Goal: Use online tool/utility: Use online tool/utility

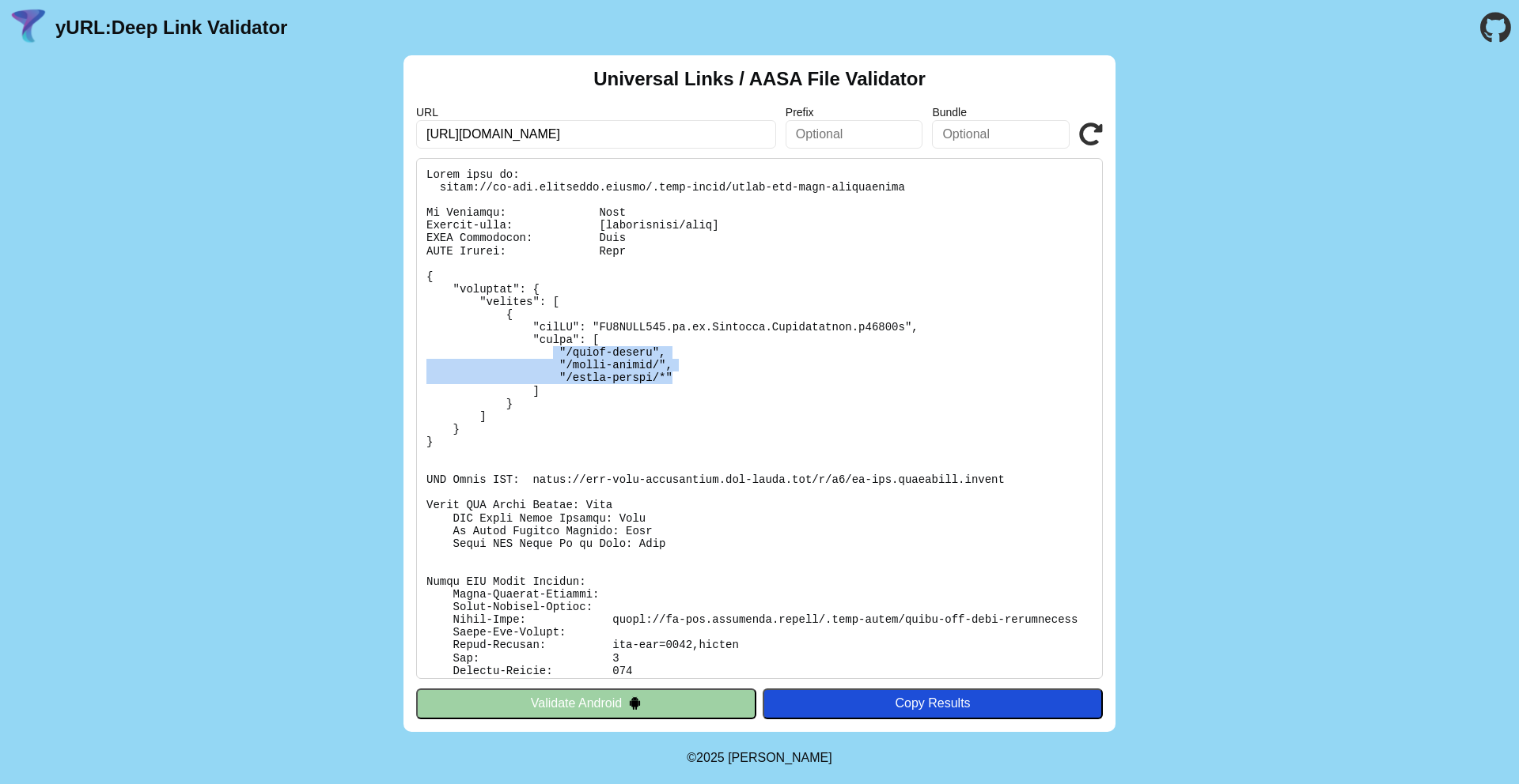
drag, startPoint x: 0, startPoint y: 0, endPoint x: 550, endPoint y: 352, distance: 653.0
click at [550, 352] on pre at bounding box center [759, 418] width 686 height 521
drag, startPoint x: 550, startPoint y: 352, endPoint x: 734, endPoint y: 385, distance: 186.9
click at [734, 385] on pre at bounding box center [759, 418] width 686 height 521
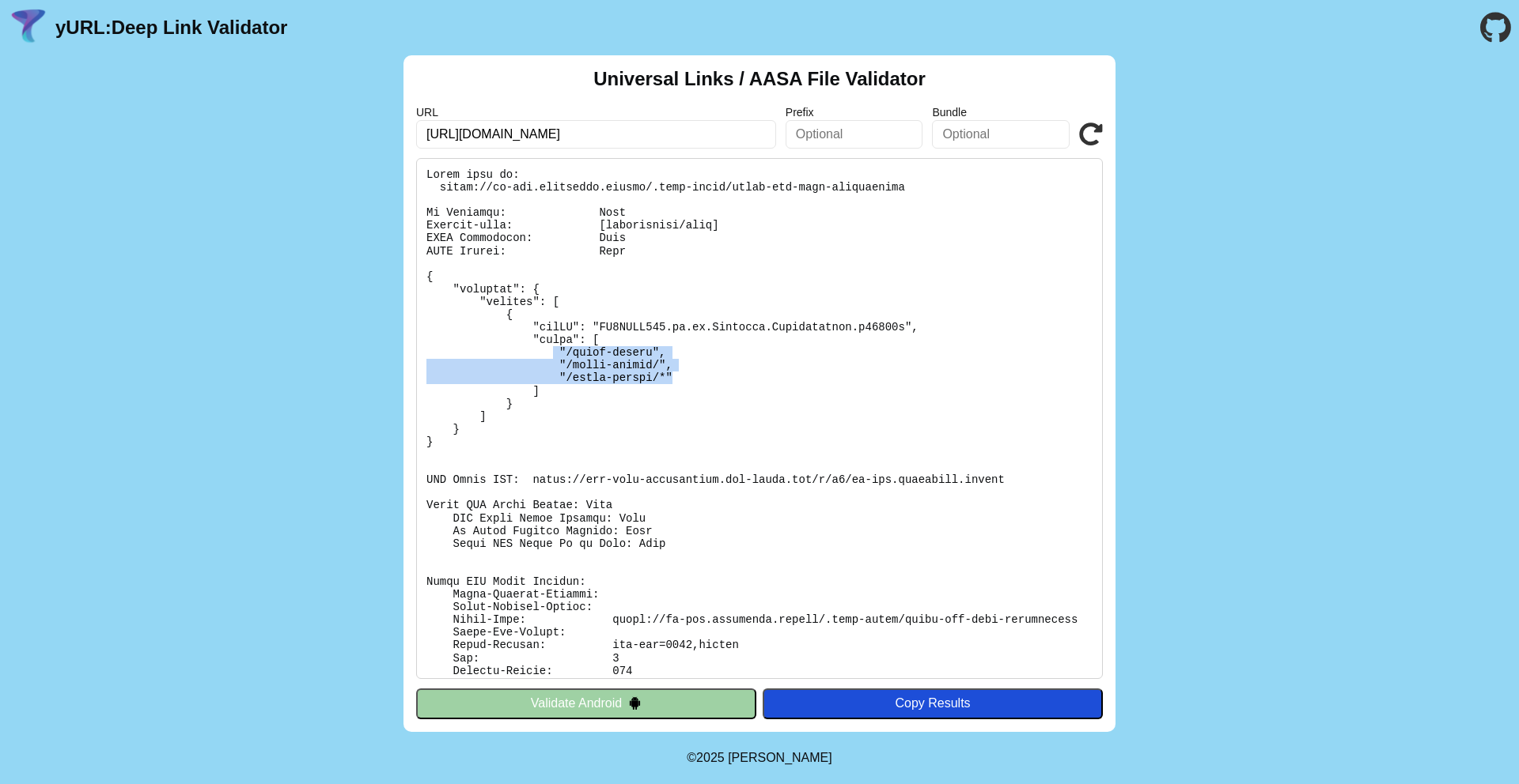
click at [734, 385] on pre at bounding box center [759, 418] width 686 height 521
drag, startPoint x: 734, startPoint y: 385, endPoint x: 564, endPoint y: 350, distance: 173.6
click at [564, 350] on pre at bounding box center [759, 418] width 686 height 521
click at [1086, 142] on icon at bounding box center [1090, 134] width 24 height 24
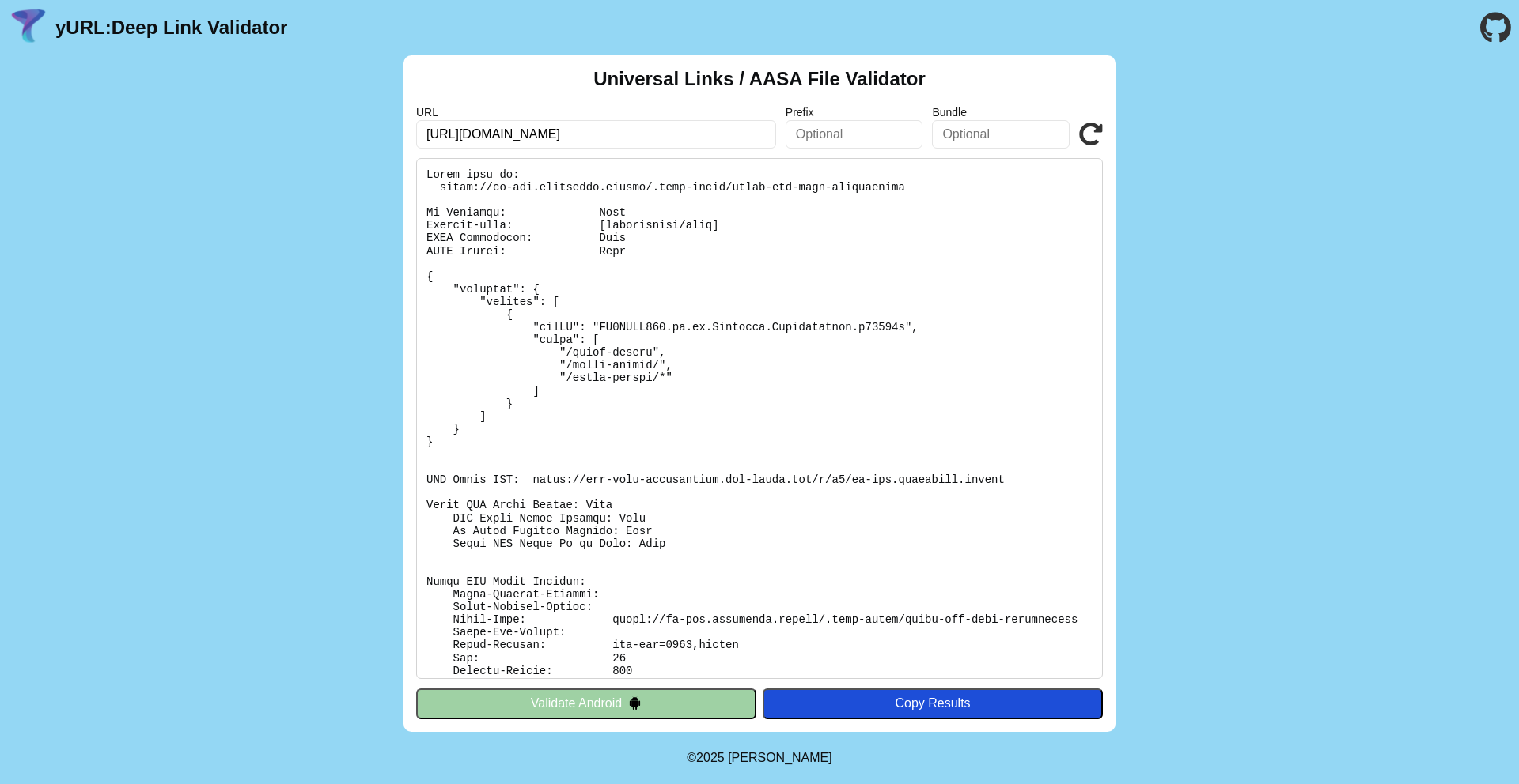
click at [867, 348] on pre at bounding box center [759, 418] width 686 height 521
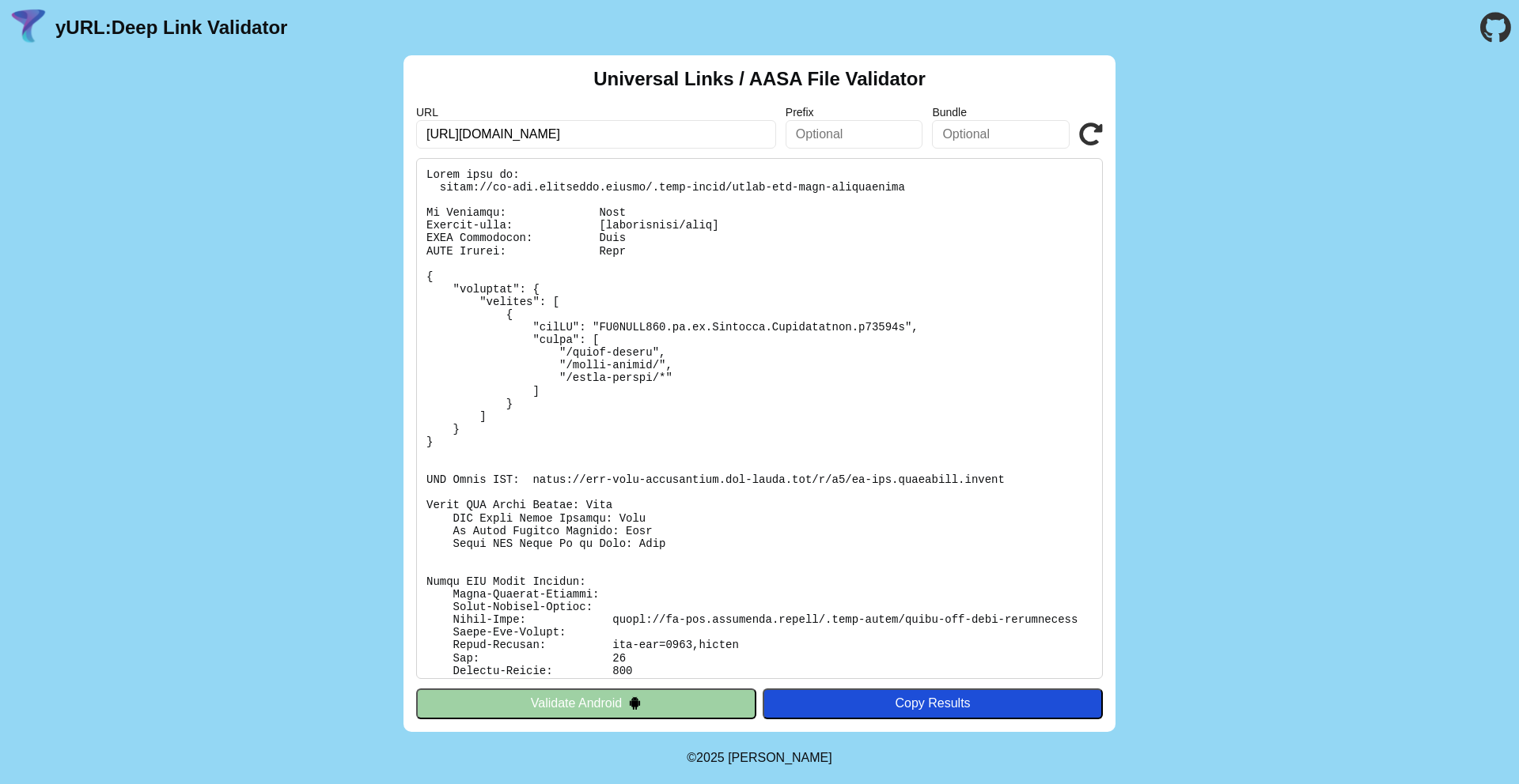
click at [867, 348] on pre at bounding box center [759, 418] width 686 height 521
click at [1096, 149] on div "Universal Links / AASA File Validator URL https://jp-dev.cityremit.global Prefi…" at bounding box center [759, 393] width 712 height 677
click at [1094, 137] on icon at bounding box center [1090, 134] width 24 height 24
click at [743, 352] on pre at bounding box center [759, 418] width 686 height 521
click at [1075, 145] on div "URL https://jp-dev.cityremit.global Prefix Bundle Validate" at bounding box center [759, 127] width 686 height 43
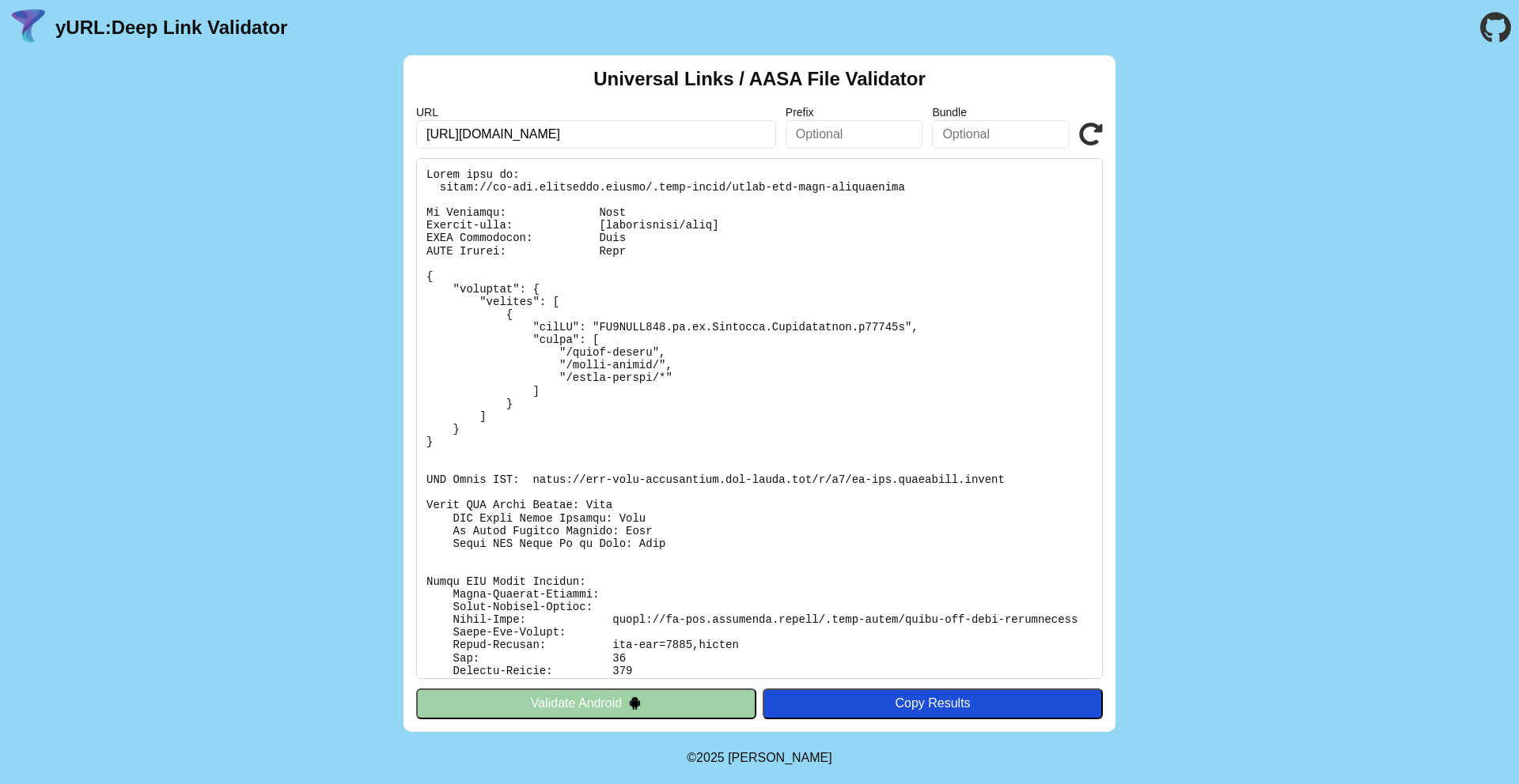
click at [1082, 142] on icon at bounding box center [1090, 134] width 24 height 24
click at [808, 336] on pre at bounding box center [759, 418] width 686 height 521
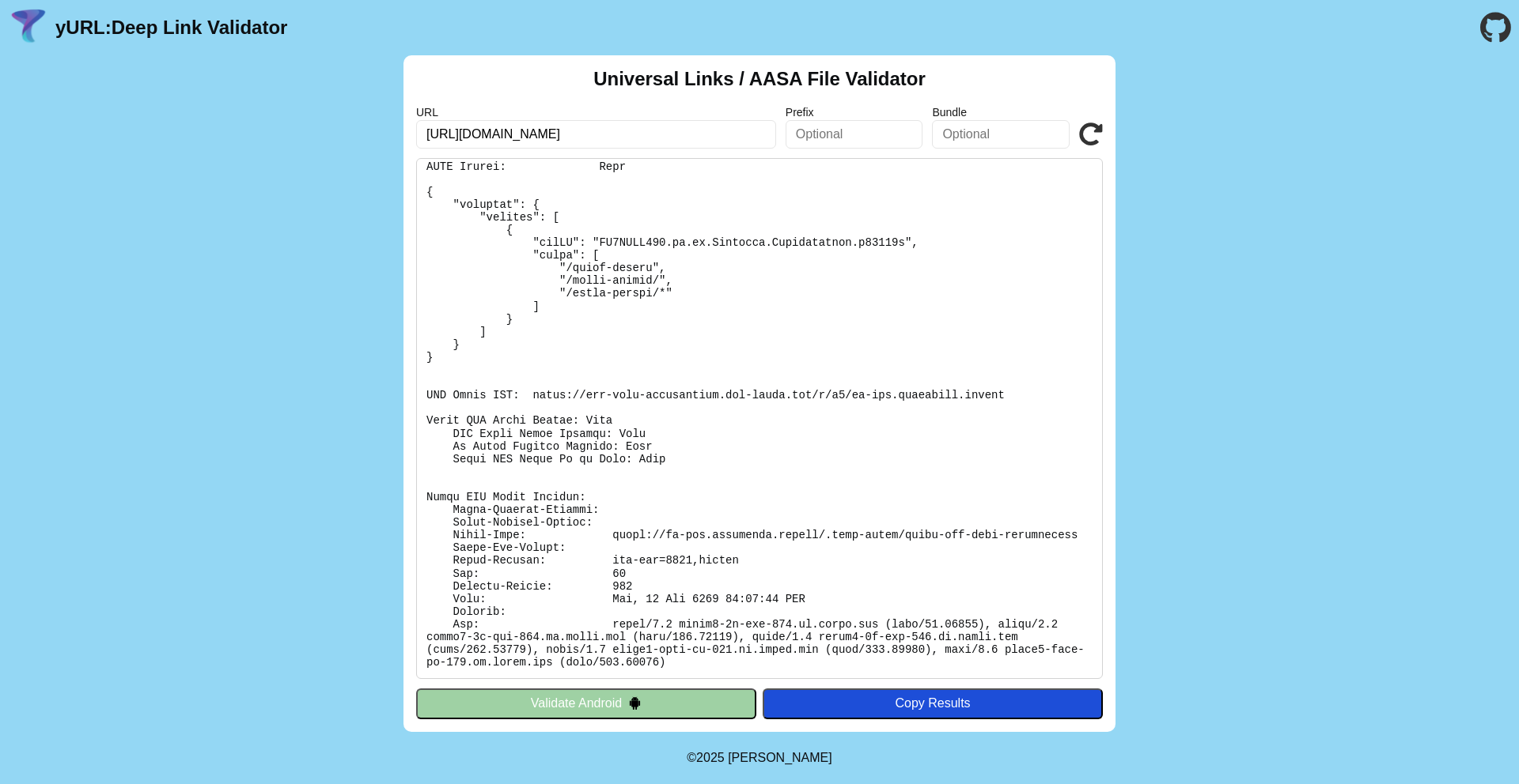
click at [1076, 148] on div "URL https://jp-dev.cityremit.global Prefix Bundle Validate" at bounding box center [759, 127] width 686 height 43
click at [1095, 125] on icon at bounding box center [1090, 134] width 24 height 24
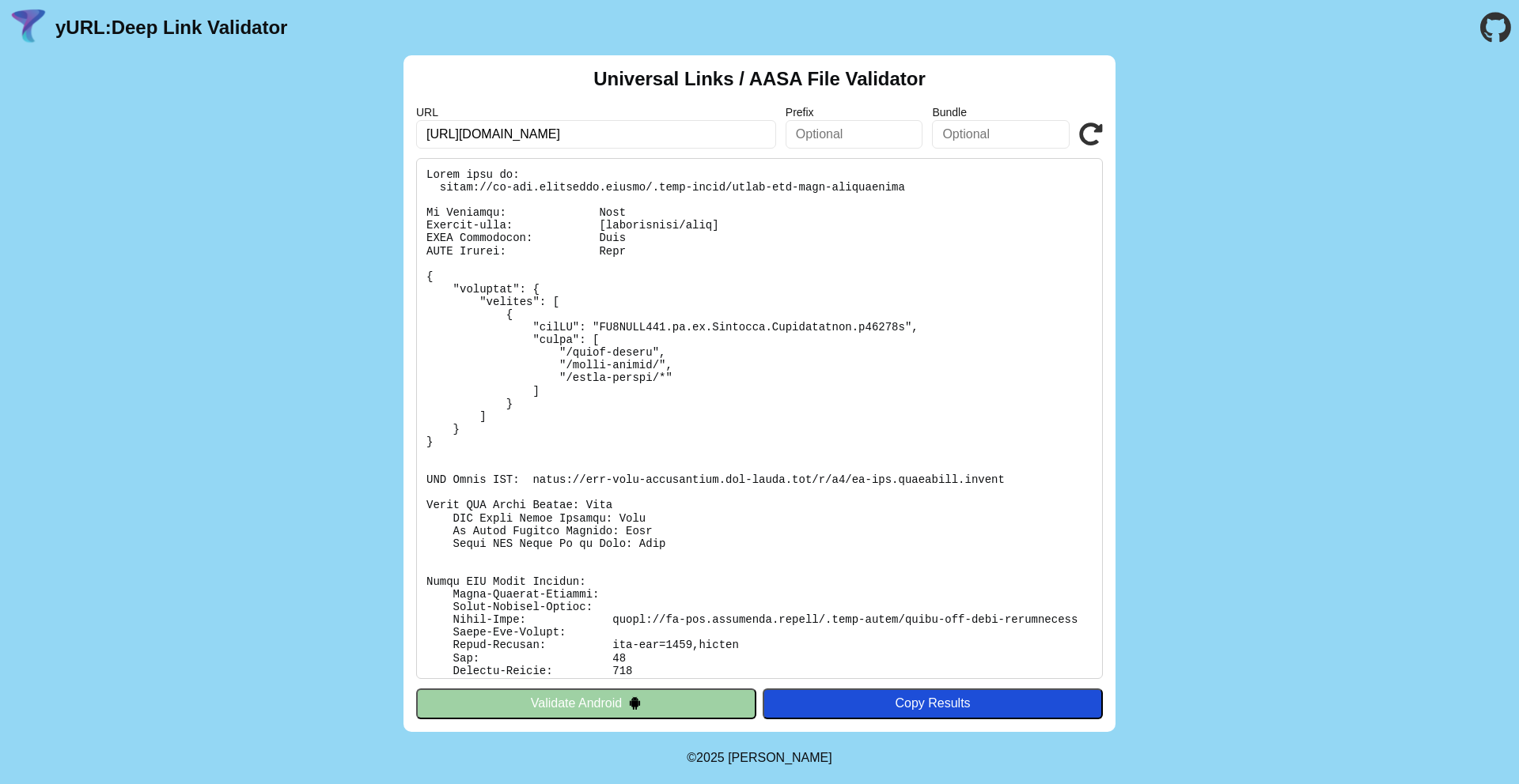
click at [864, 327] on pre at bounding box center [759, 418] width 686 height 521
click at [1095, 139] on icon at bounding box center [1090, 134] width 24 height 24
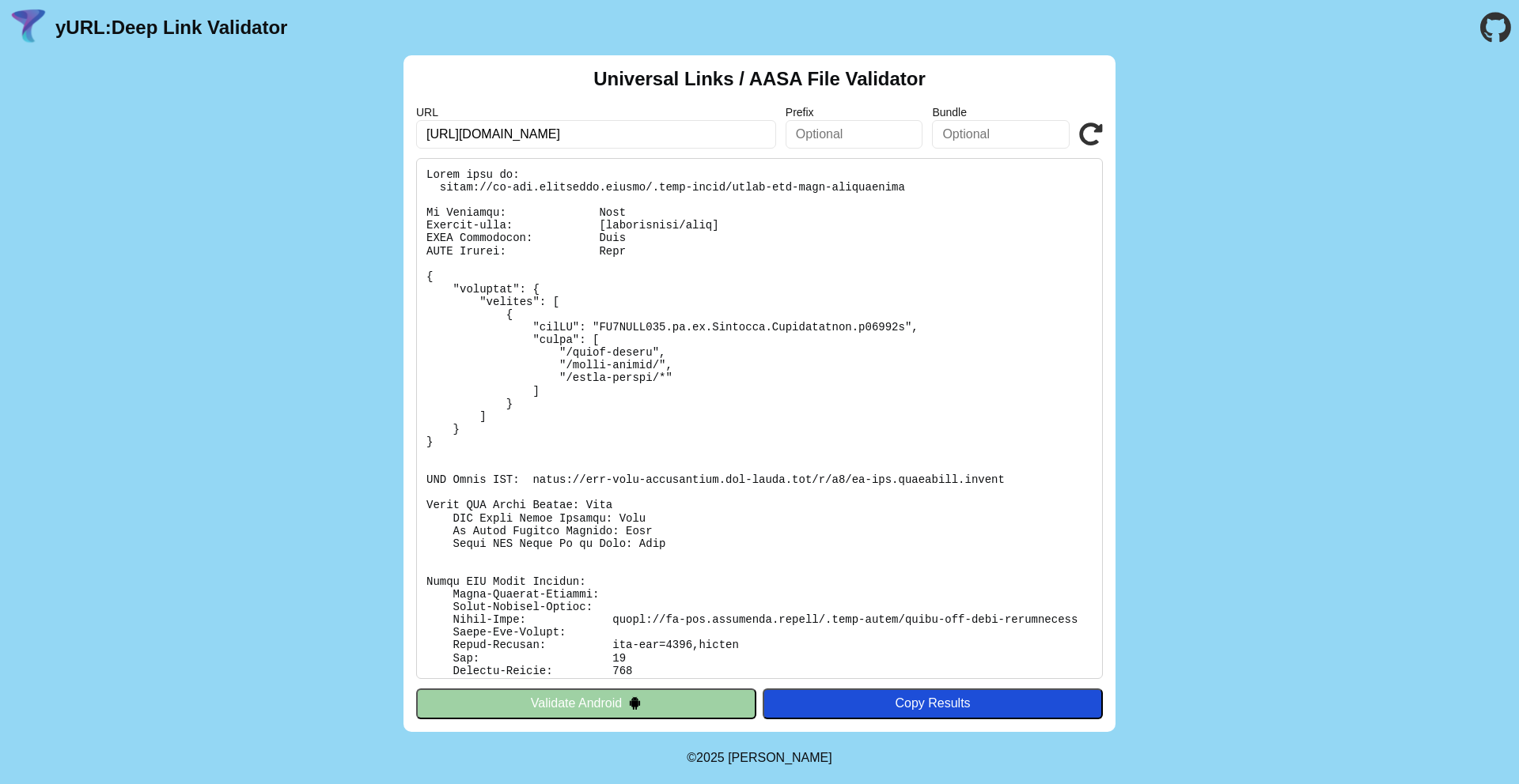
click at [1095, 139] on icon at bounding box center [1090, 134] width 24 height 24
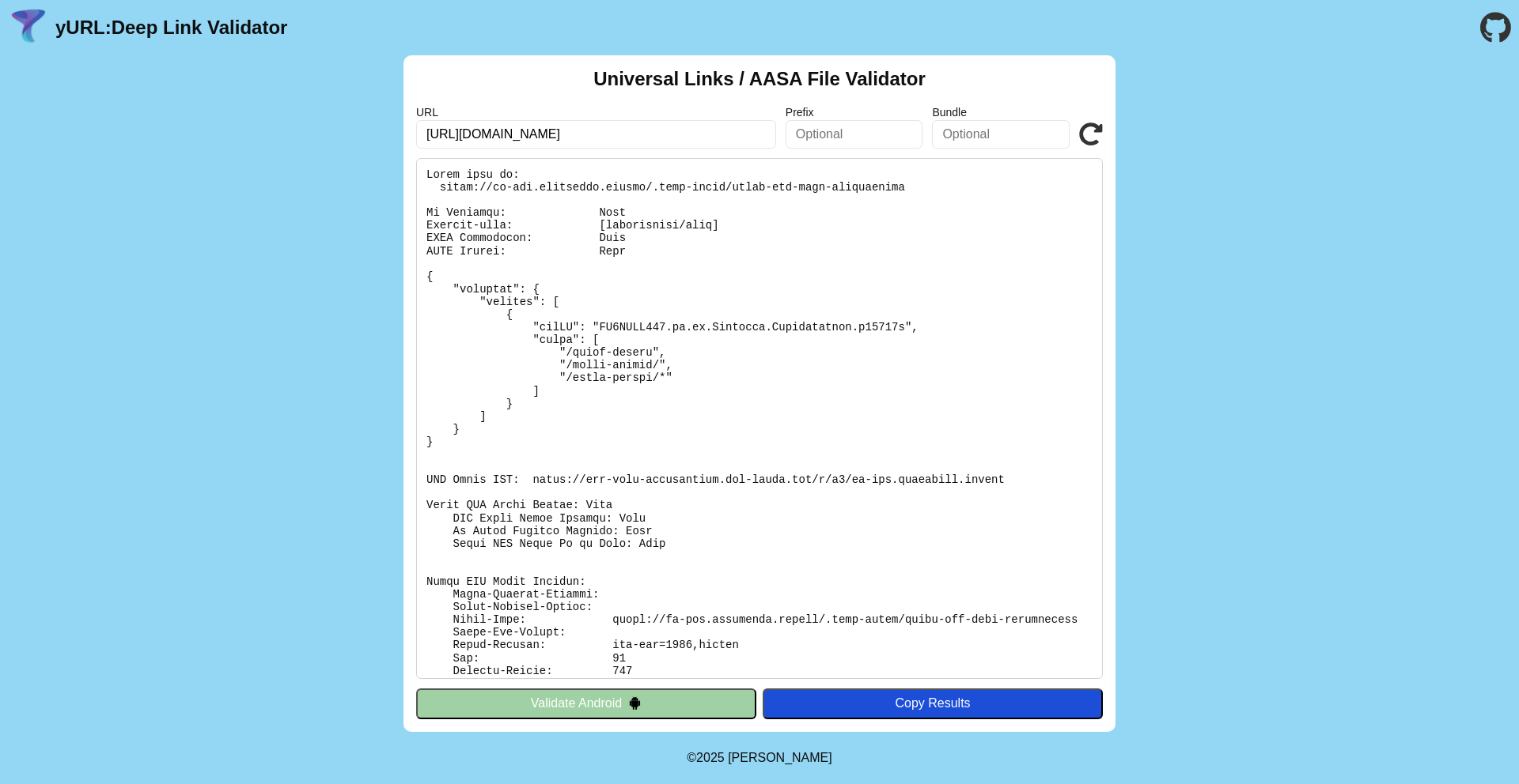
click at [1095, 139] on icon at bounding box center [1090, 134] width 24 height 24
click at [652, 134] on input "[URL][DOMAIN_NAME]" at bounding box center [596, 134] width 360 height 28
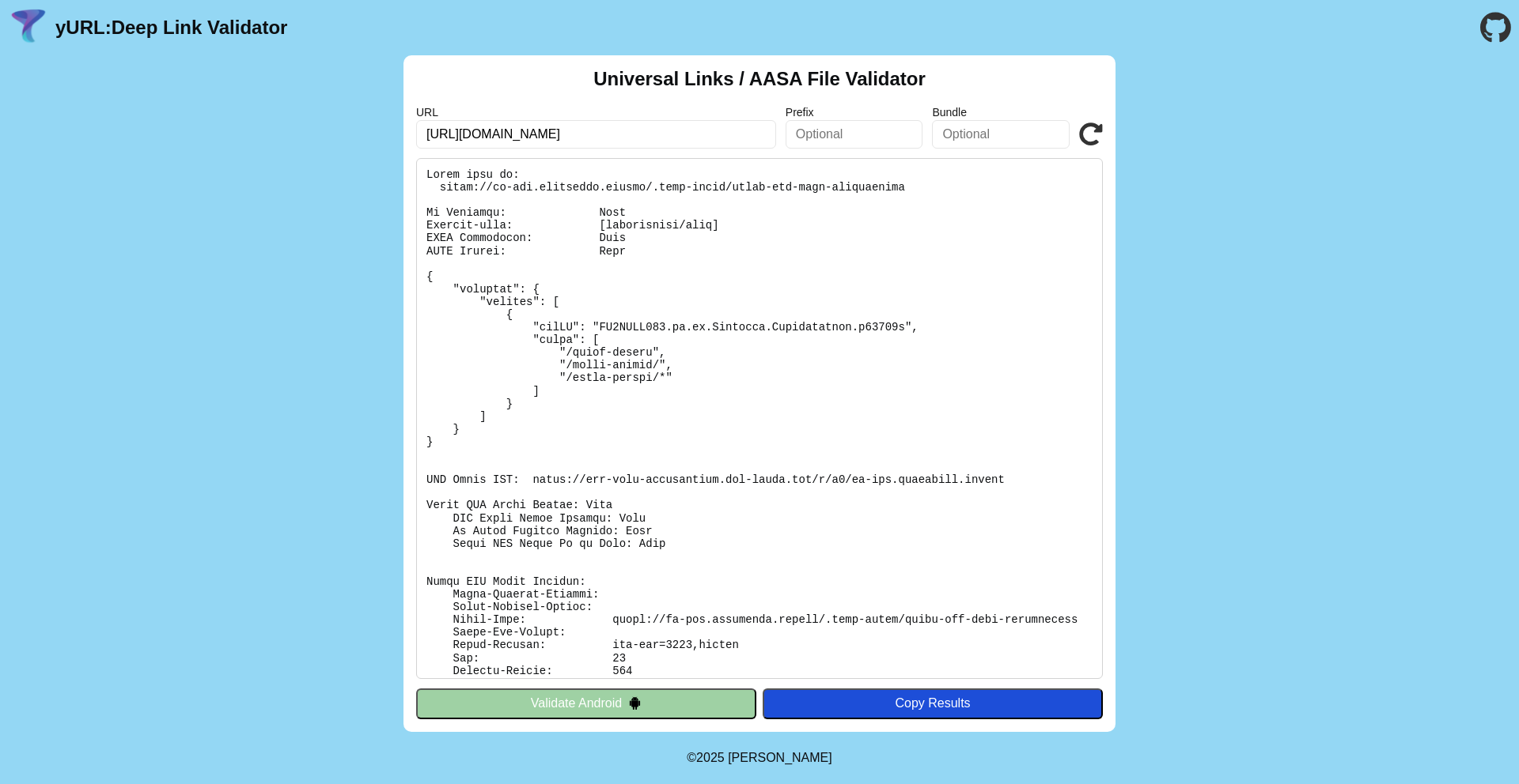
click button "Validate" at bounding box center [0, 0] width 0 height 0
click at [652, 134] on input "[URL][DOMAIN_NAME]" at bounding box center [596, 134] width 360 height 28
click button "Validate" at bounding box center [0, 0] width 0 height 0
click at [706, 134] on input "[URL][DOMAIN_NAME]" at bounding box center [596, 134] width 360 height 28
click button "Validate" at bounding box center [0, 0] width 0 height 0
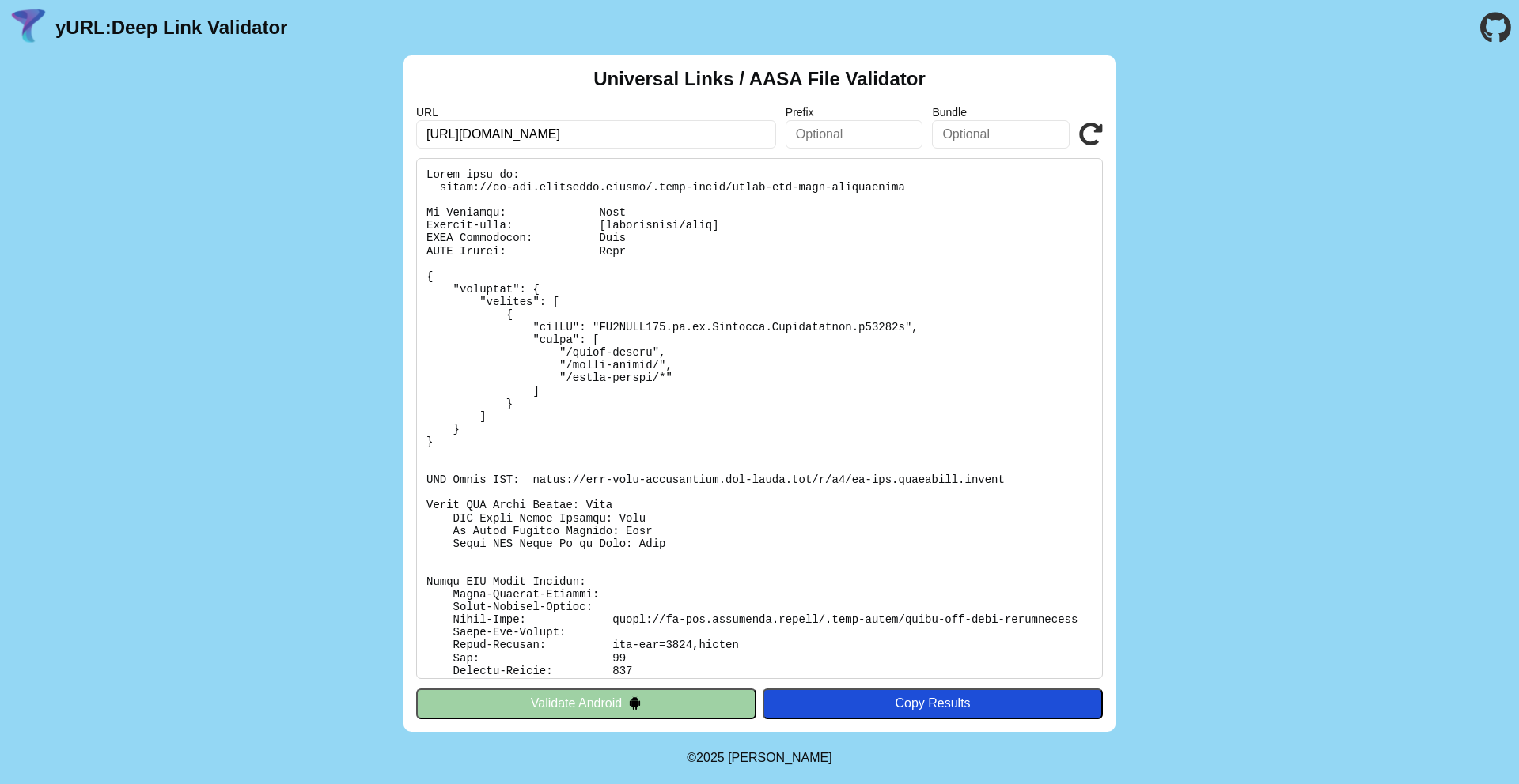
click at [706, 134] on input "[URL][DOMAIN_NAME]" at bounding box center [596, 134] width 360 height 28
click button "Validate" at bounding box center [0, 0] width 0 height 0
click at [706, 134] on input "[URL][DOMAIN_NAME]" at bounding box center [596, 134] width 360 height 28
click button "Validate" at bounding box center [0, 0] width 0 height 0
click at [1090, 136] on icon at bounding box center [1090, 134] width 24 height 24
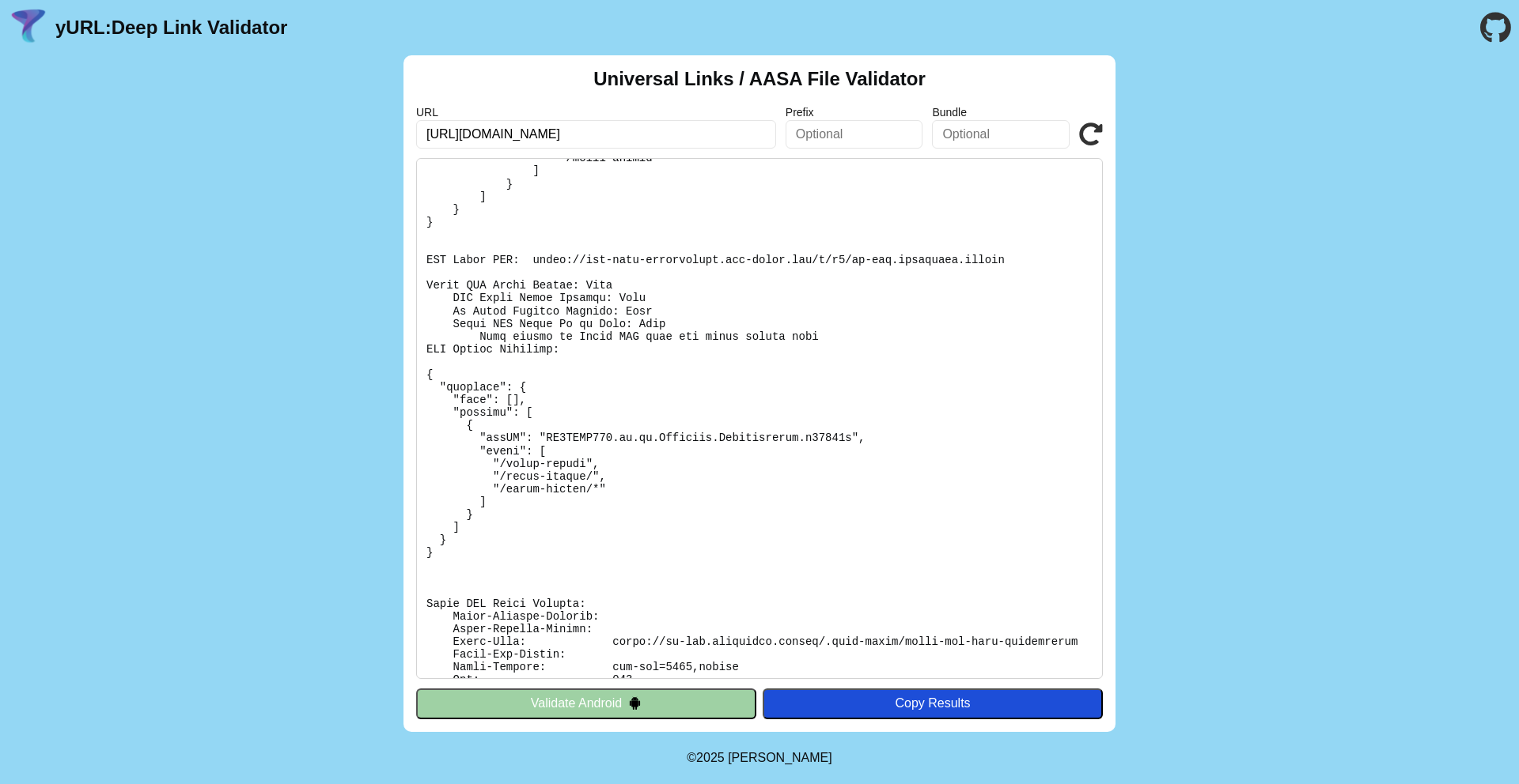
scroll to position [208, 0]
click at [844, 354] on pre at bounding box center [759, 418] width 686 height 521
click at [796, 377] on pre at bounding box center [759, 418] width 686 height 521
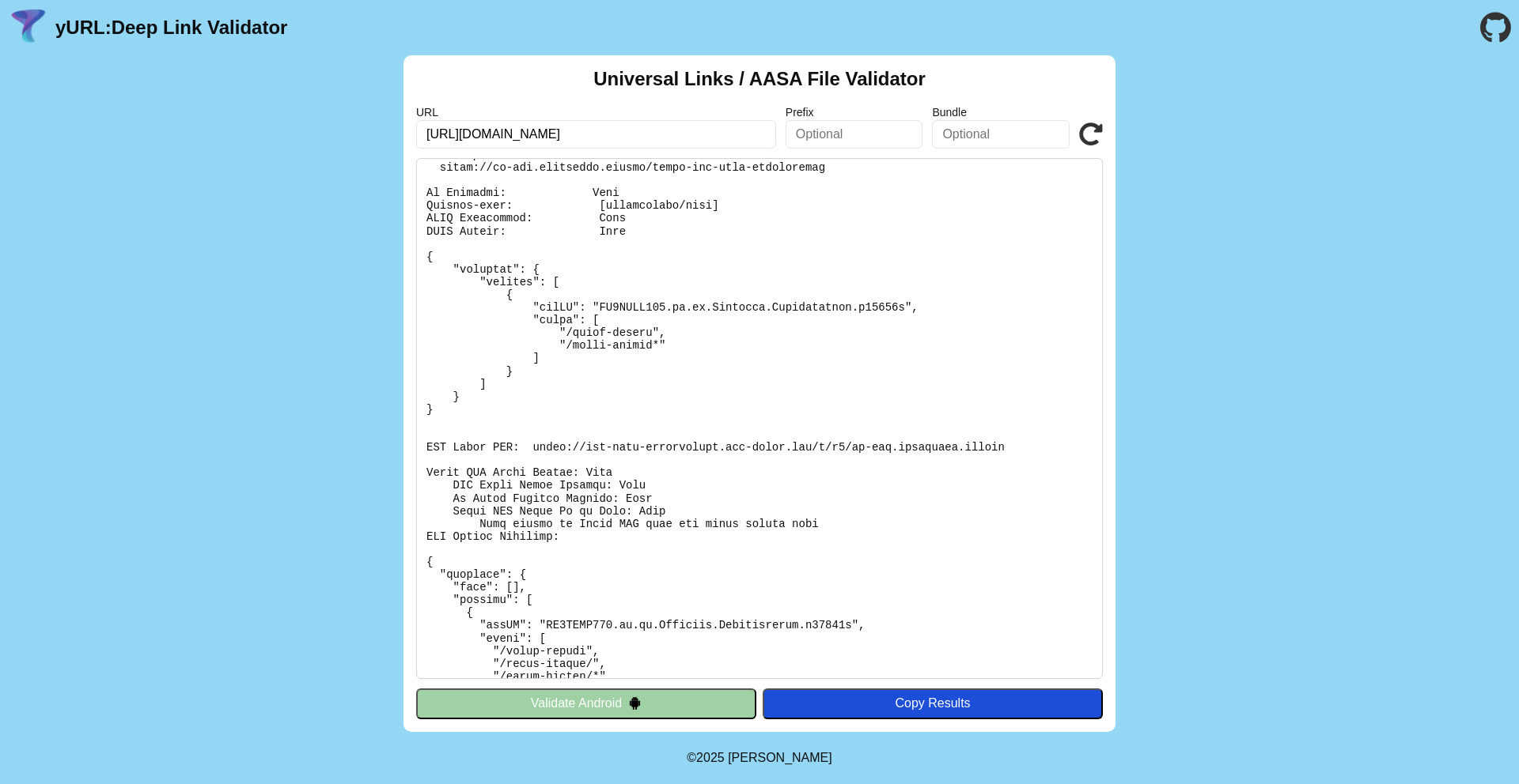
scroll to position [39, 0]
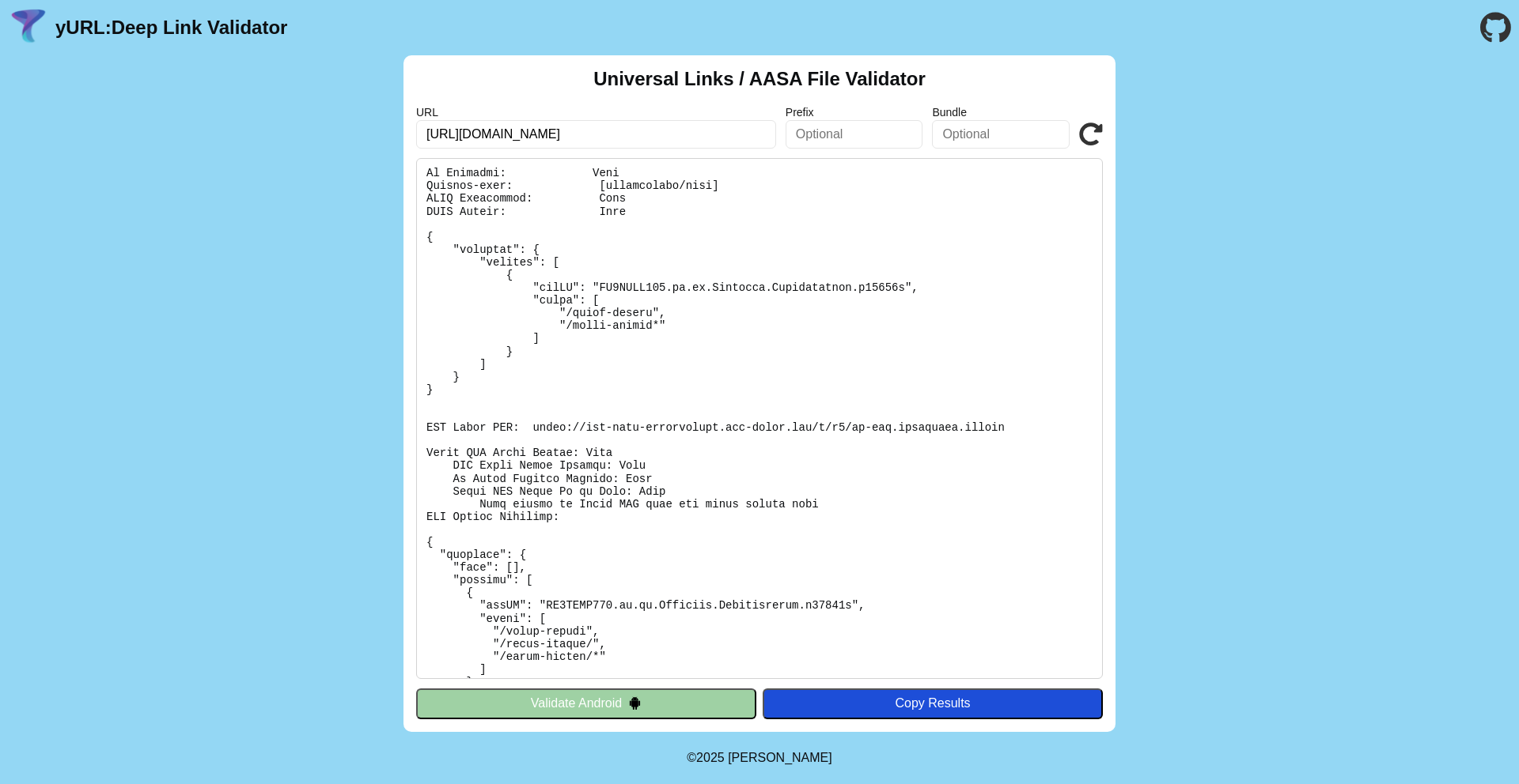
click at [1091, 134] on icon at bounding box center [1090, 134] width 24 height 24
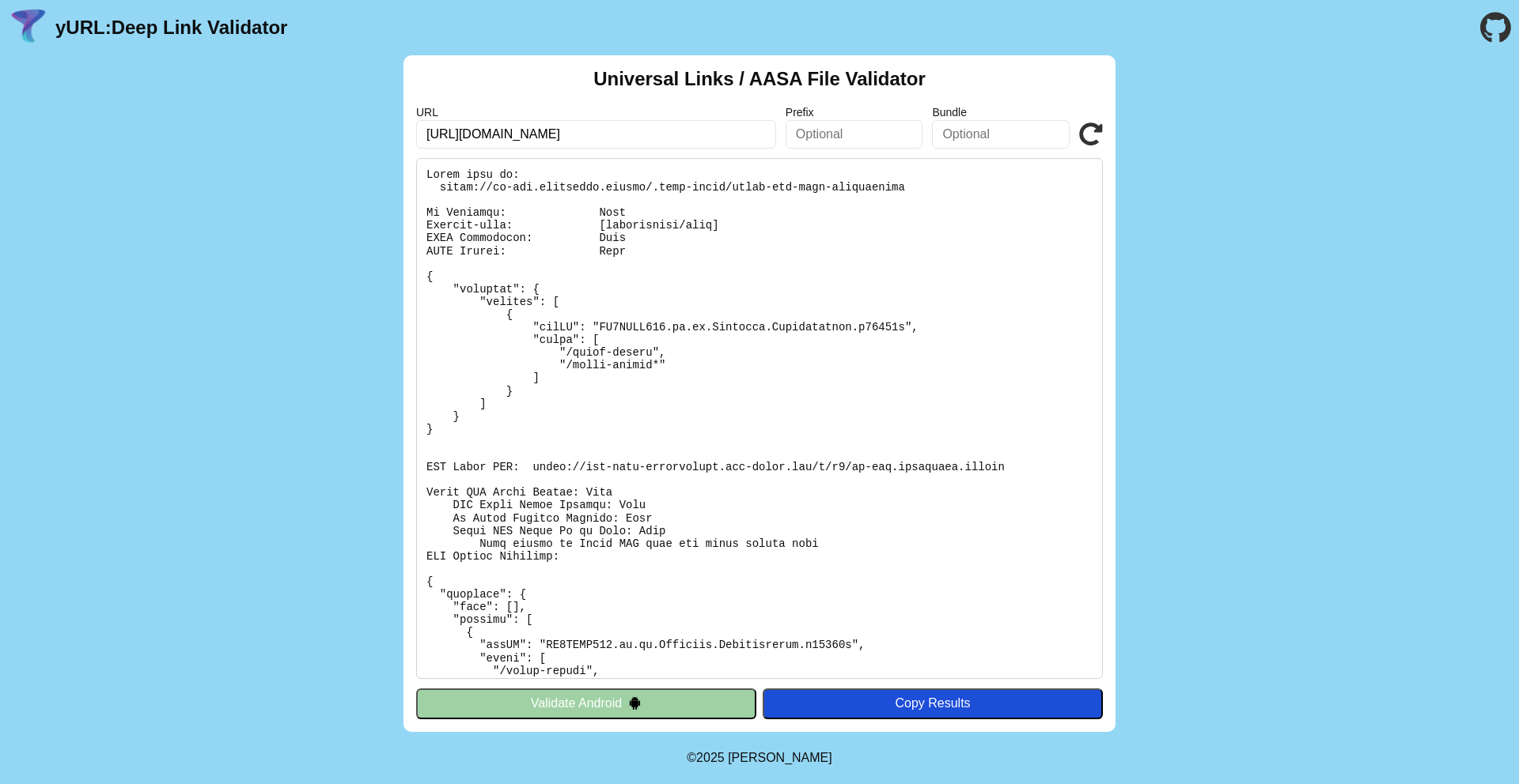
scroll to position [129, 0]
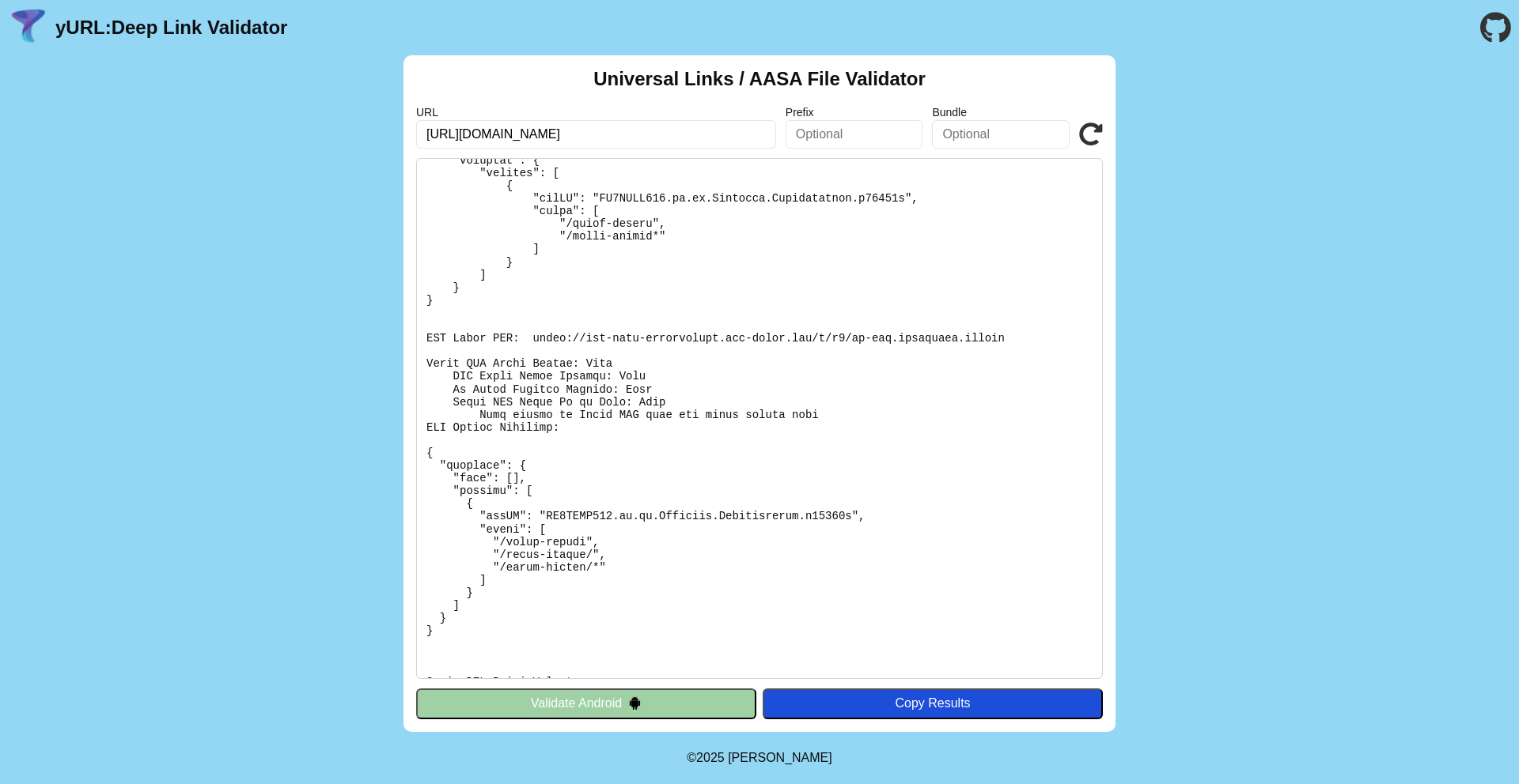
click at [866, 472] on pre at bounding box center [759, 418] width 686 height 521
click at [1090, 134] on icon at bounding box center [1090, 134] width 24 height 24
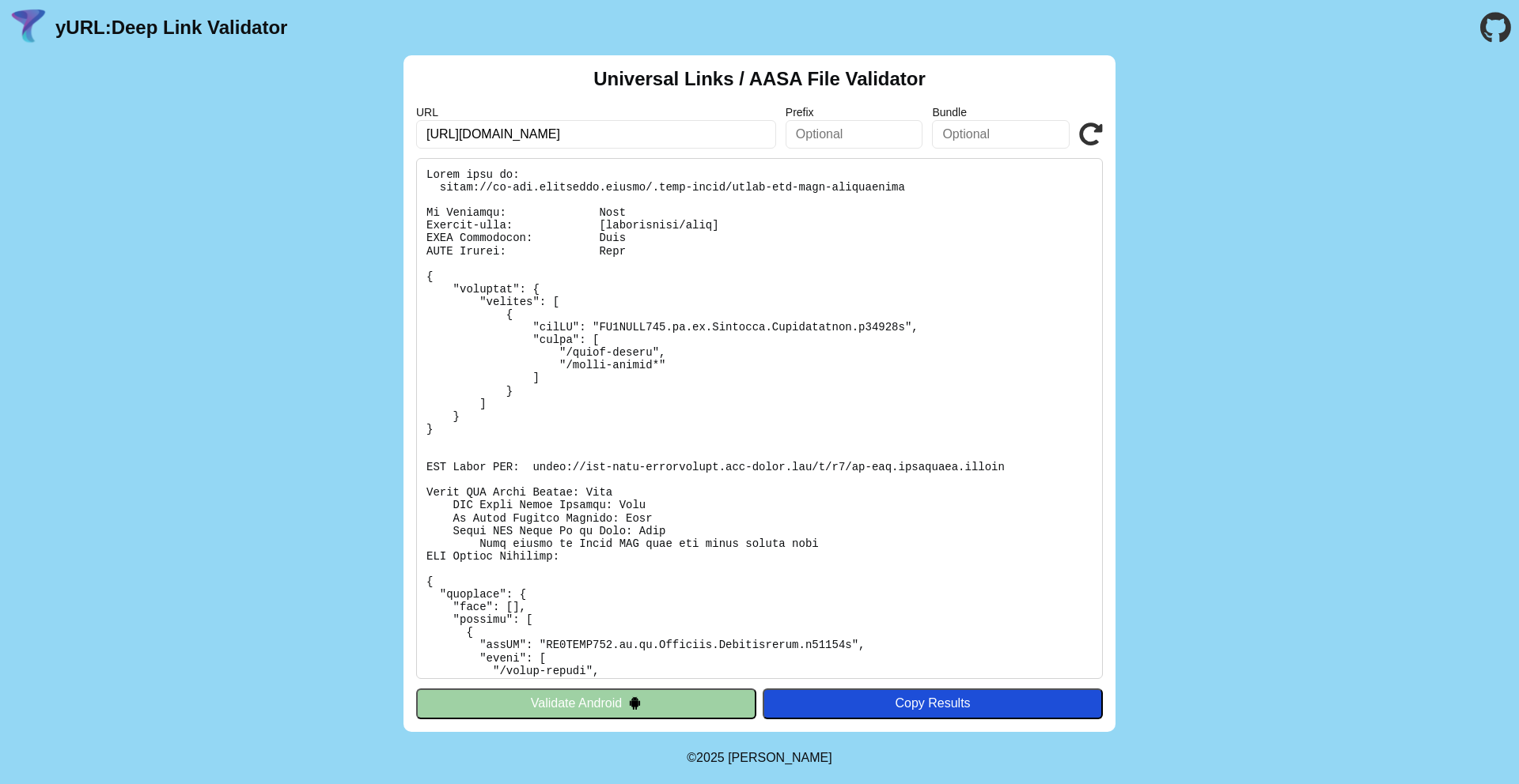
click at [826, 474] on pre at bounding box center [759, 418] width 686 height 521
click at [668, 454] on pre at bounding box center [759, 418] width 686 height 521
click at [639, 287] on pre at bounding box center [759, 418] width 686 height 521
drag, startPoint x: 601, startPoint y: 223, endPoint x: 739, endPoint y: 222, distance: 138.0
click at [739, 222] on pre at bounding box center [759, 418] width 686 height 521
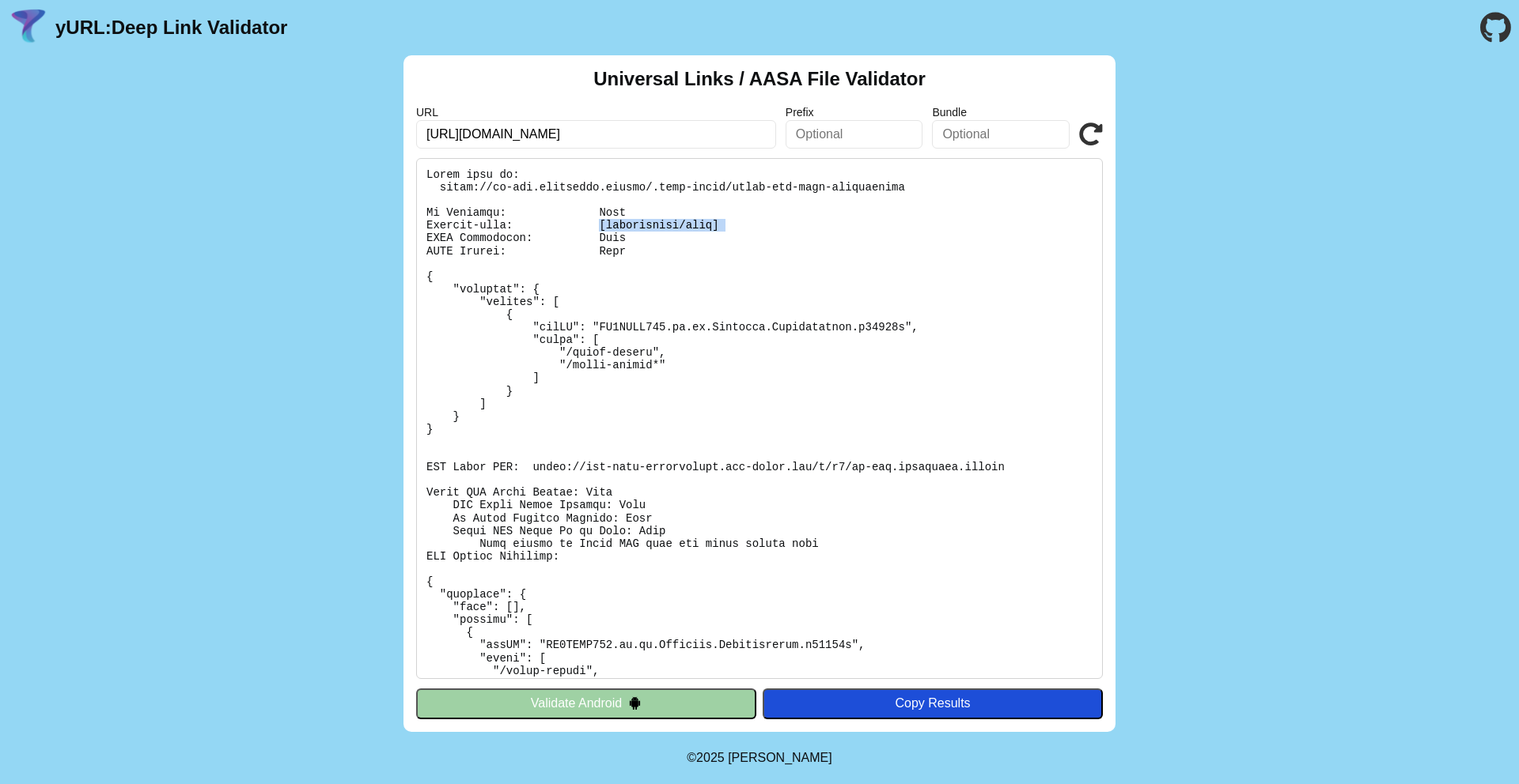
click at [739, 222] on pre at bounding box center [759, 418] width 686 height 521
drag, startPoint x: 739, startPoint y: 222, endPoint x: 578, endPoint y: 222, distance: 161.0
click at [578, 222] on pre at bounding box center [759, 418] width 686 height 521
click at [642, 392] on pre at bounding box center [759, 418] width 686 height 521
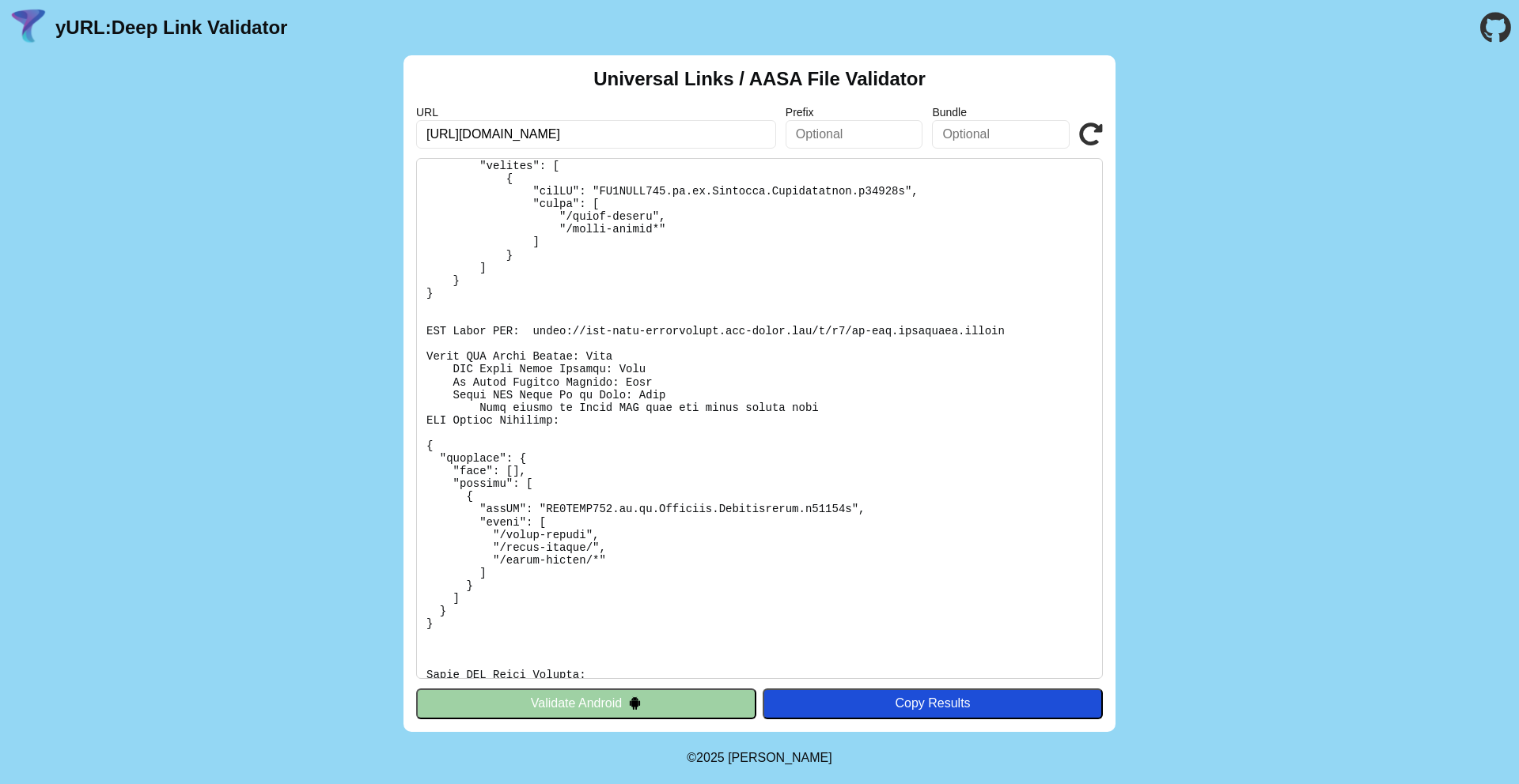
scroll to position [139, 0]
click at [1086, 137] on icon at bounding box center [1090, 134] width 24 height 24
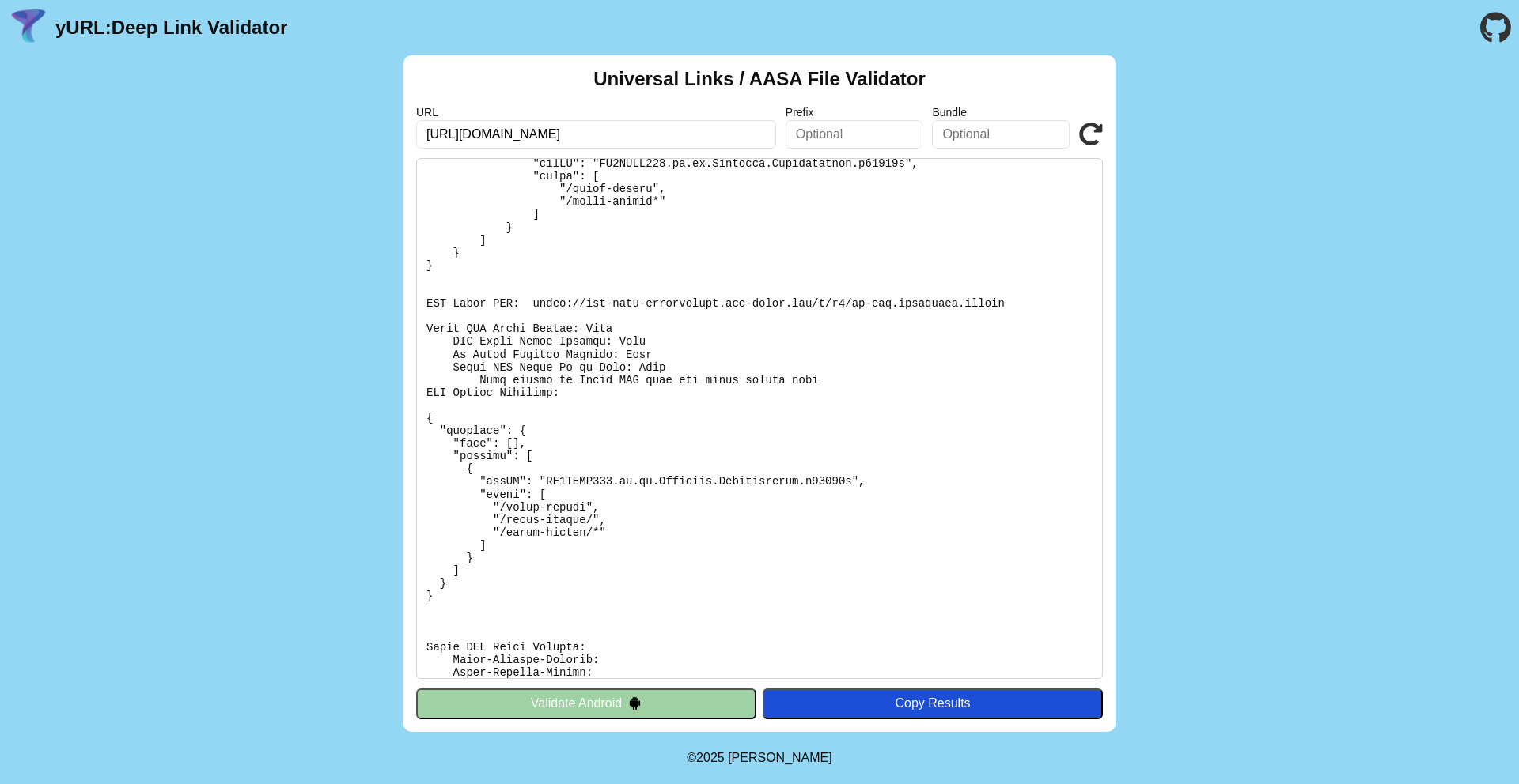
scroll to position [165, 0]
click at [534, 490] on pre at bounding box center [759, 418] width 686 height 521
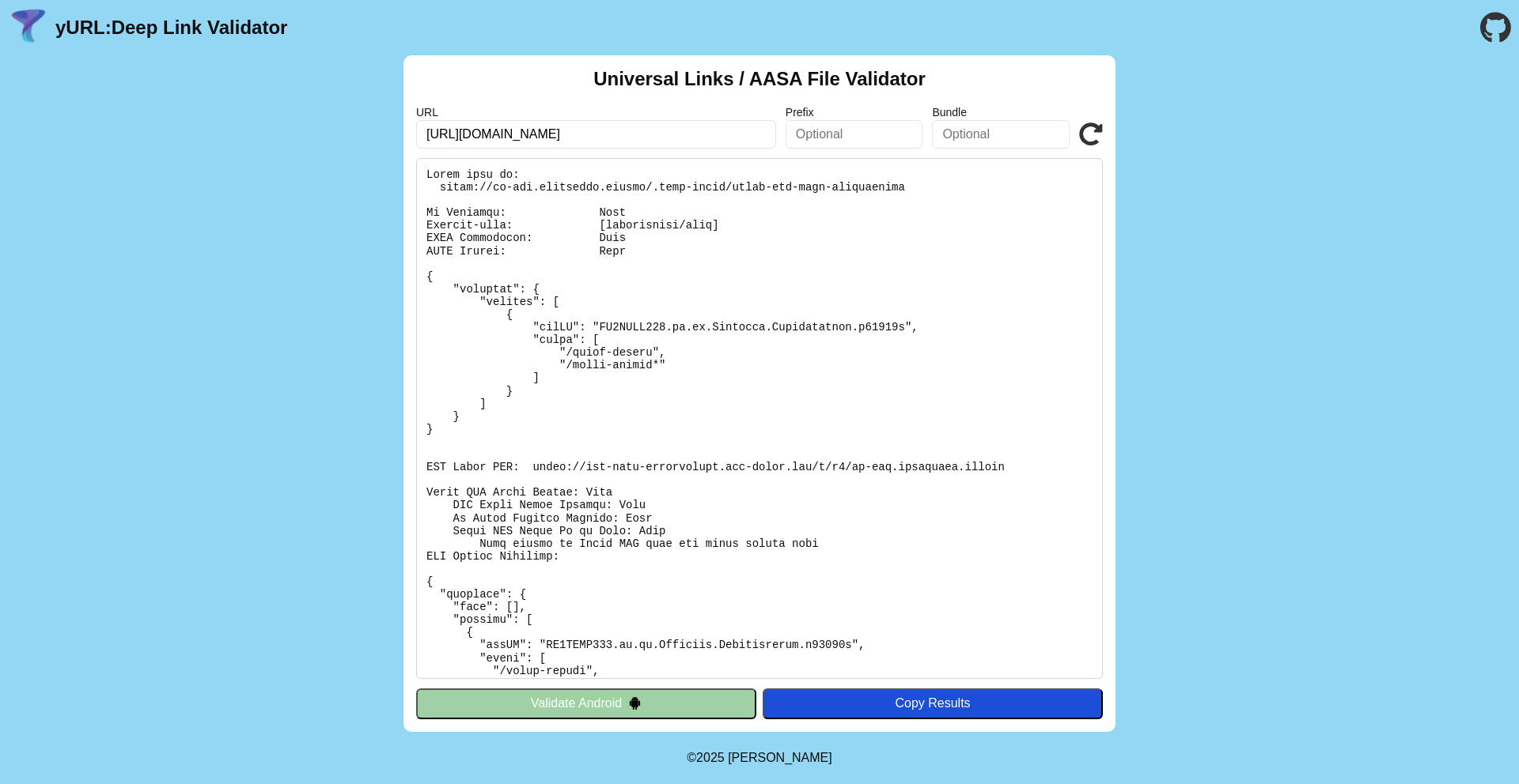
click at [1095, 135] on icon at bounding box center [1090, 134] width 24 height 24
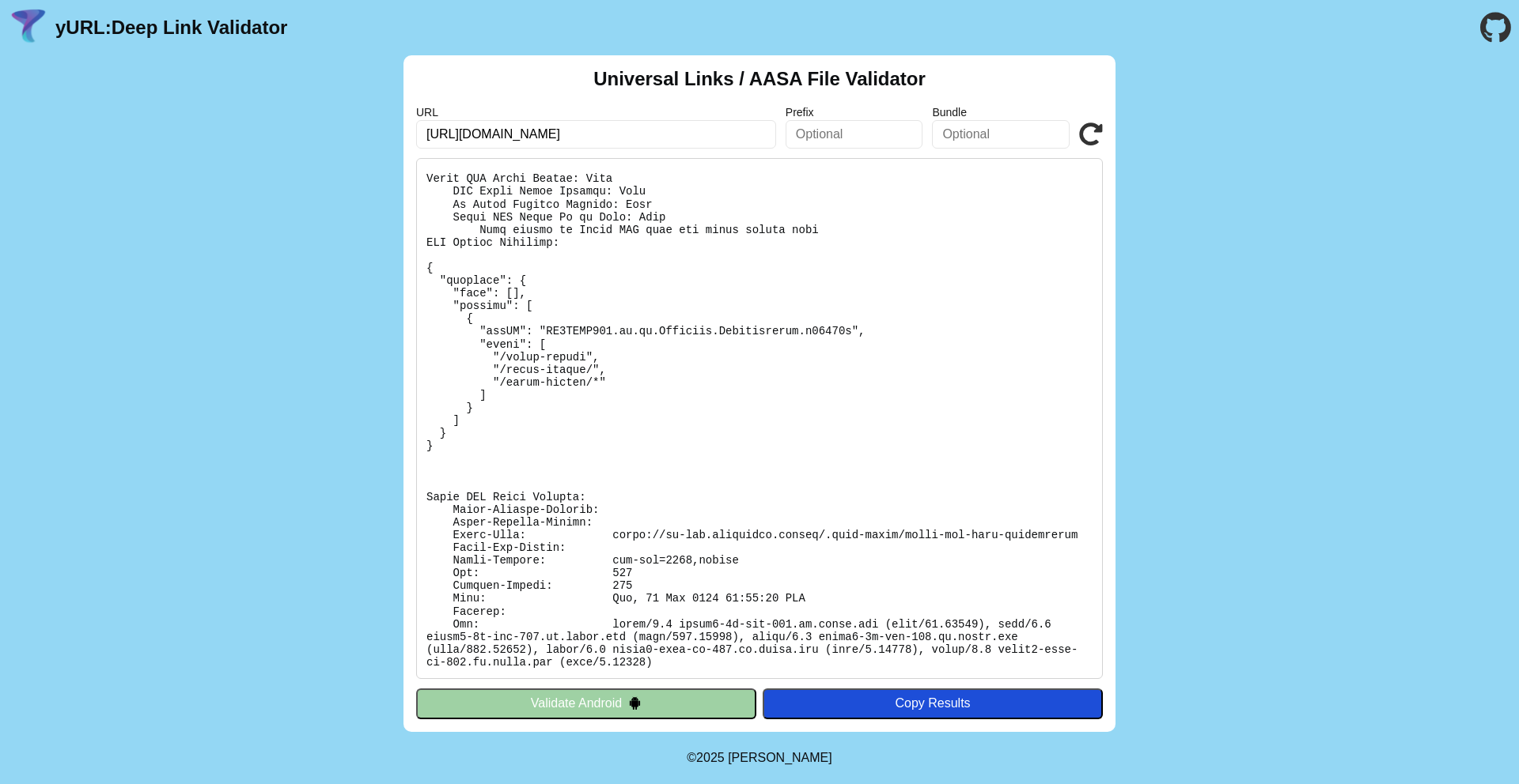
click at [702, 523] on pre at bounding box center [759, 418] width 686 height 521
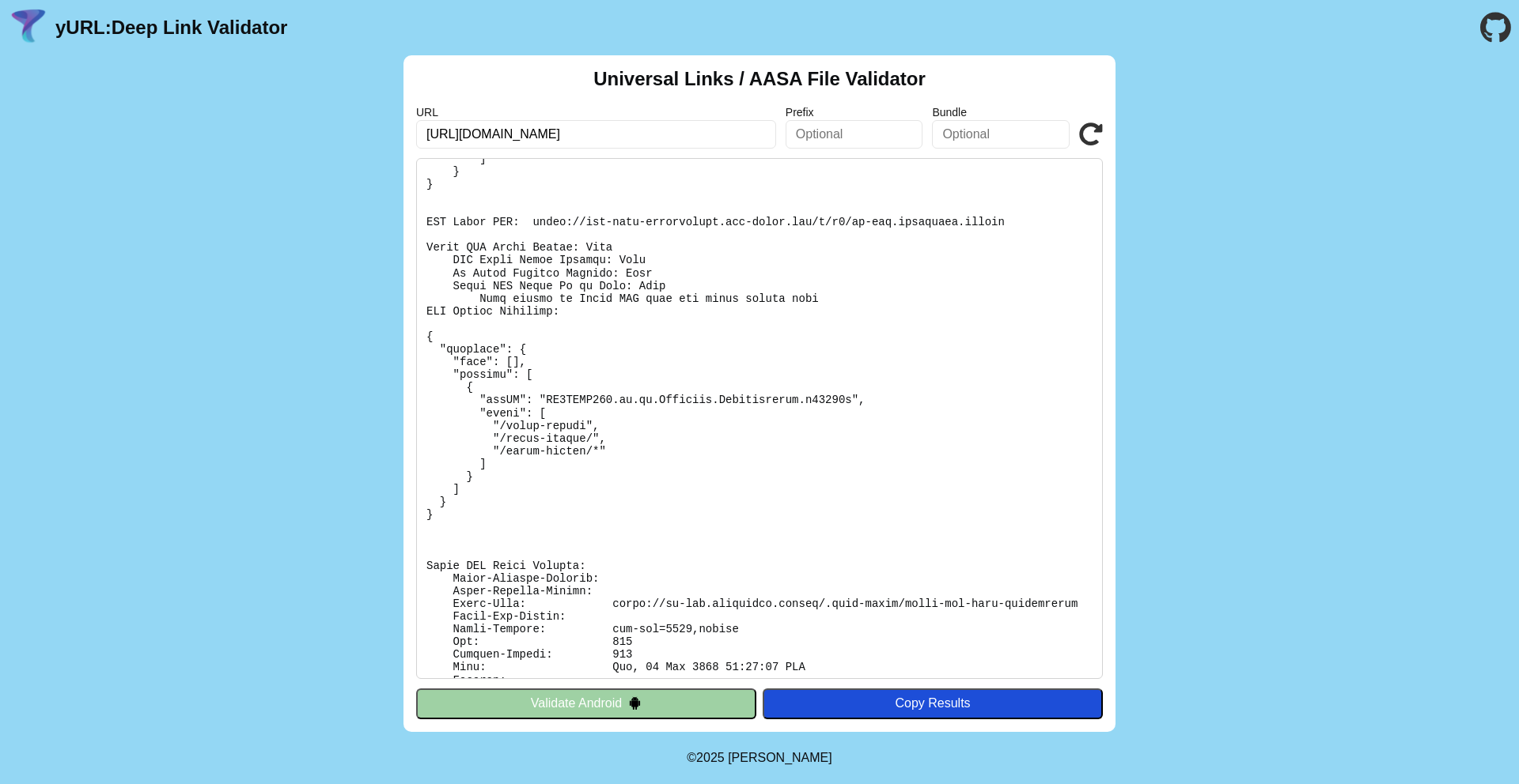
scroll to position [246, 0]
click at [834, 417] on pre at bounding box center [759, 418] width 686 height 521
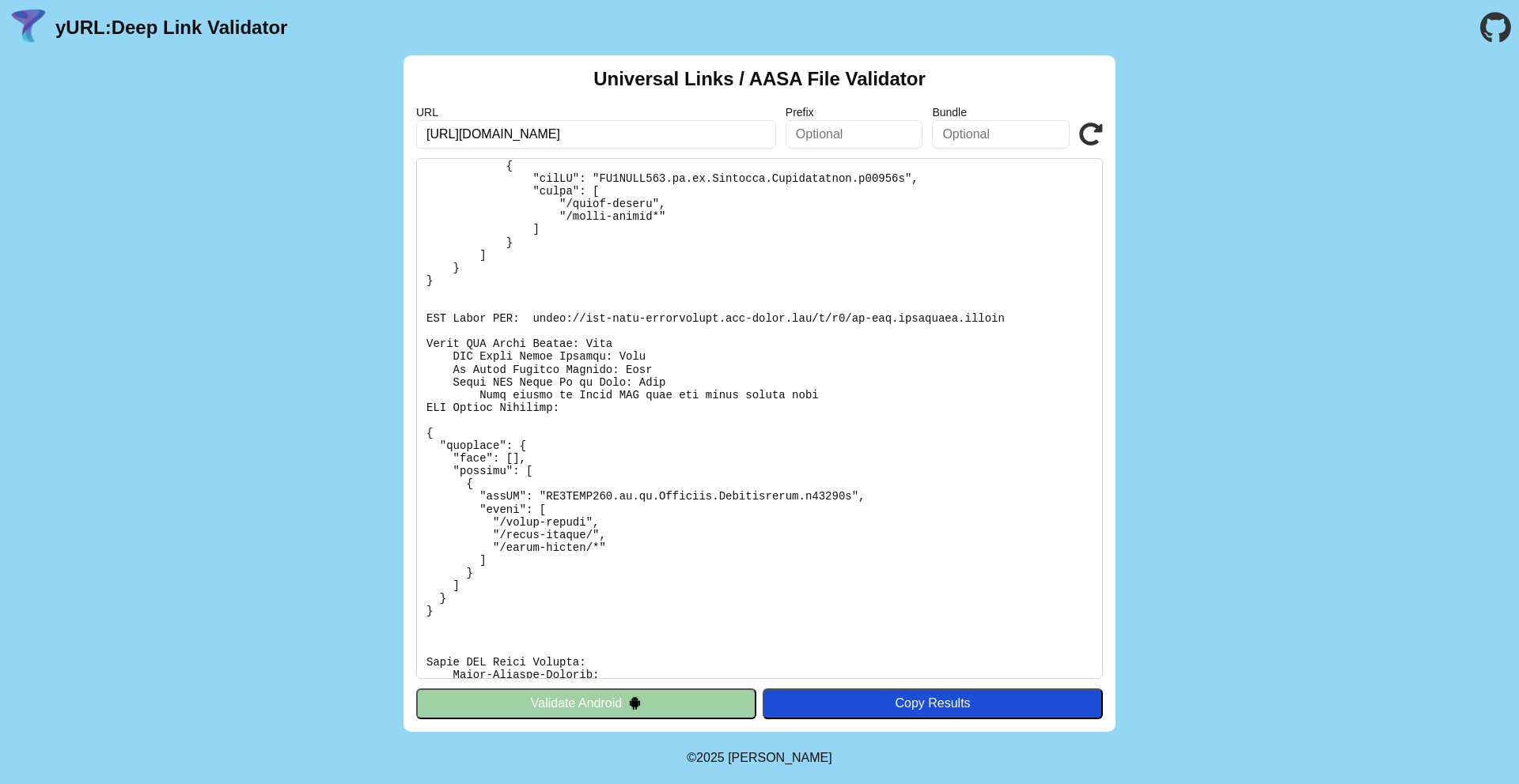
scroll to position [0, 0]
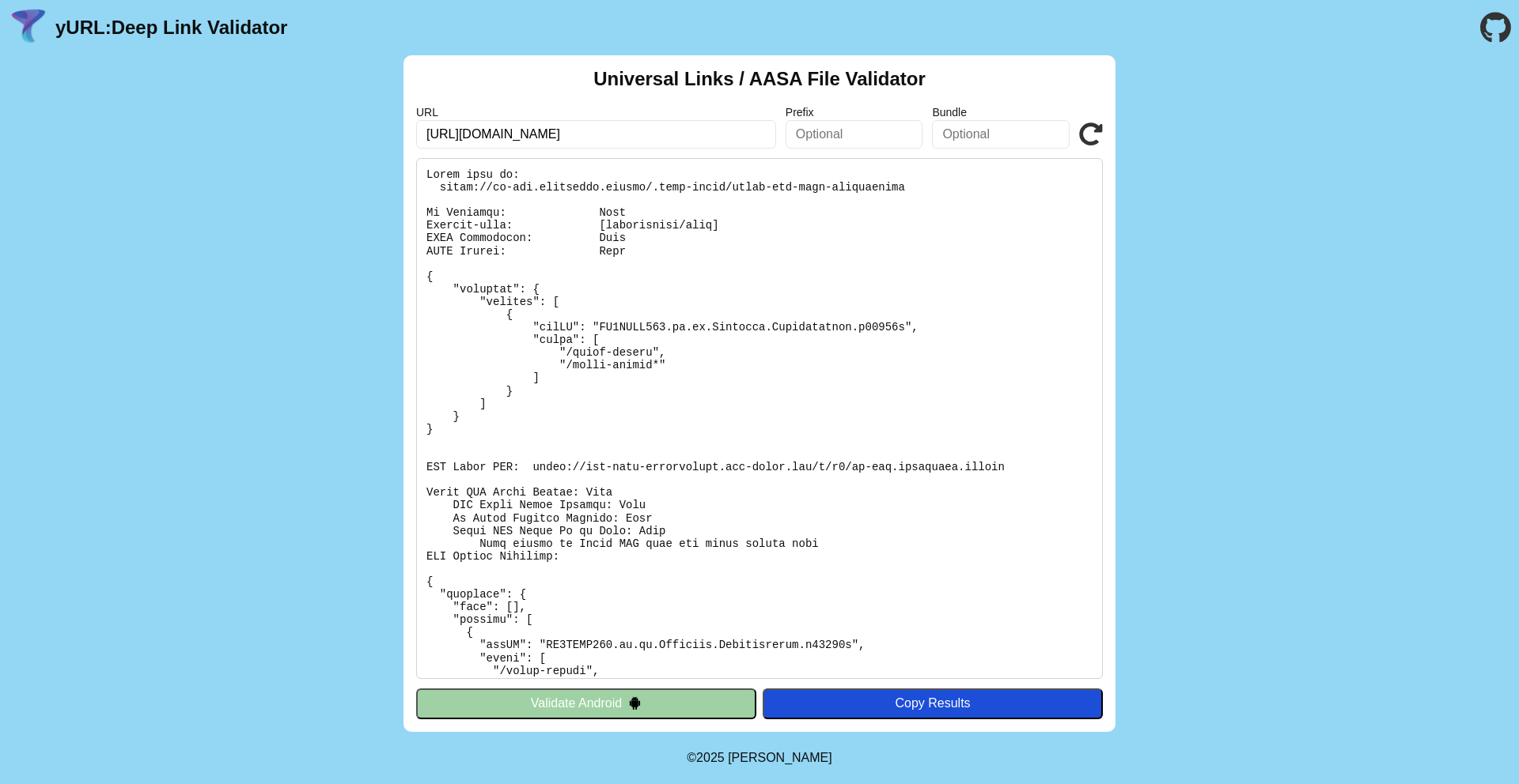
click at [720, 344] on pre at bounding box center [759, 418] width 686 height 521
click at [634, 402] on pre at bounding box center [759, 418] width 686 height 521
click at [1103, 131] on div "Universal Links / AASA File Validator URL https://jp-dev.cityremit.global Prefi…" at bounding box center [759, 393] width 712 height 677
click at [1085, 145] on icon at bounding box center [1090, 134] width 24 height 24
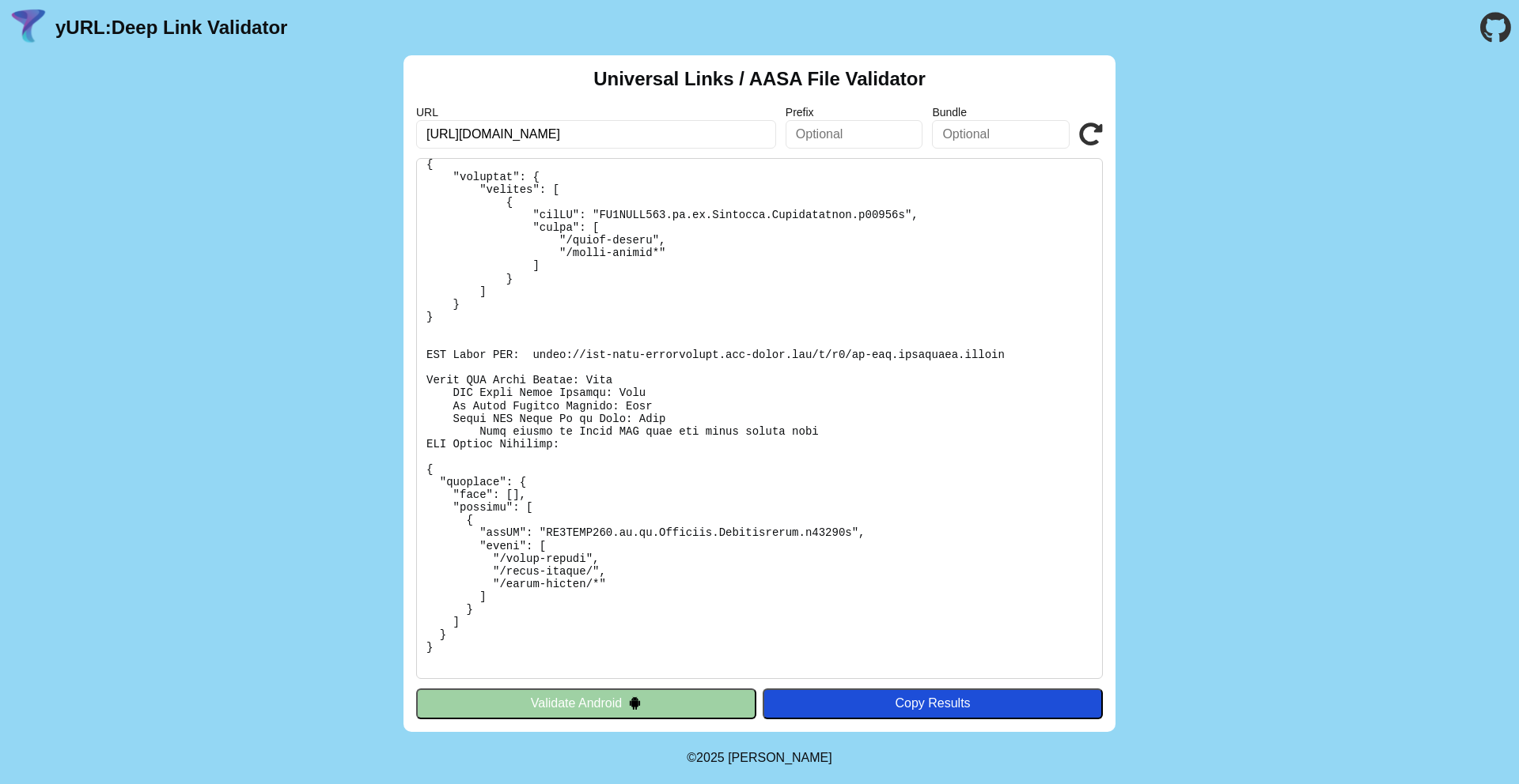
scroll to position [151, 0]
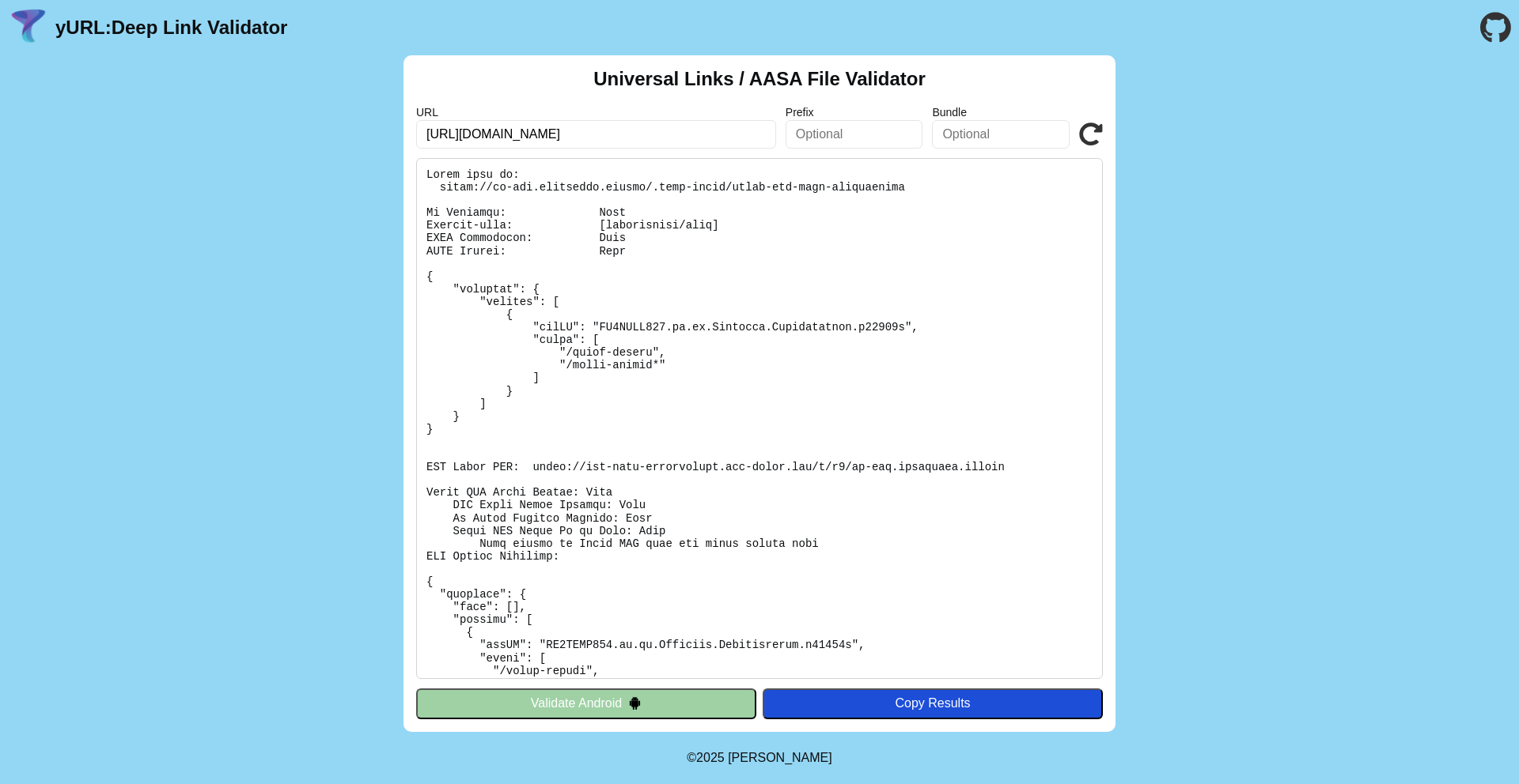
scroll to position [150, 0]
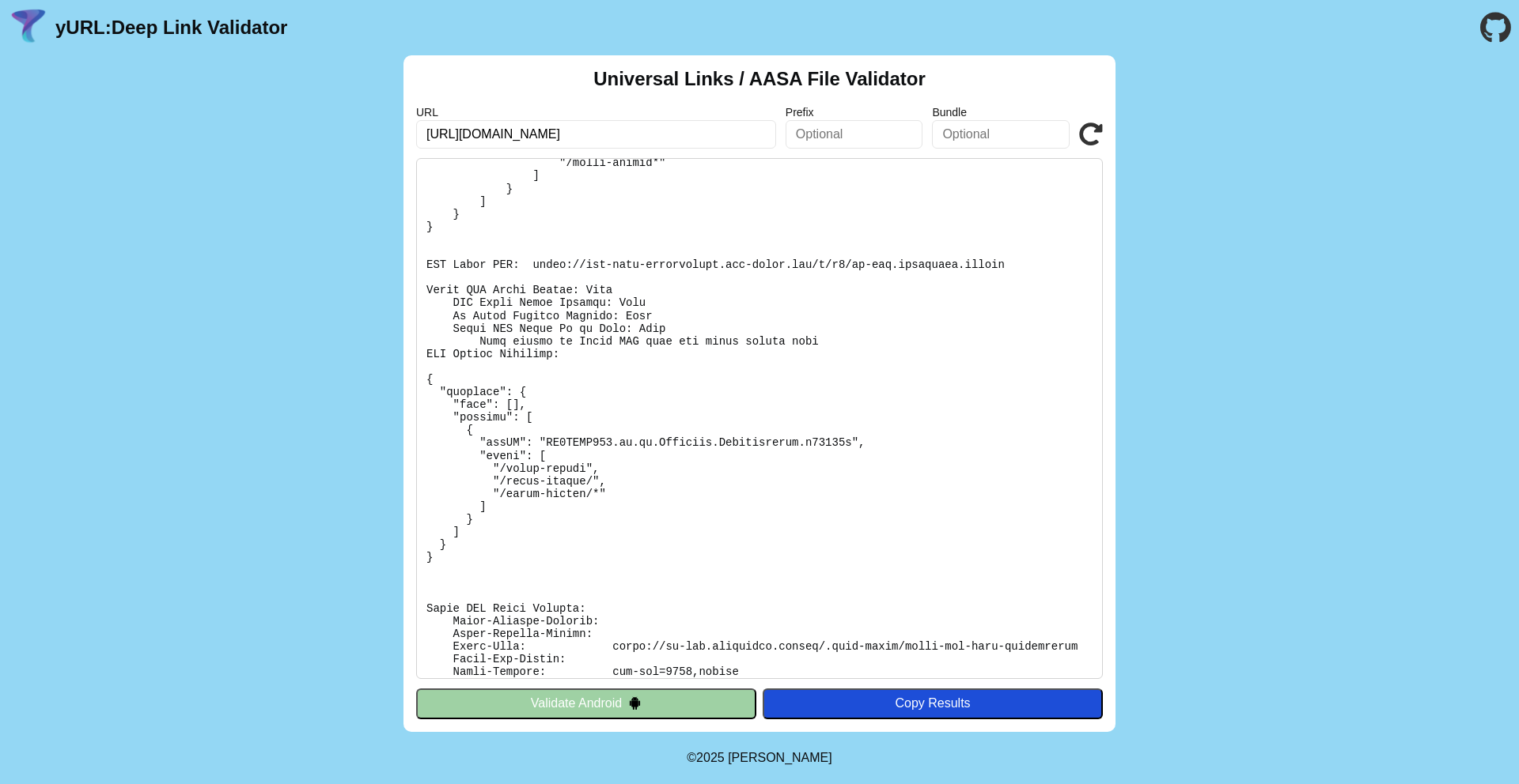
scroll to position [207, 0]
click at [1090, 135] on icon at bounding box center [1090, 134] width 24 height 24
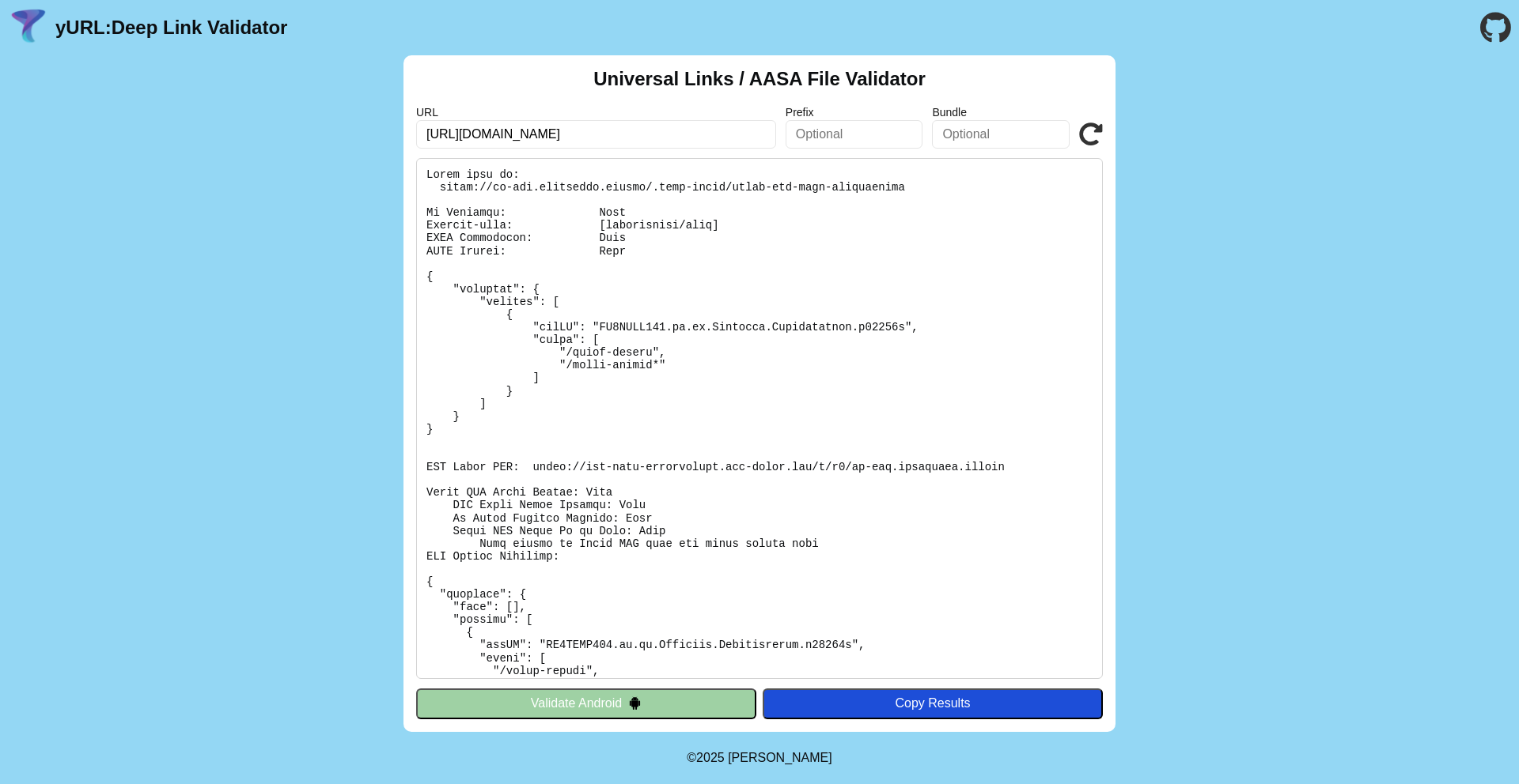
click at [1098, 145] on icon at bounding box center [1090, 134] width 24 height 24
click at [1092, 132] on icon at bounding box center [1090, 134] width 24 height 24
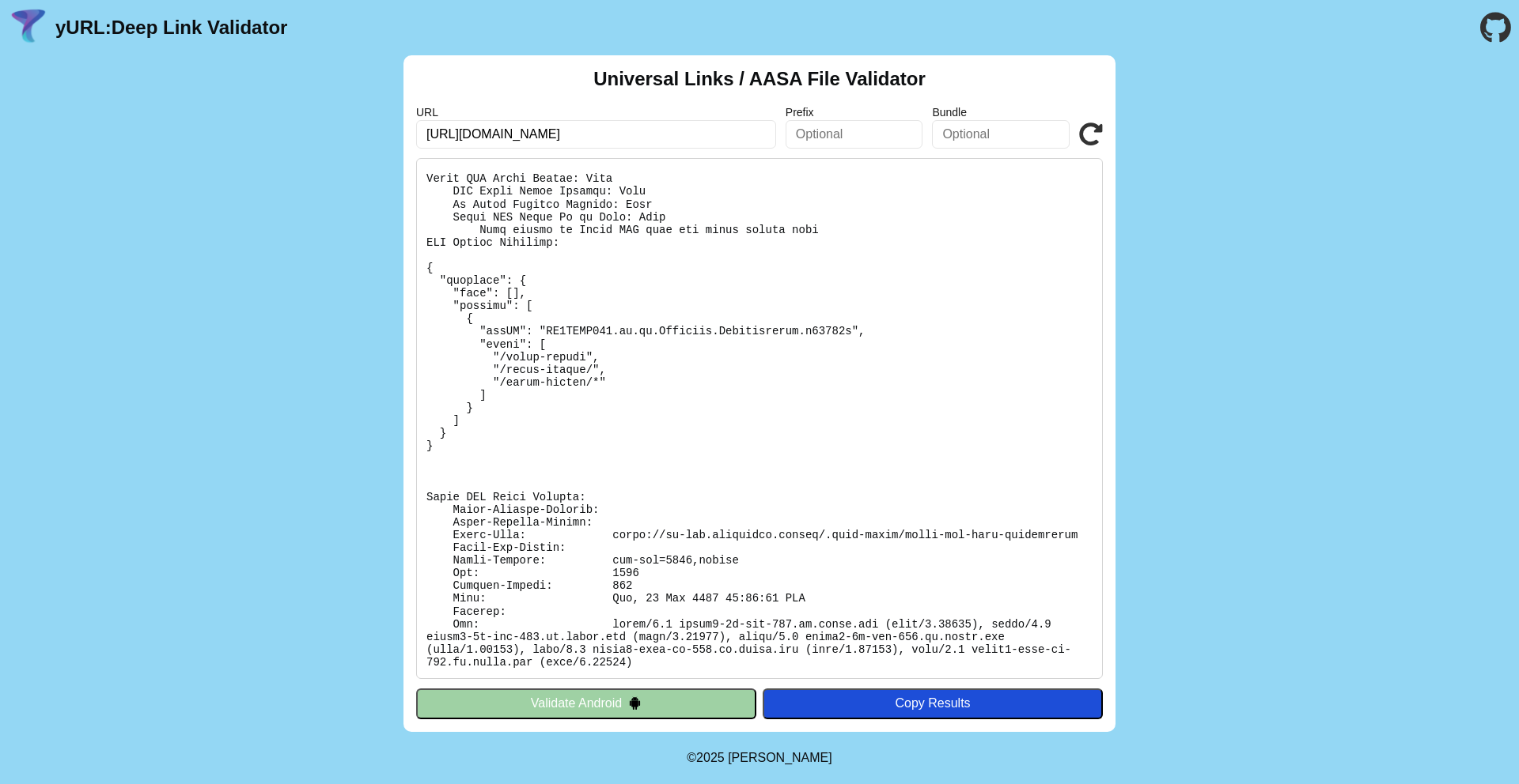
scroll to position [120, 0]
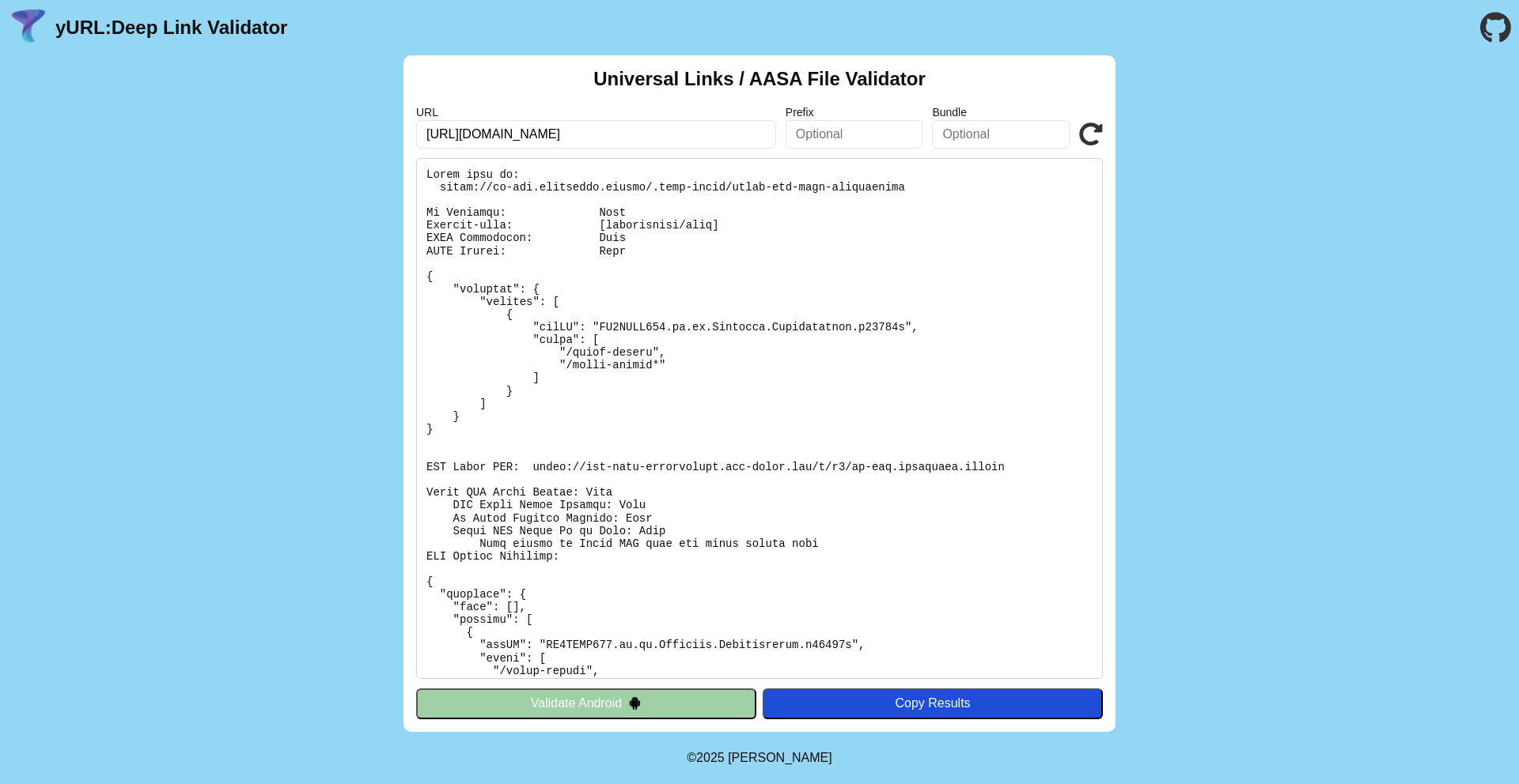
click at [1088, 149] on div "Universal Links / AASA File Validator URL [URL][DOMAIN_NAME] Prefix Bundle Vali…" at bounding box center [759, 393] width 712 height 677
click at [1090, 136] on icon at bounding box center [1090, 134] width 24 height 24
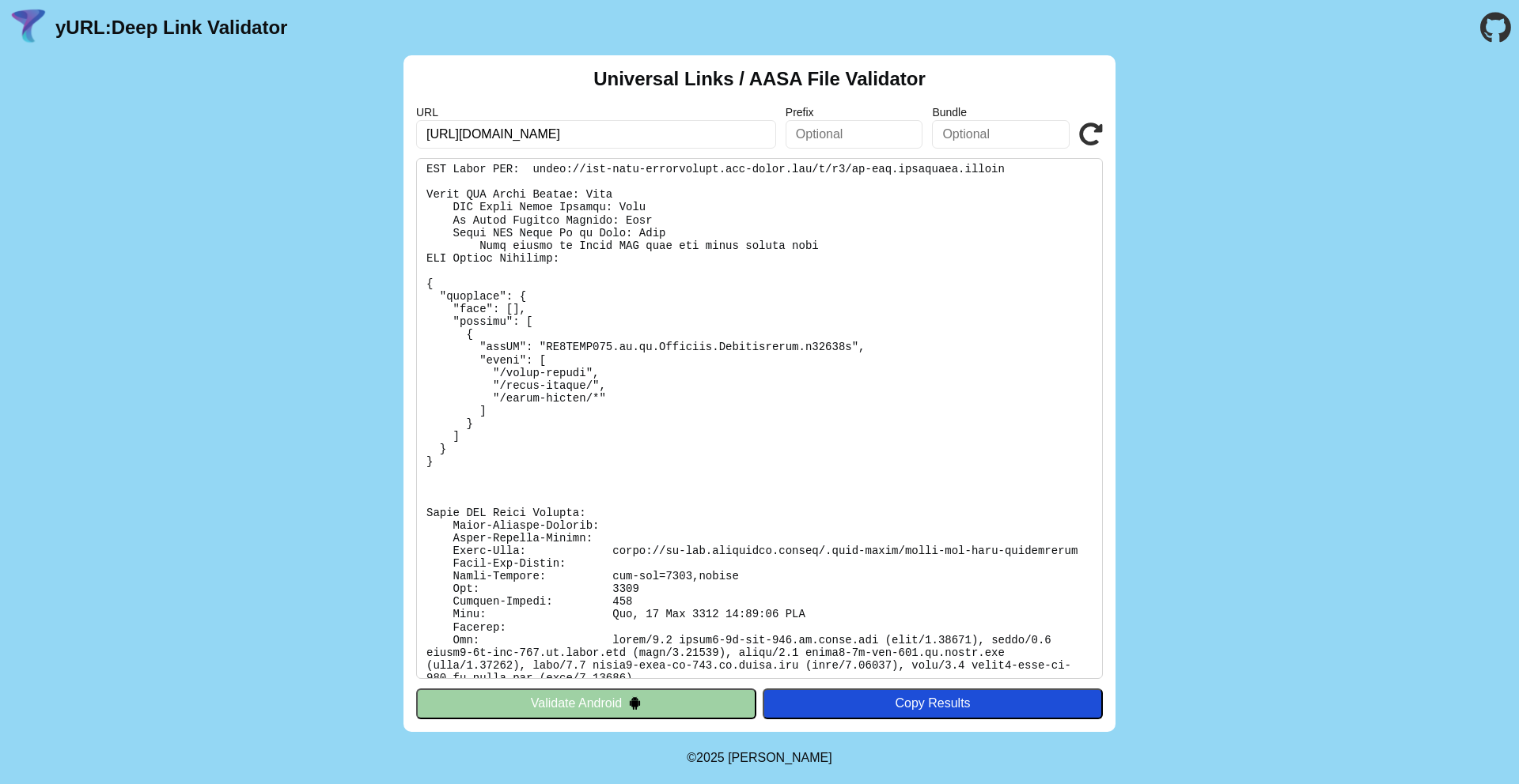
scroll to position [302, 0]
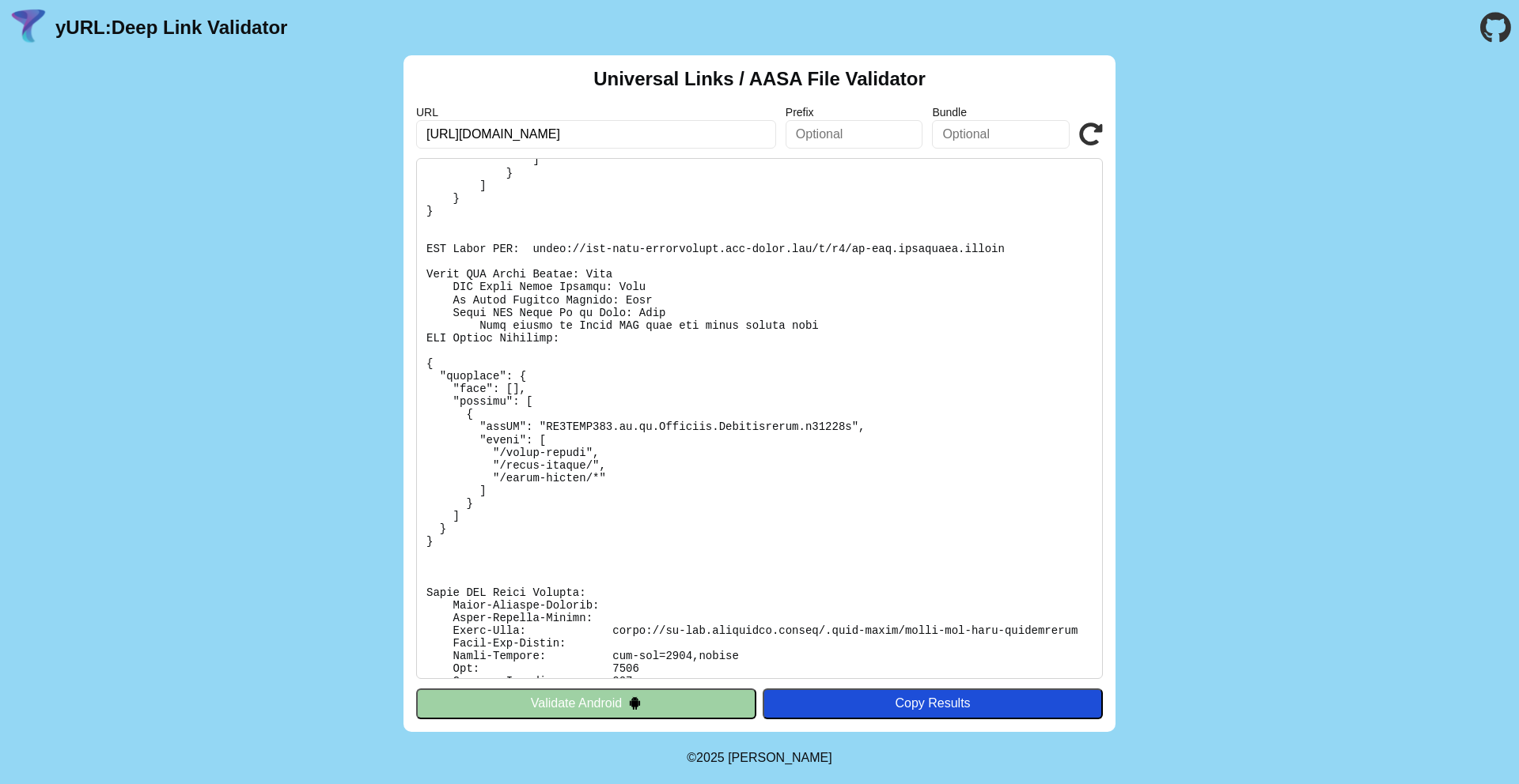
scroll to position [218, 0]
click at [734, 391] on pre at bounding box center [759, 418] width 686 height 521
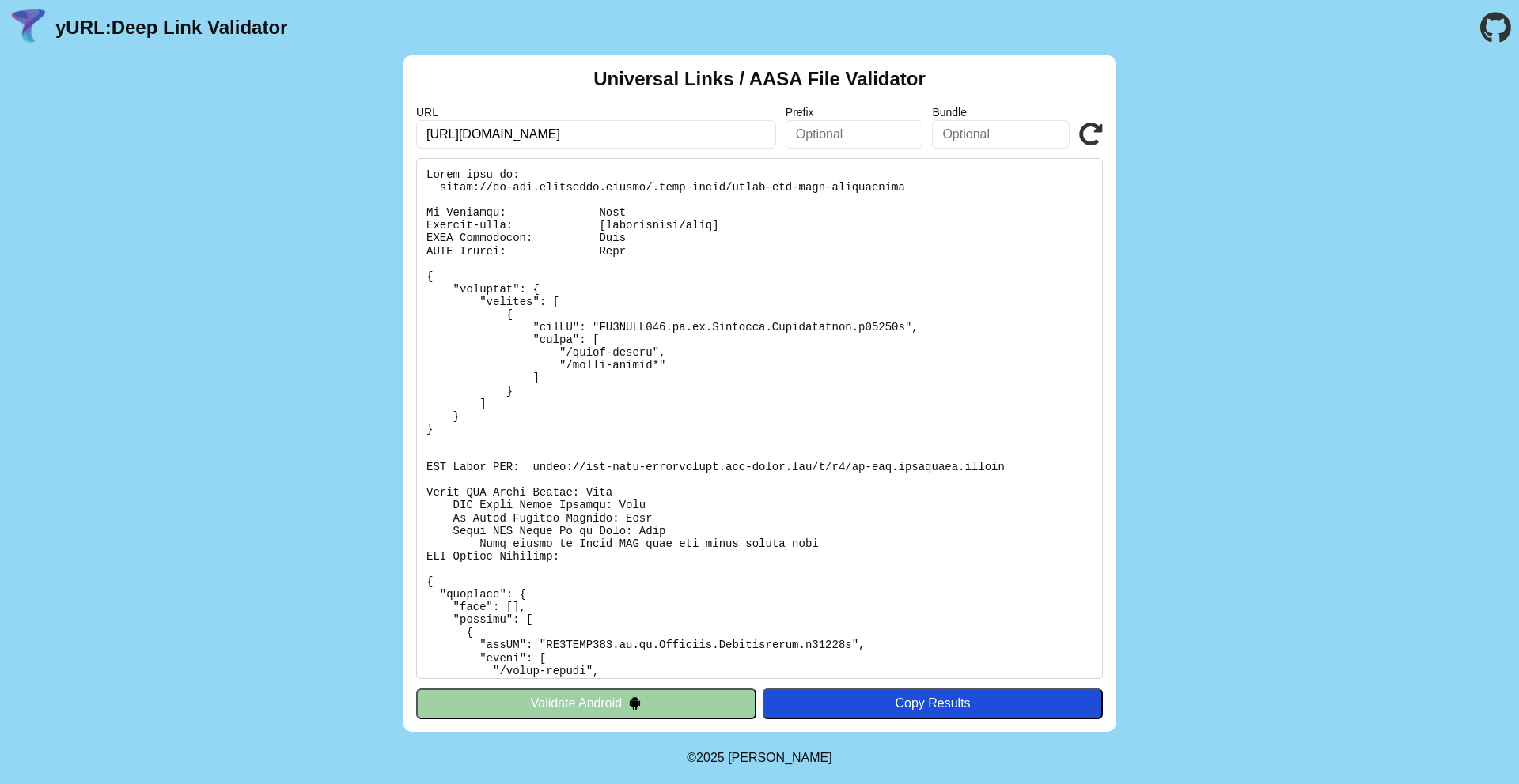
click at [734, 391] on pre at bounding box center [759, 418] width 686 height 521
click at [697, 263] on pre at bounding box center [759, 418] width 686 height 521
click at [1088, 138] on icon at bounding box center [1090, 134] width 24 height 24
click at [810, 319] on pre at bounding box center [759, 418] width 686 height 521
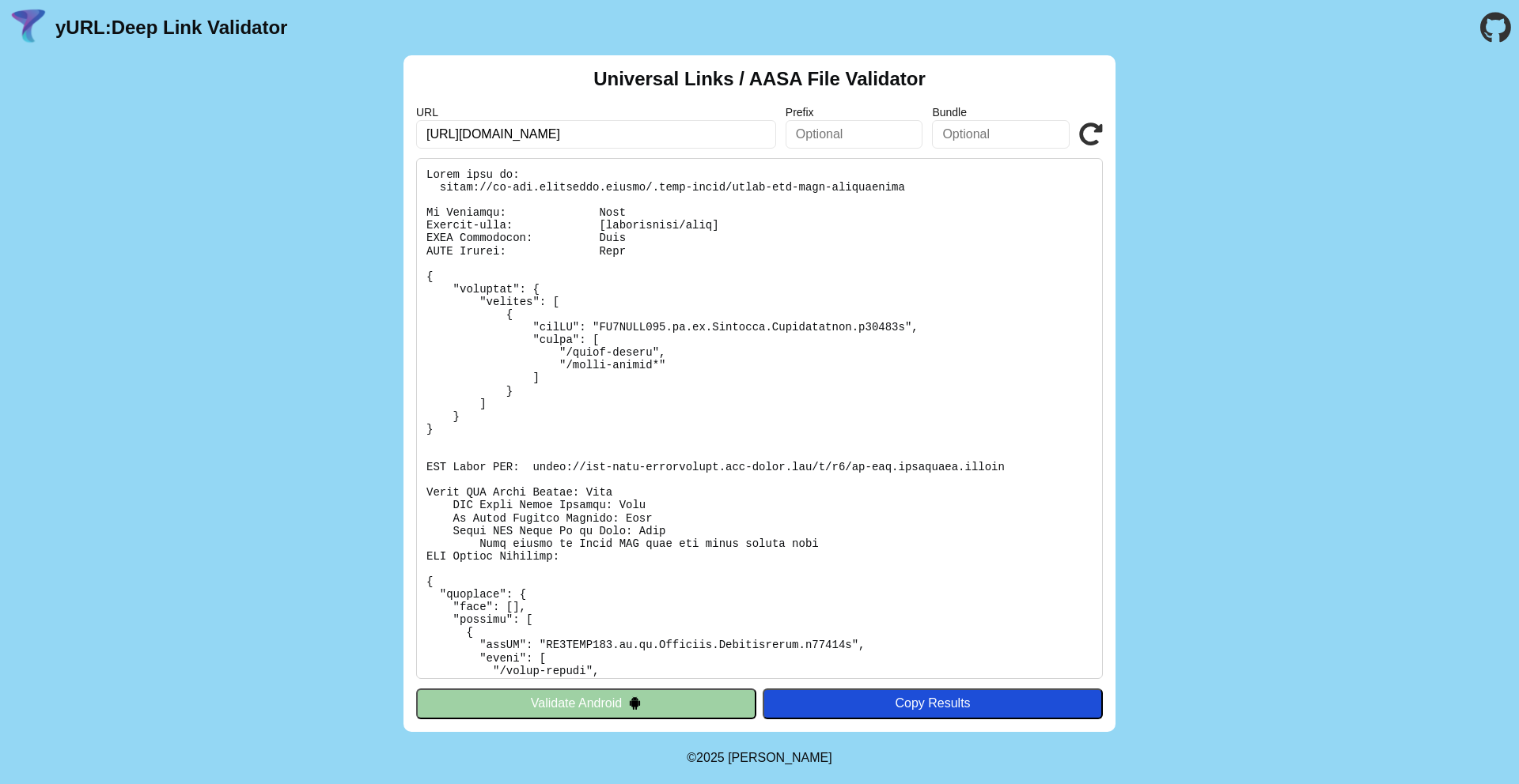
click at [1090, 139] on icon at bounding box center [1090, 134] width 24 height 24
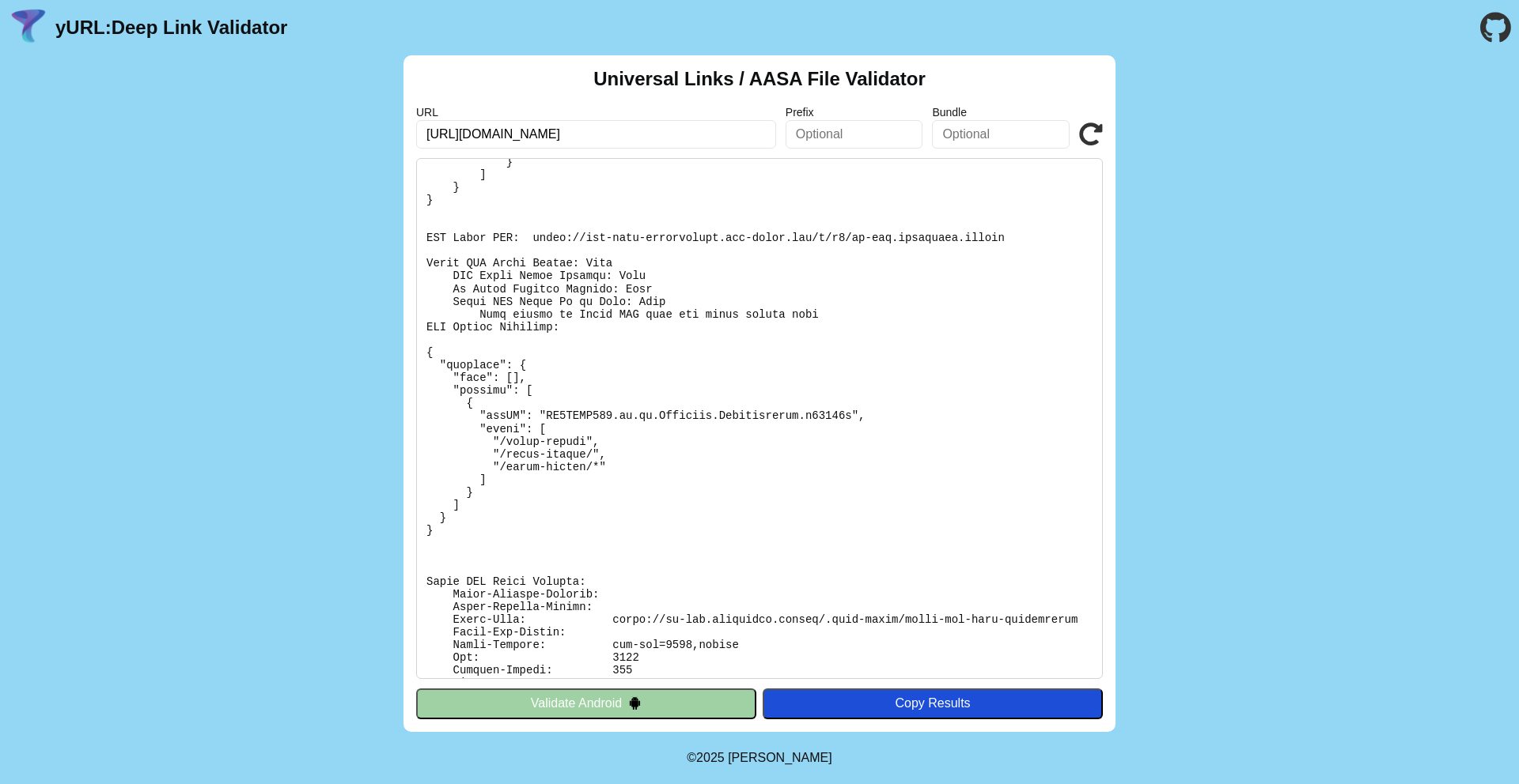
scroll to position [314, 0]
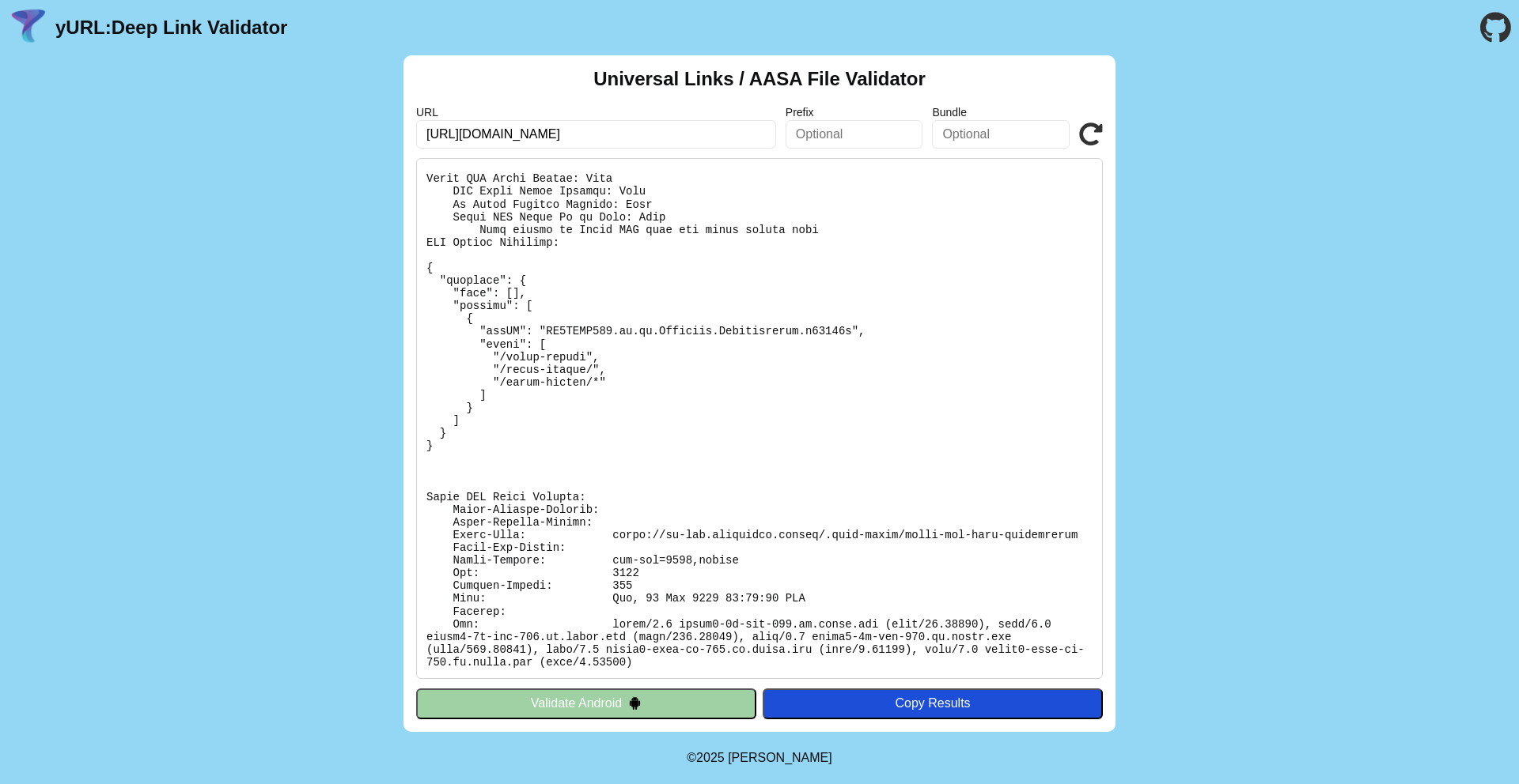
click at [653, 511] on pre at bounding box center [759, 418] width 686 height 521
click at [725, 379] on pre at bounding box center [759, 418] width 686 height 521
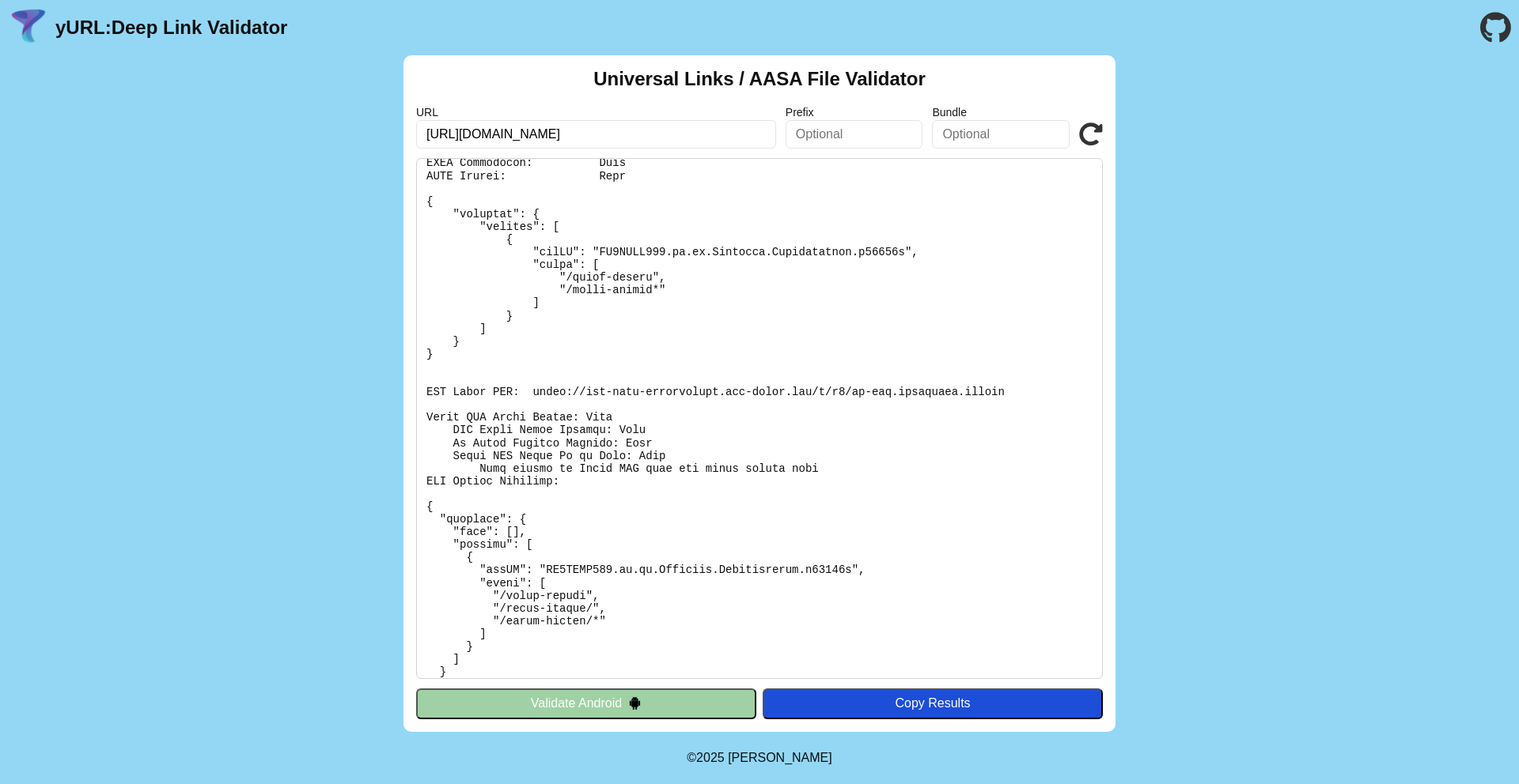
scroll to position [0, 0]
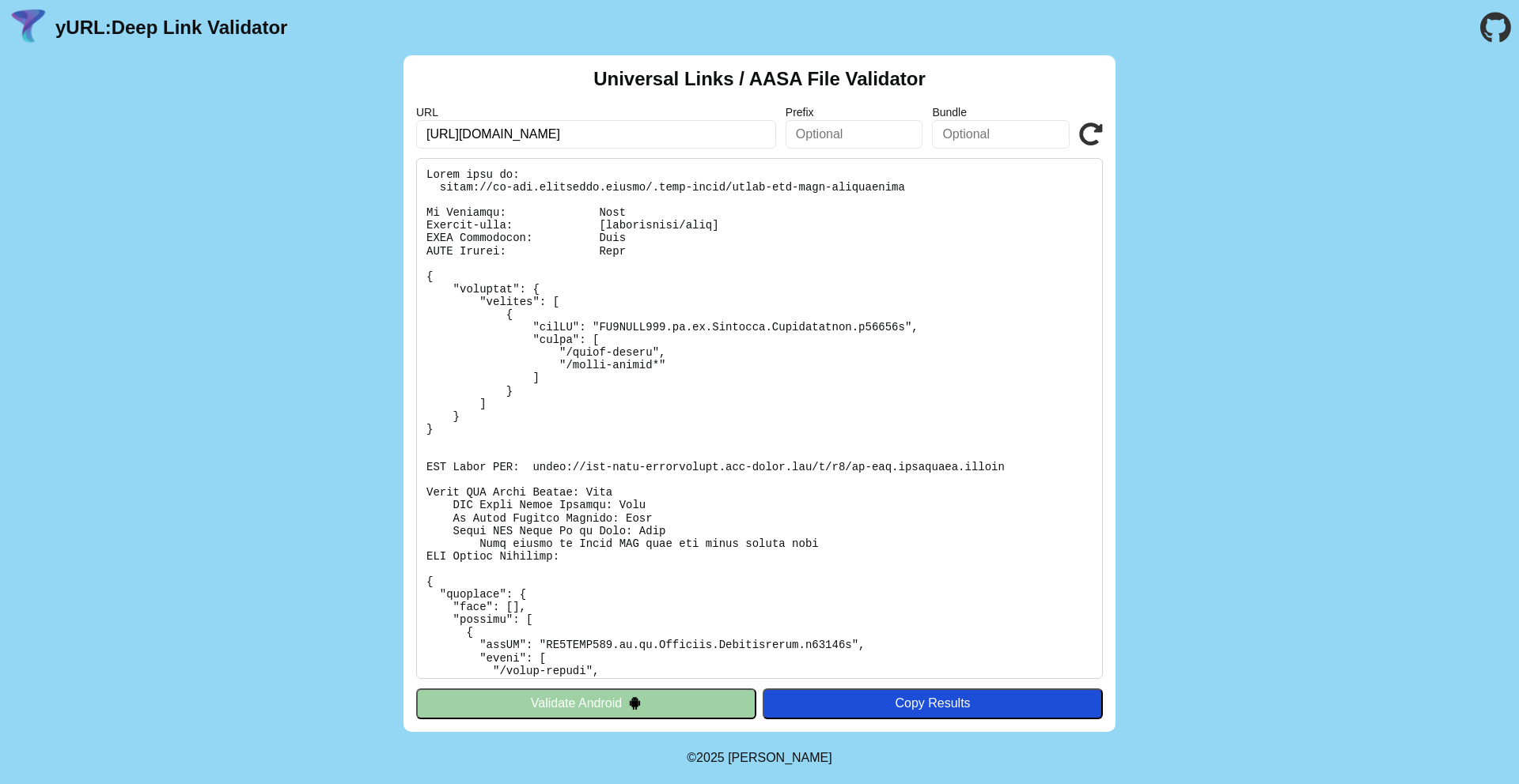
click at [639, 128] on input "[URL][DOMAIN_NAME]" at bounding box center [596, 134] width 360 height 28
click button "Validate" at bounding box center [0, 0] width 0 height 0
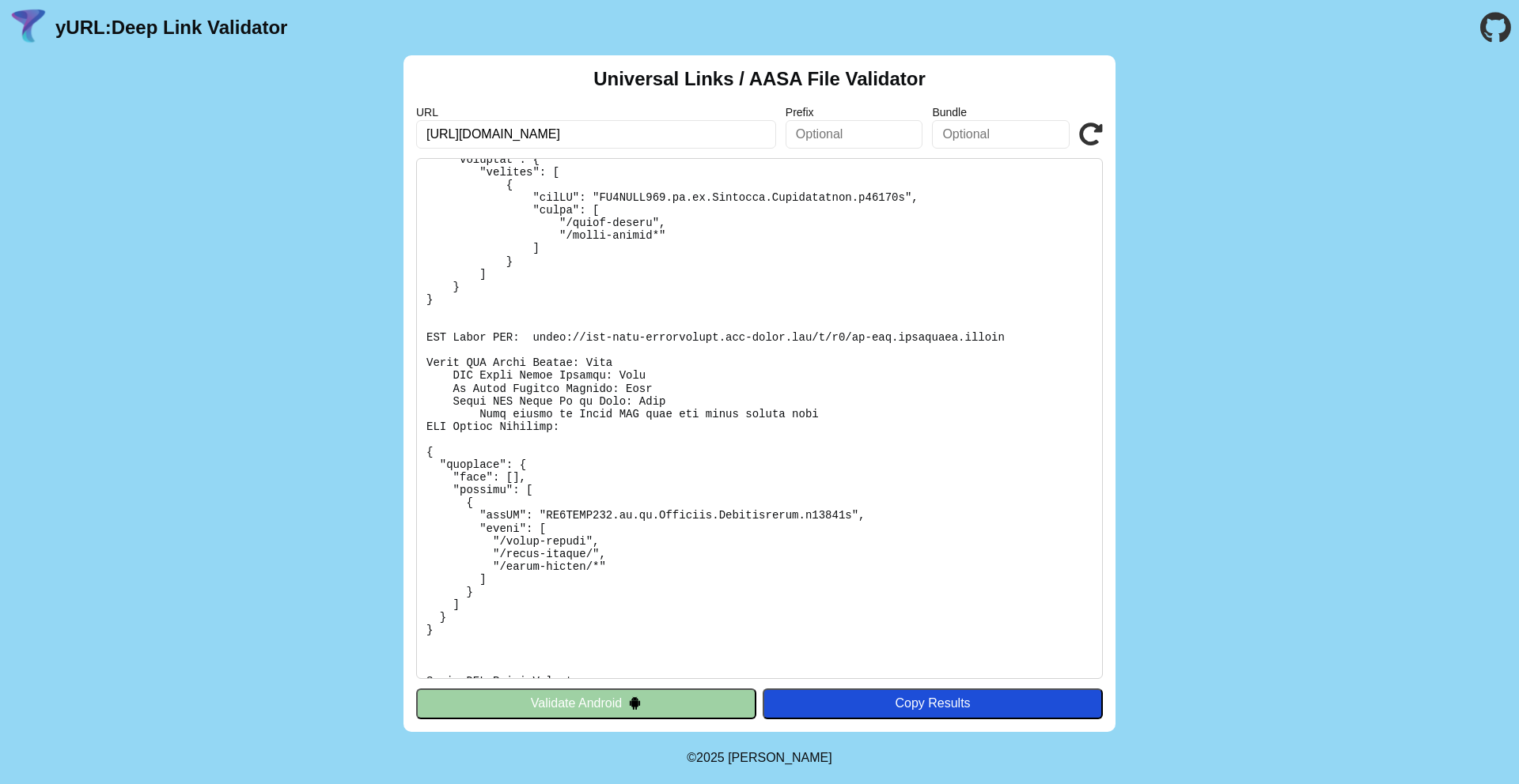
scroll to position [138, 0]
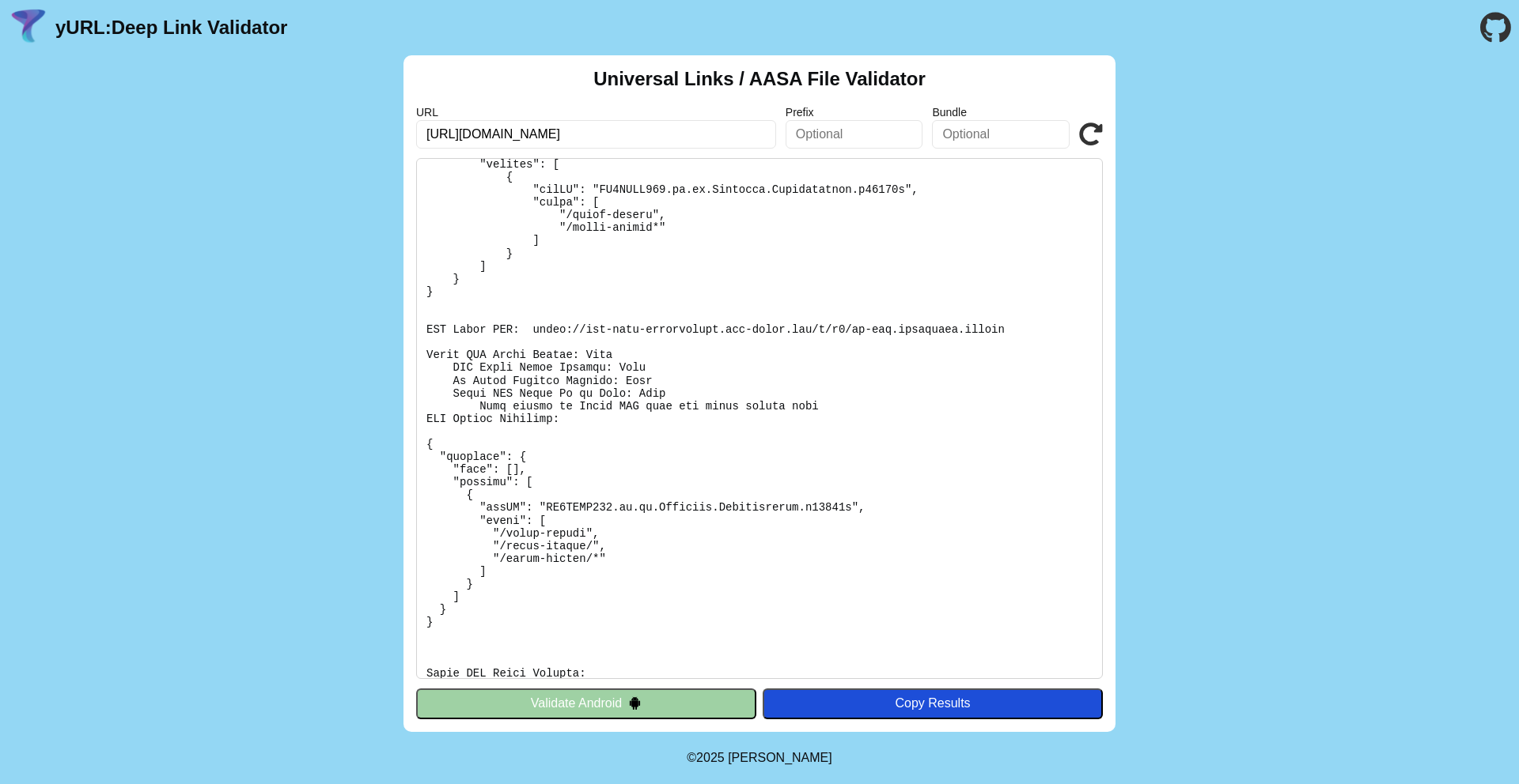
click at [593, 516] on pre at bounding box center [759, 418] width 686 height 521
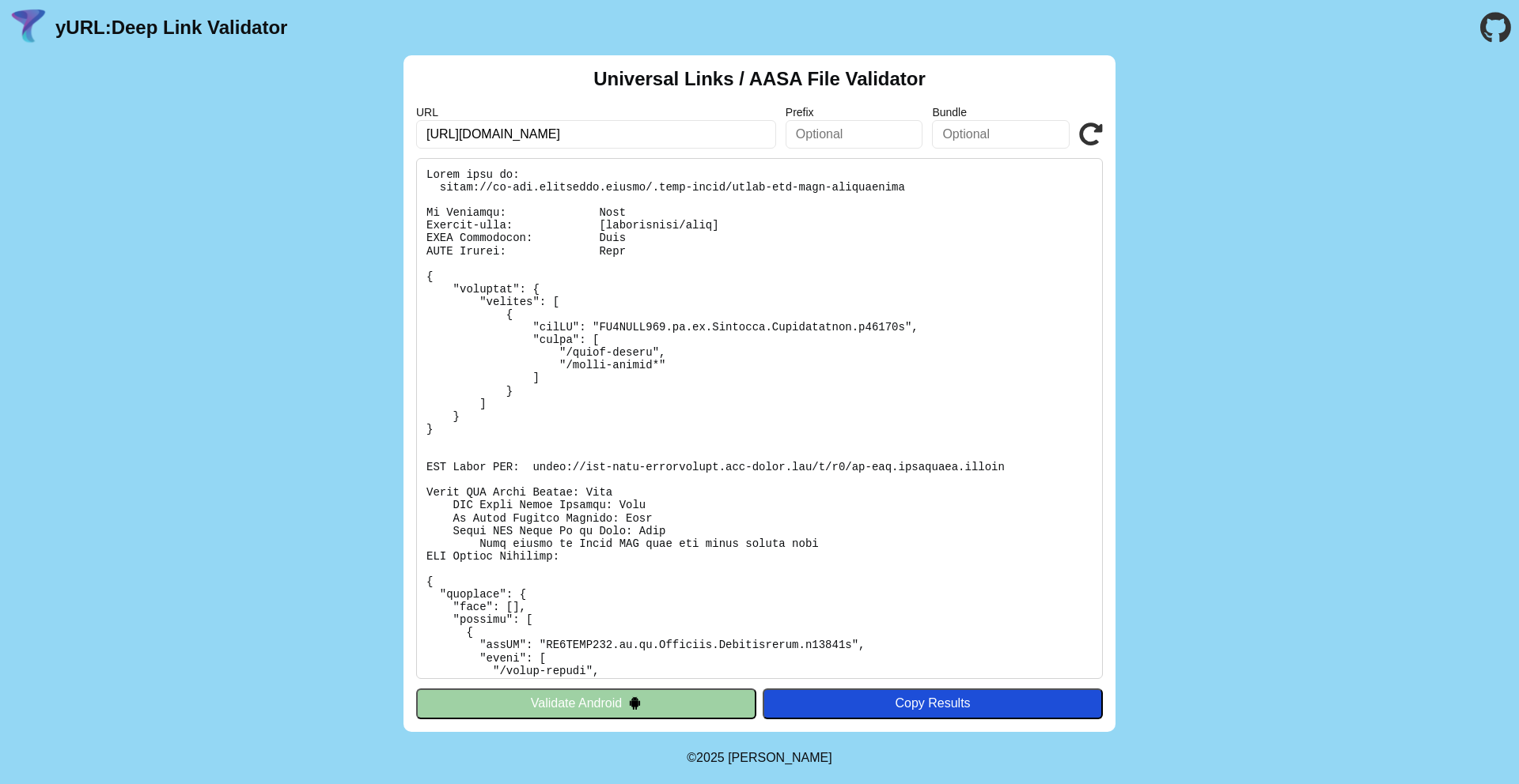
click at [638, 386] on pre at bounding box center [759, 418] width 686 height 521
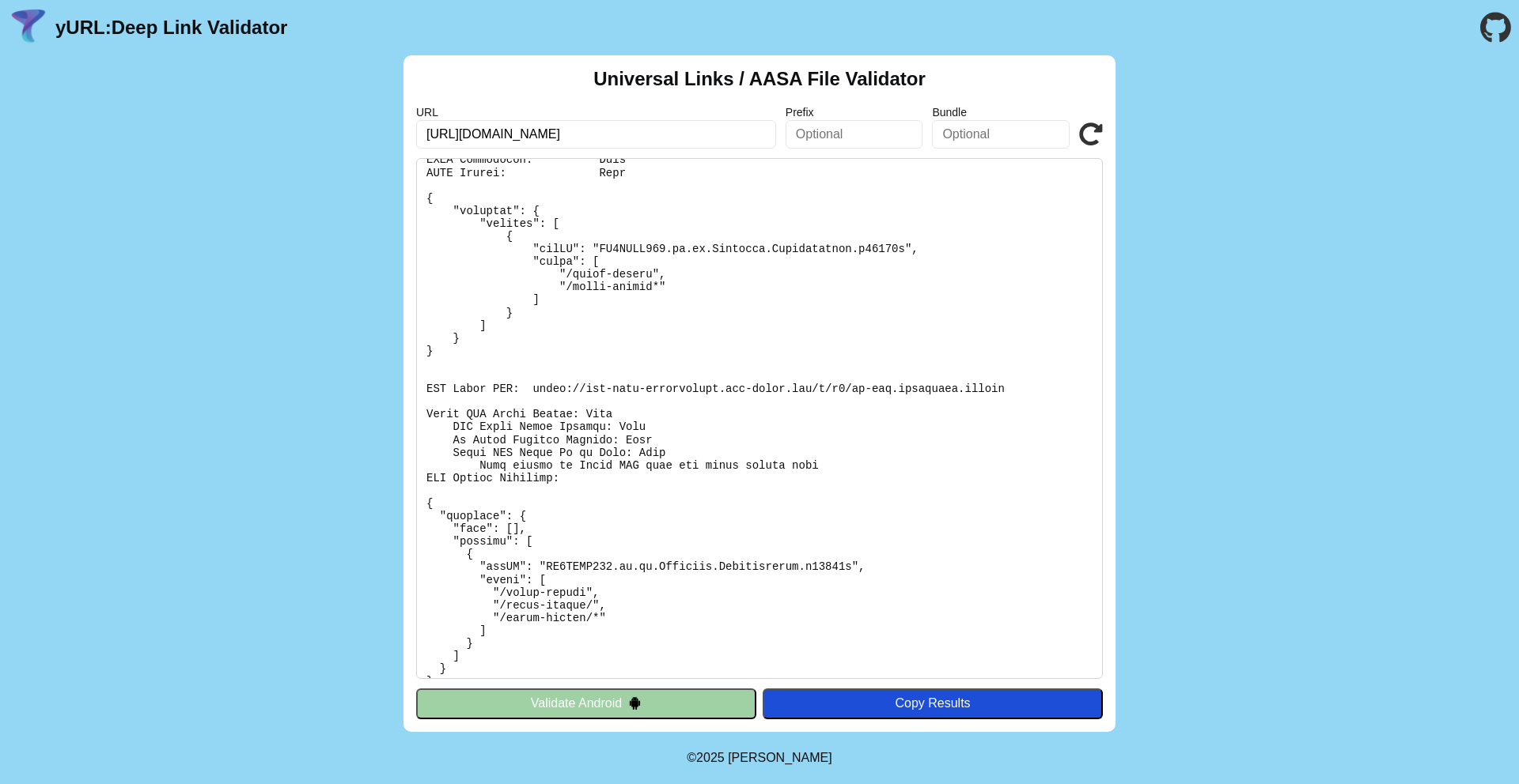
scroll to position [83, 0]
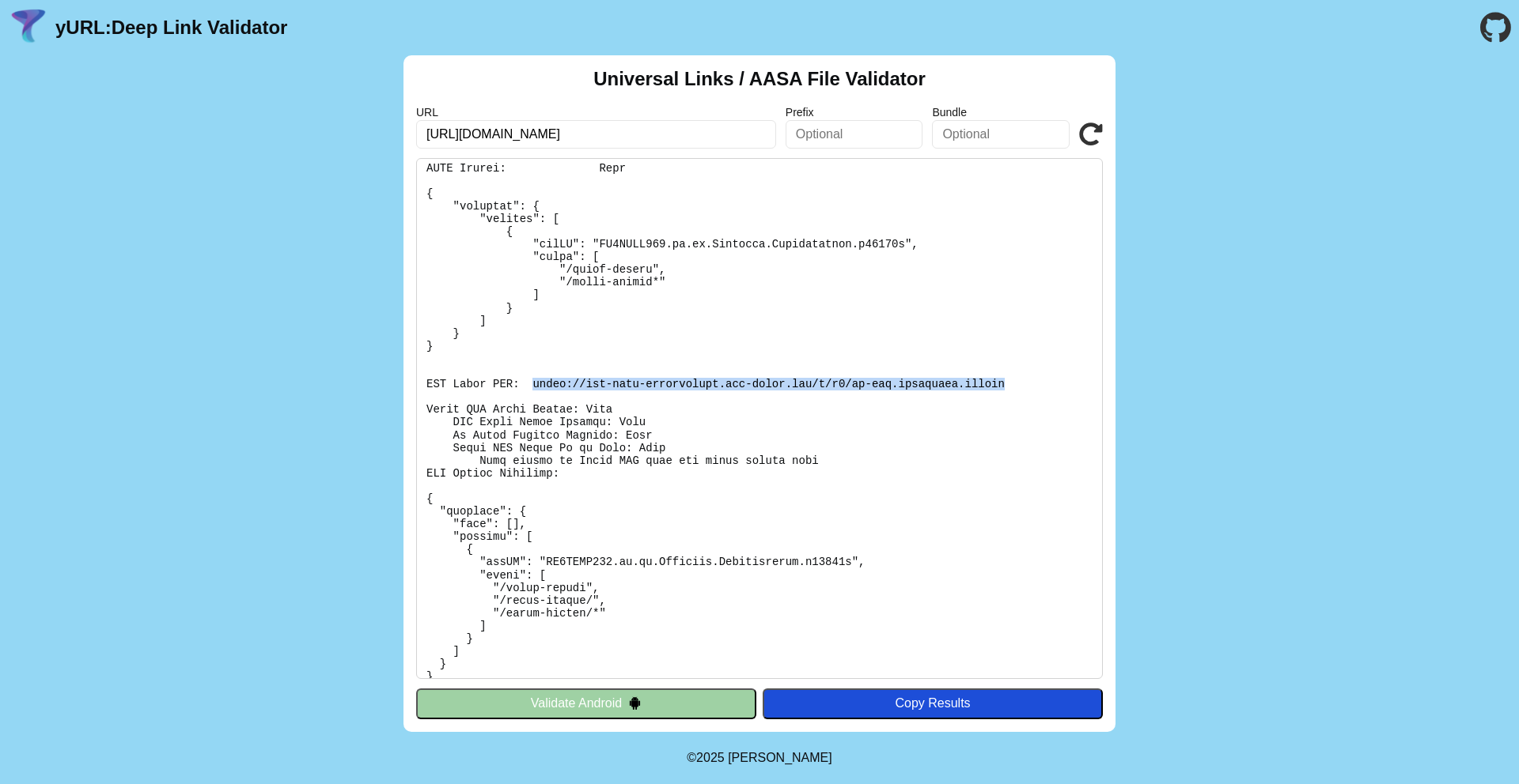
drag, startPoint x: 1007, startPoint y: 382, endPoint x: 533, endPoint y: 385, distance: 474.0
click at [533, 385] on pre at bounding box center [759, 418] width 686 height 521
copy pre "https://app-site-association.cdn-apple.com/a/v1/jp-dev.cityremit.global"
click at [611, 385] on pre at bounding box center [759, 418] width 686 height 521
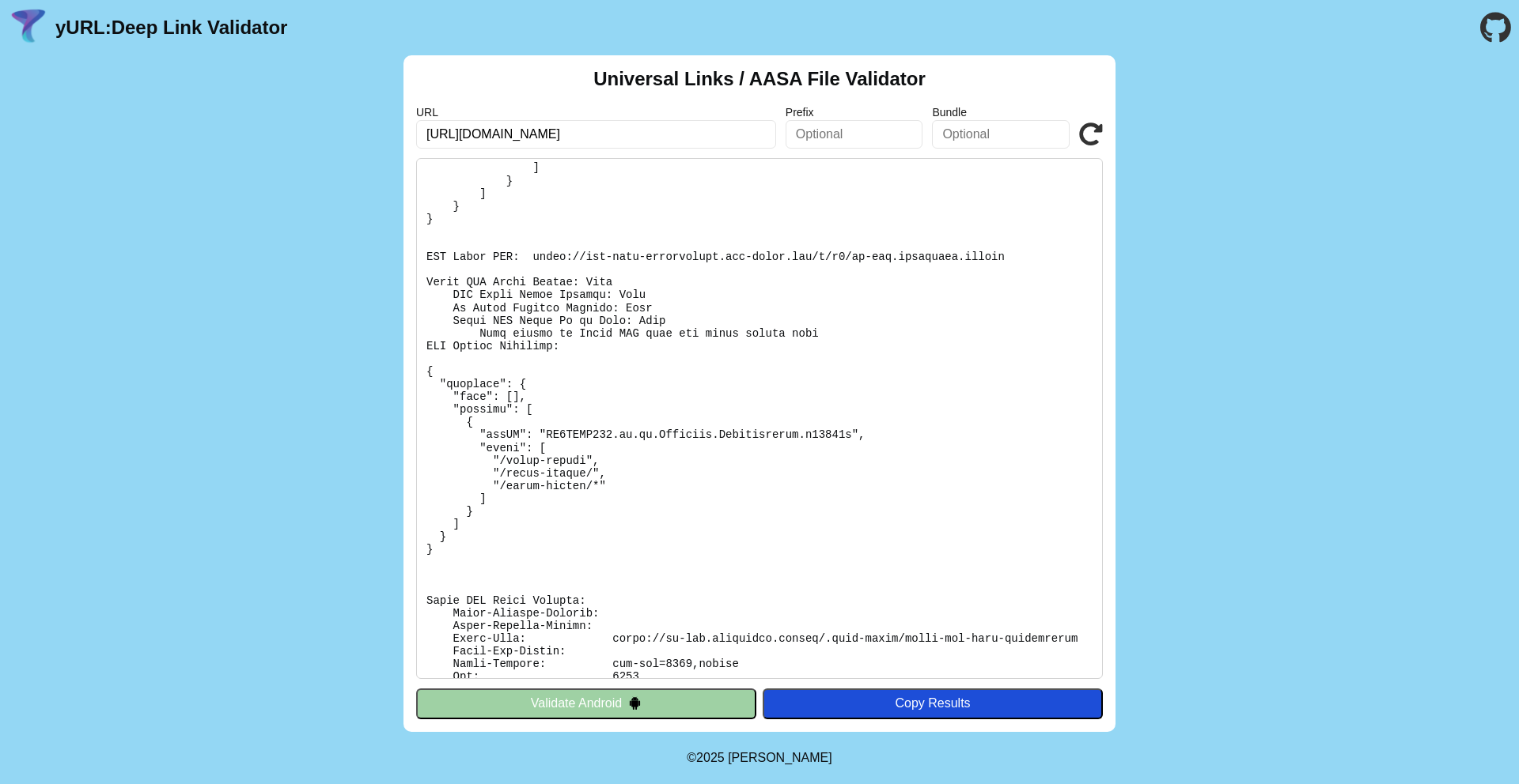
click at [1093, 140] on icon at bounding box center [1090, 134] width 24 height 24
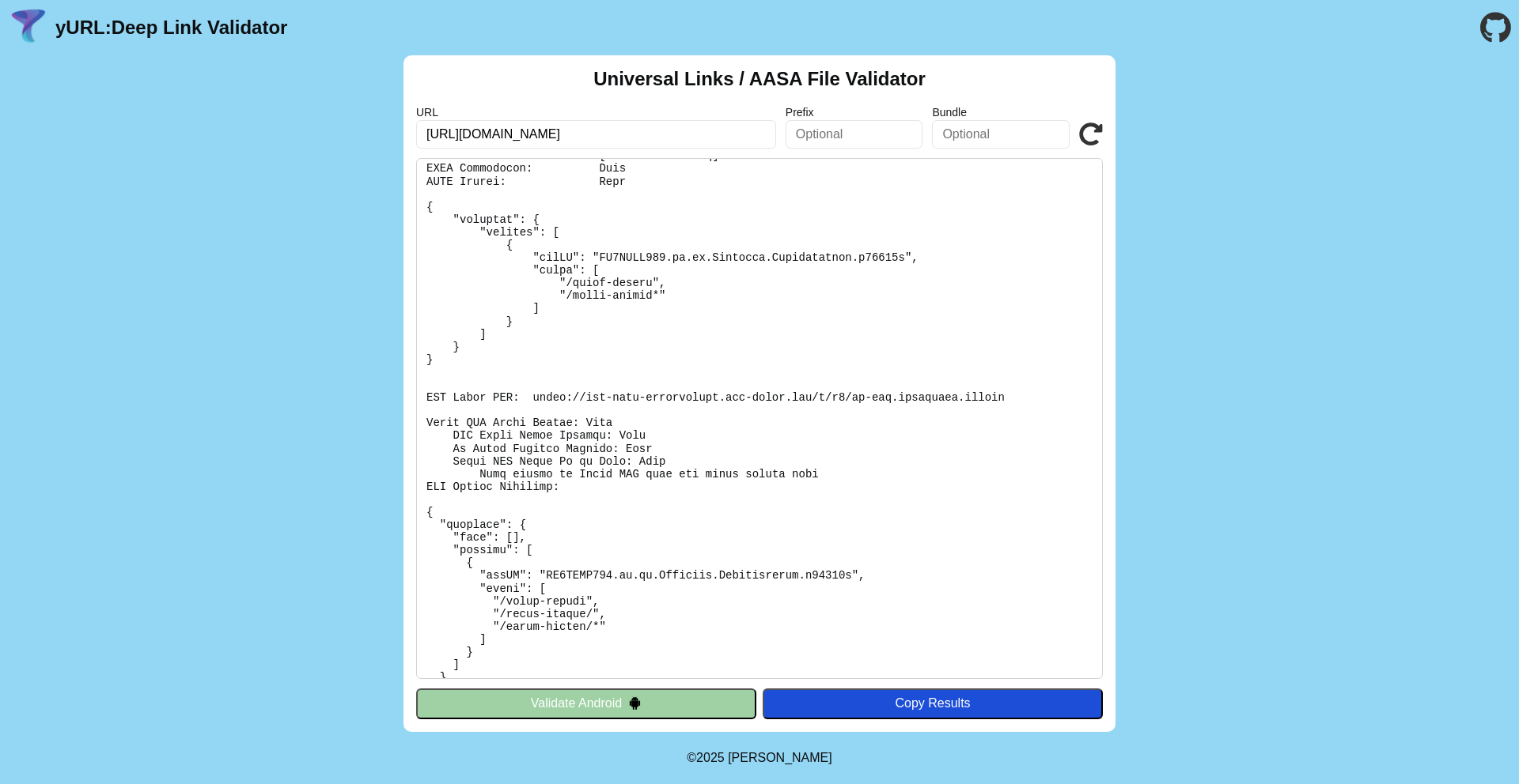
scroll to position [82, 0]
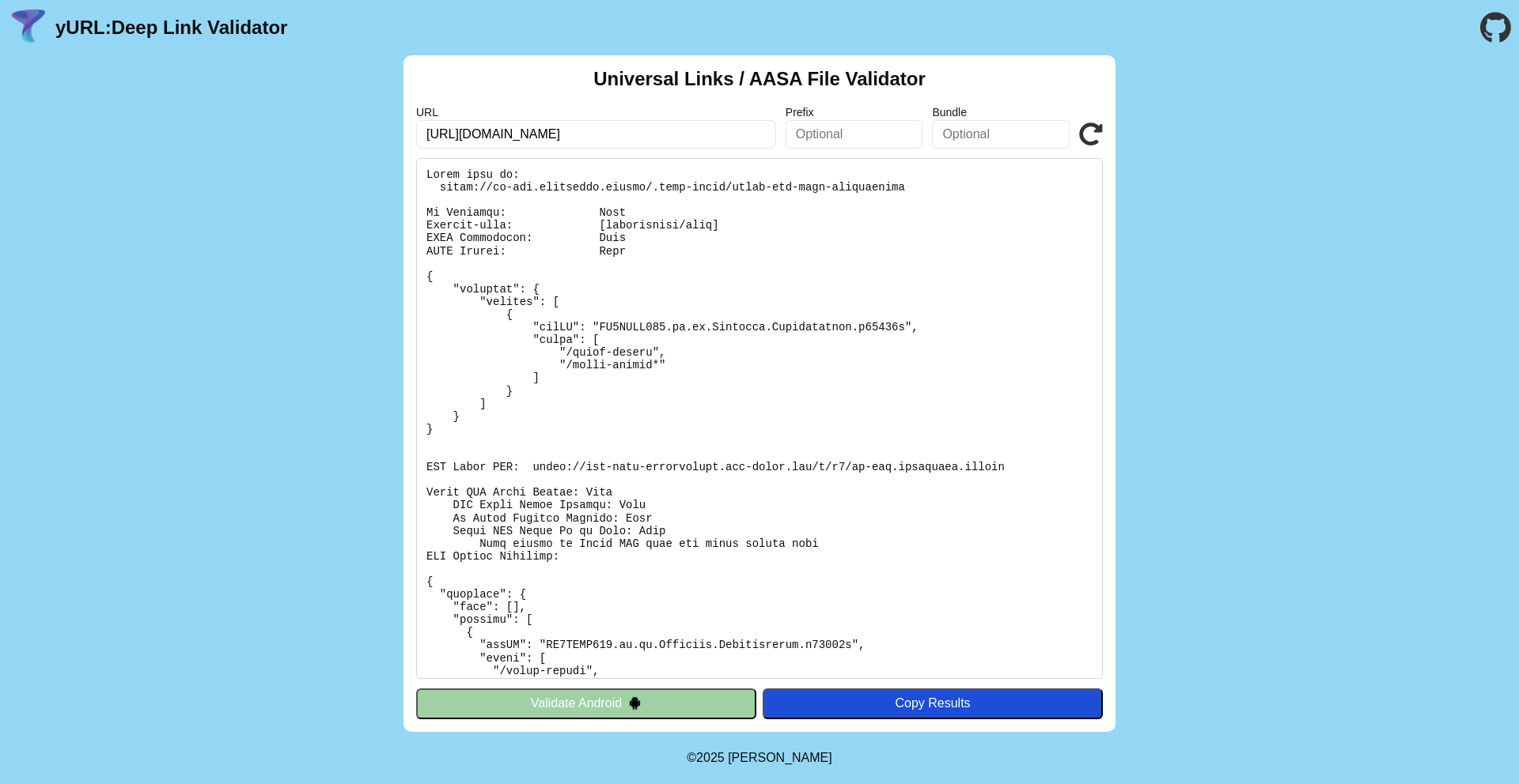
click at [579, 134] on input "[URL][DOMAIN_NAME]" at bounding box center [596, 134] width 360 height 28
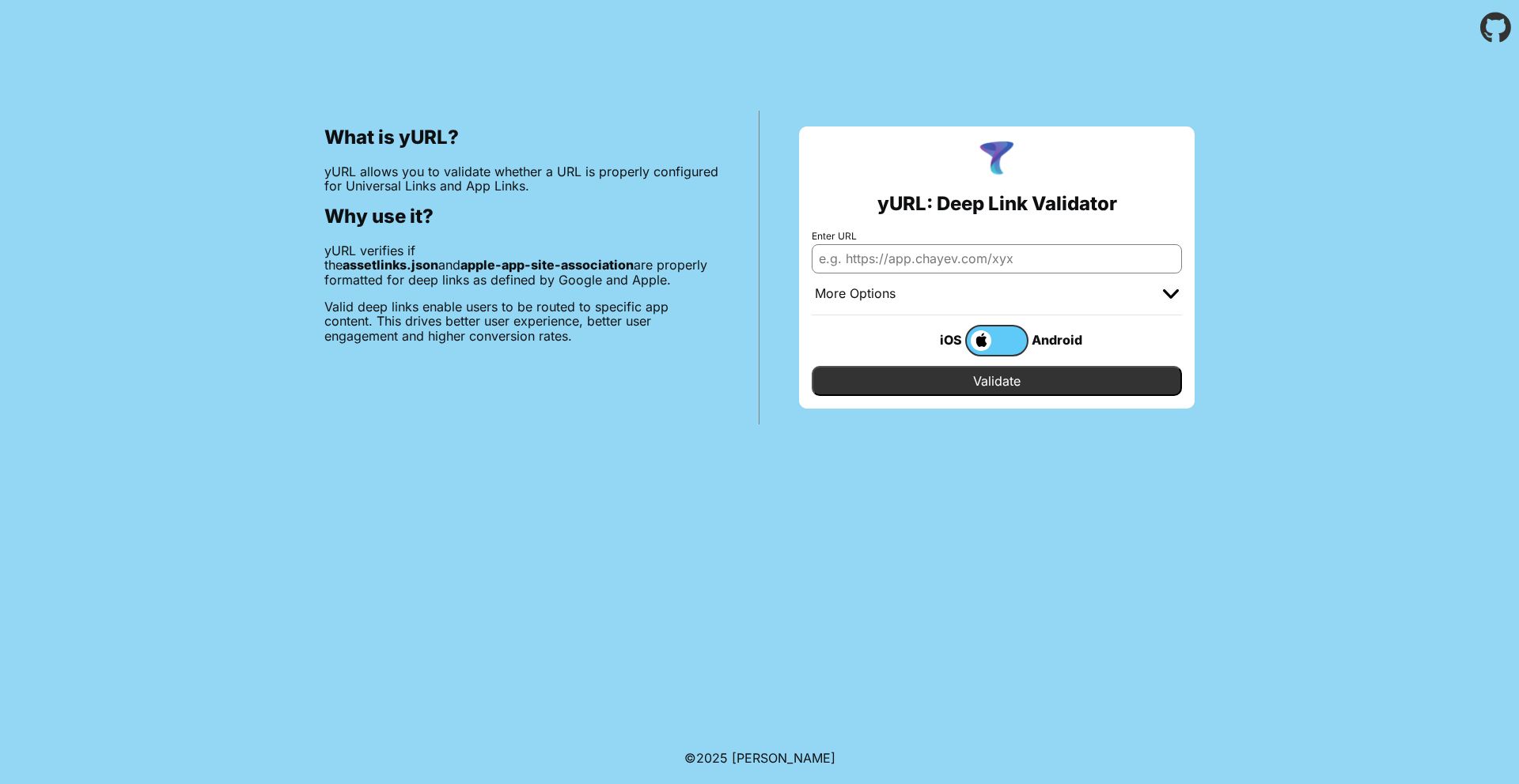
click at [908, 263] on input "Enter URL" at bounding box center [997, 258] width 370 height 28
type input "[URL][DOMAIN_NAME]"
click at [896, 385] on input "Validate" at bounding box center [997, 381] width 370 height 30
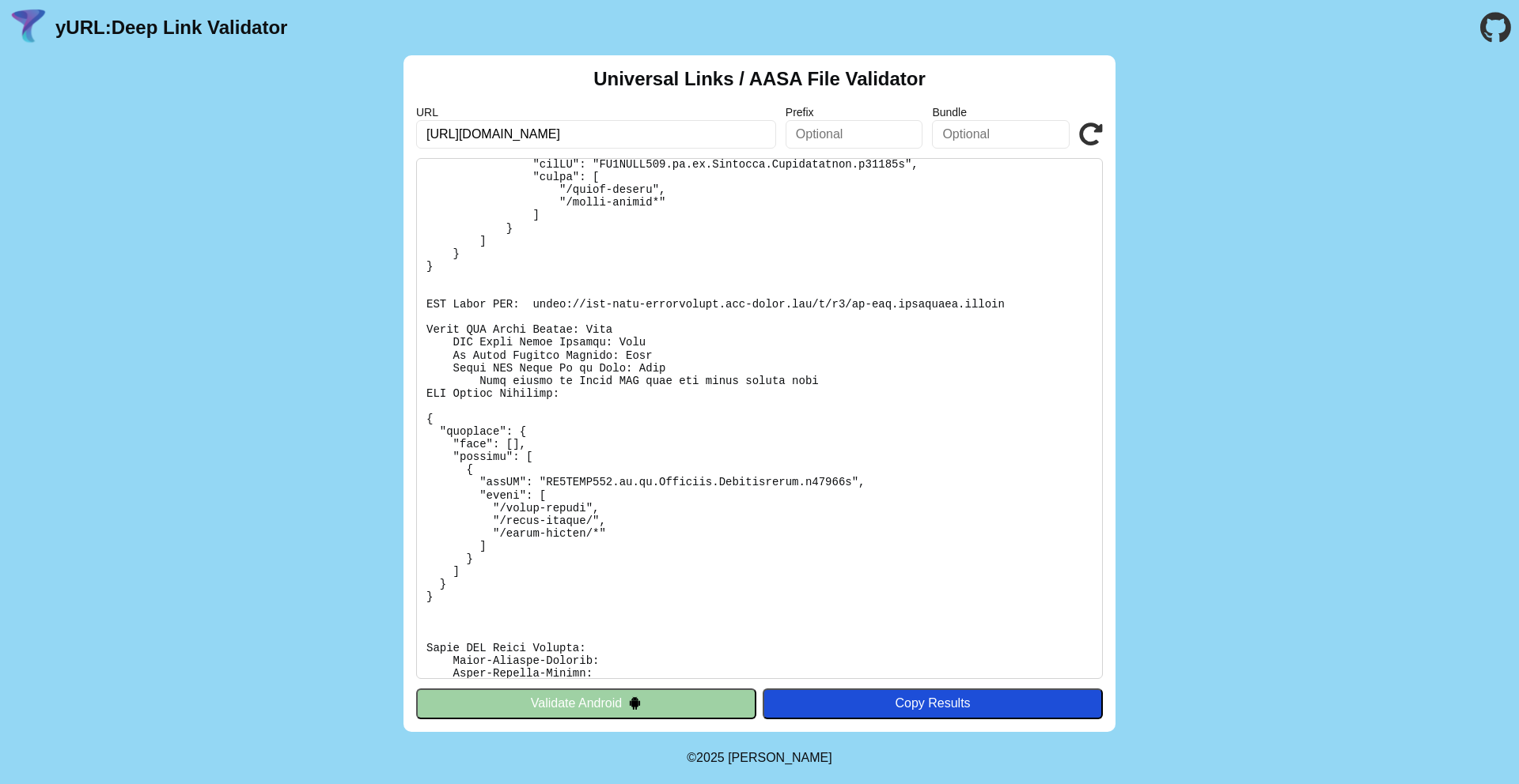
scroll to position [166, 0]
drag, startPoint x: 428, startPoint y: 323, endPoint x: 621, endPoint y: 323, distance: 193.0
click at [621, 323] on pre at bounding box center [759, 418] width 686 height 521
drag, startPoint x: 564, startPoint y: 384, endPoint x: 446, endPoint y: 361, distance: 120.2
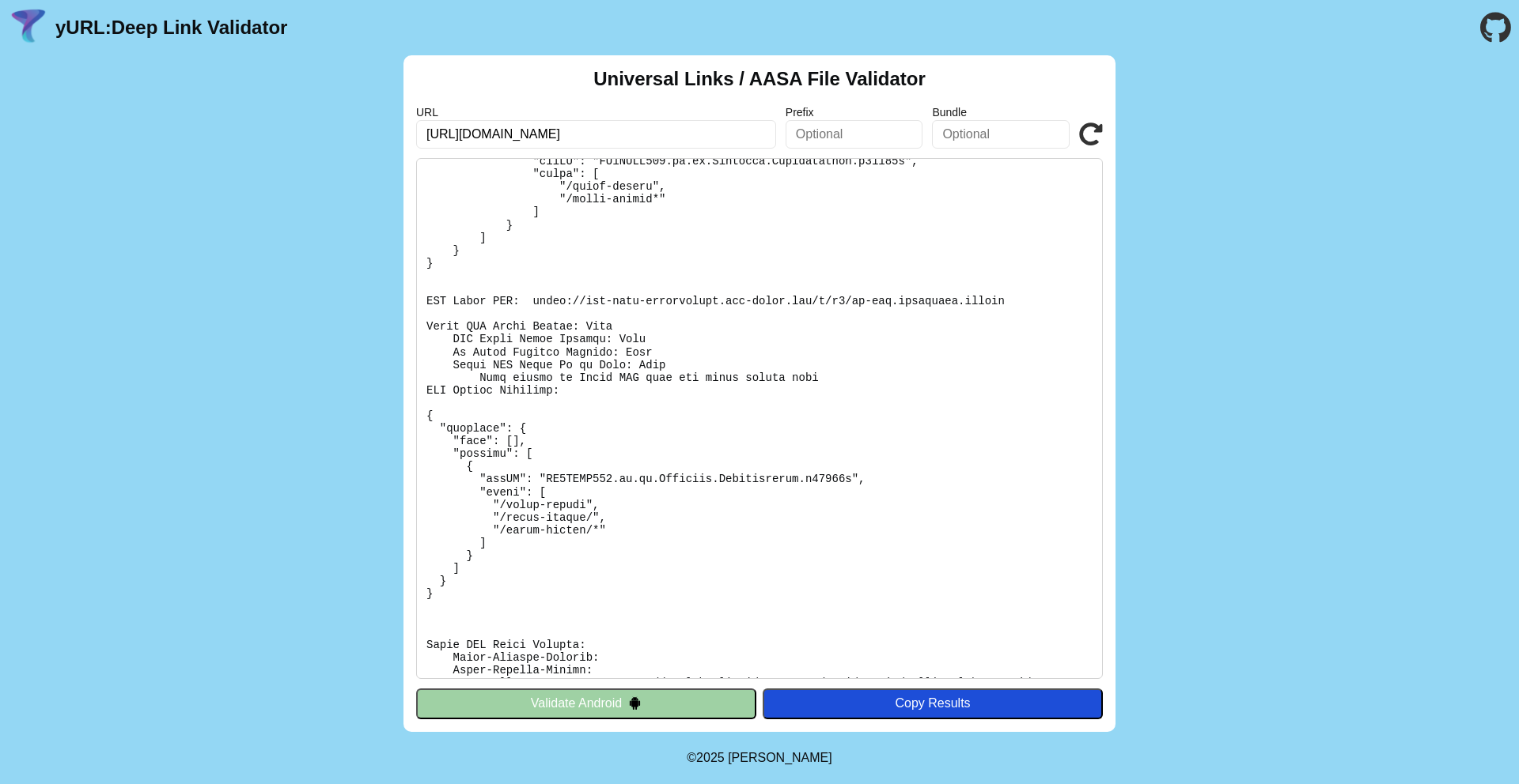
click at [446, 361] on pre at bounding box center [759, 418] width 686 height 521
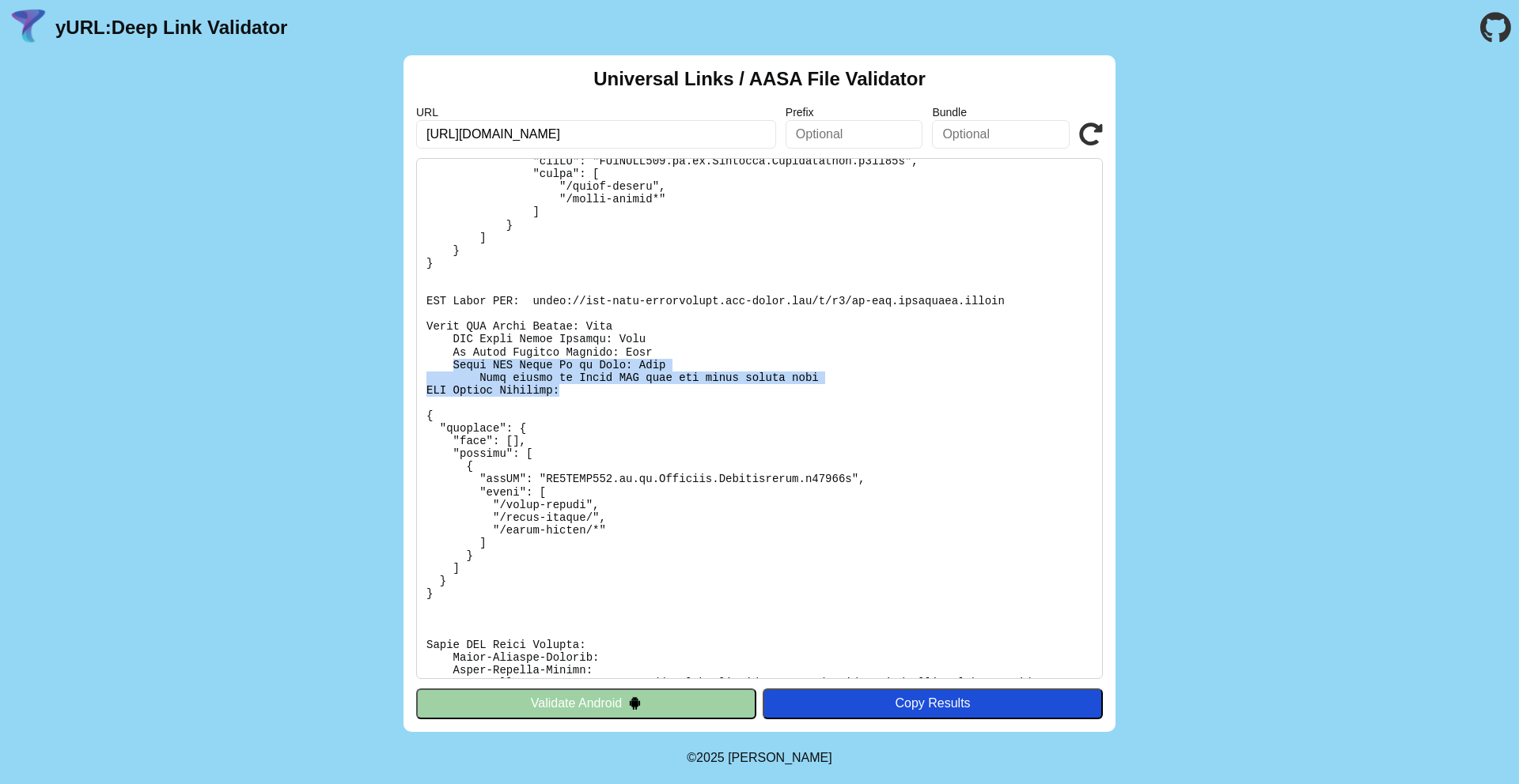
drag, startPoint x: 446, startPoint y: 361, endPoint x: 590, endPoint y: 393, distance: 147.5
click at [590, 393] on pre at bounding box center [759, 418] width 686 height 521
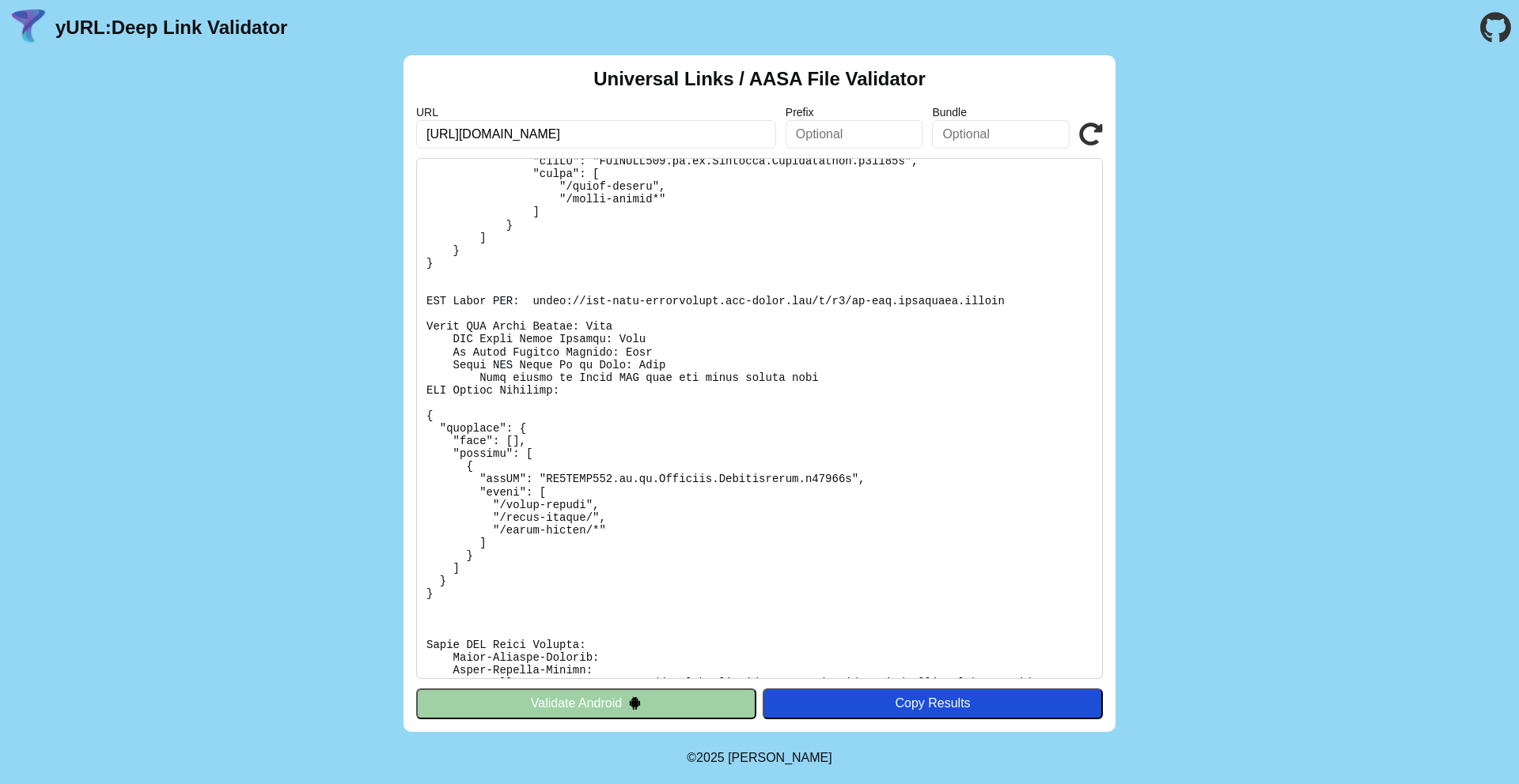
scroll to position [314, 0]
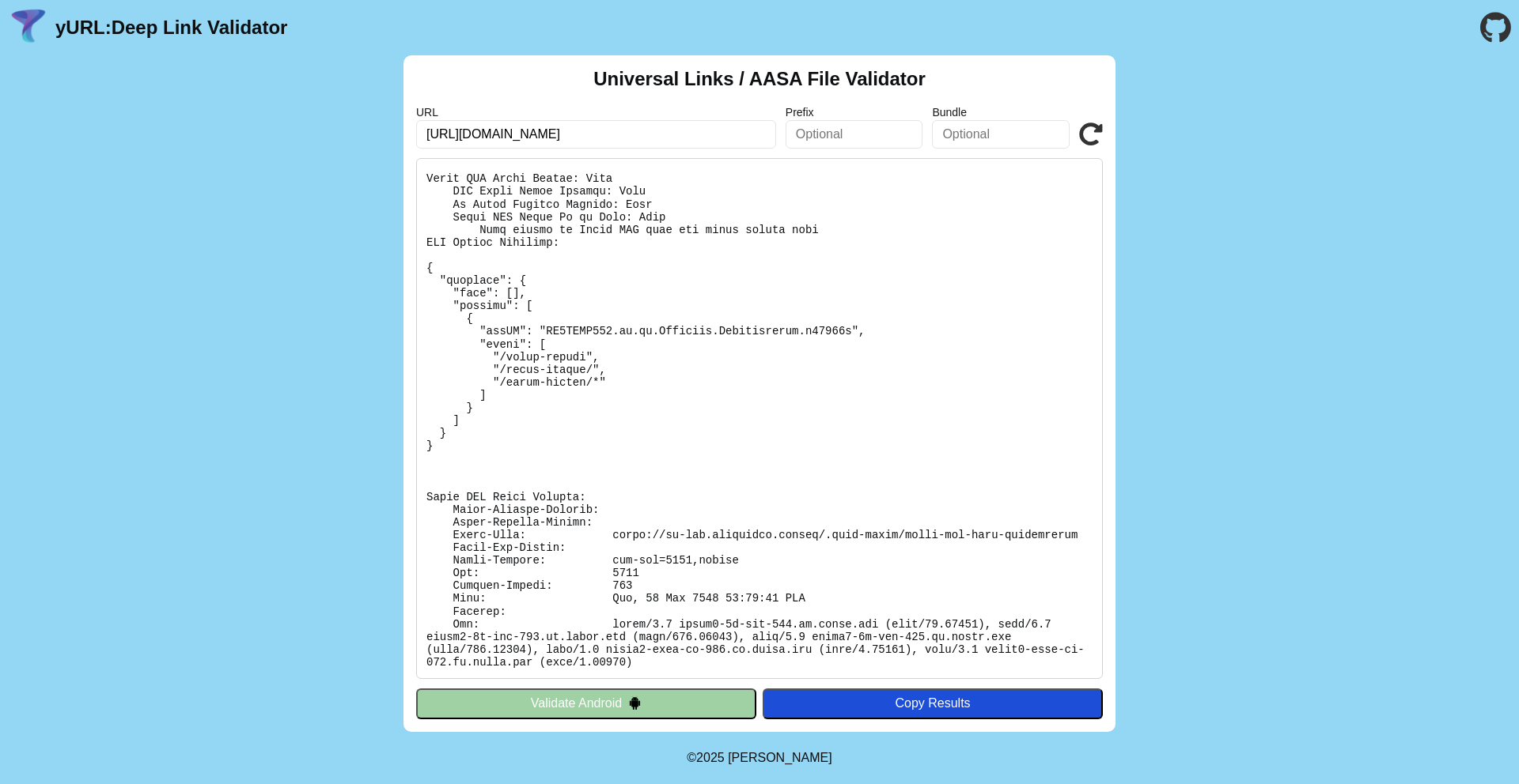
click at [685, 600] on pre at bounding box center [759, 418] width 686 height 521
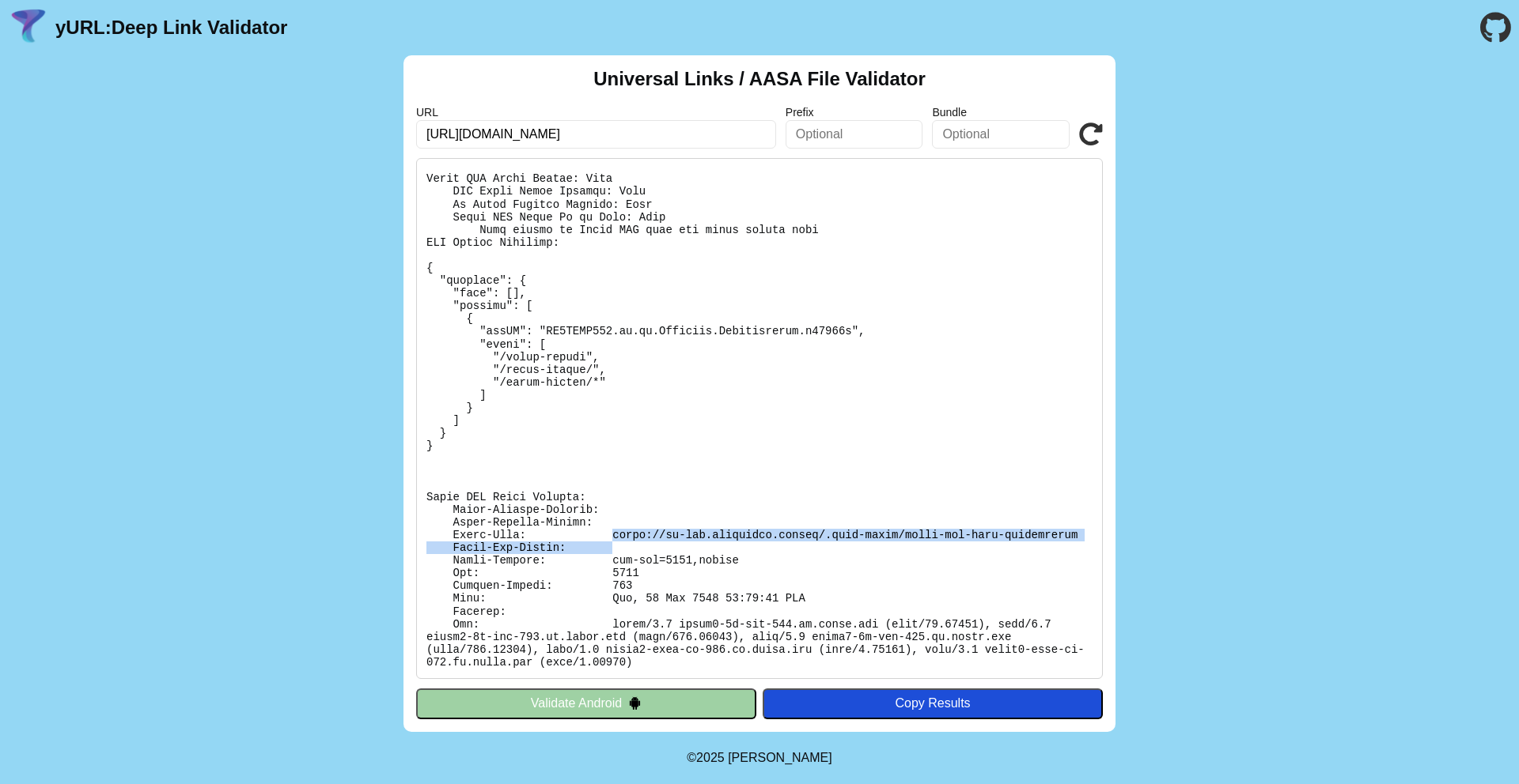
drag, startPoint x: 614, startPoint y: 531, endPoint x: 988, endPoint y: 547, distance: 374.3
click at [988, 547] on pre at bounding box center [759, 418] width 686 height 521
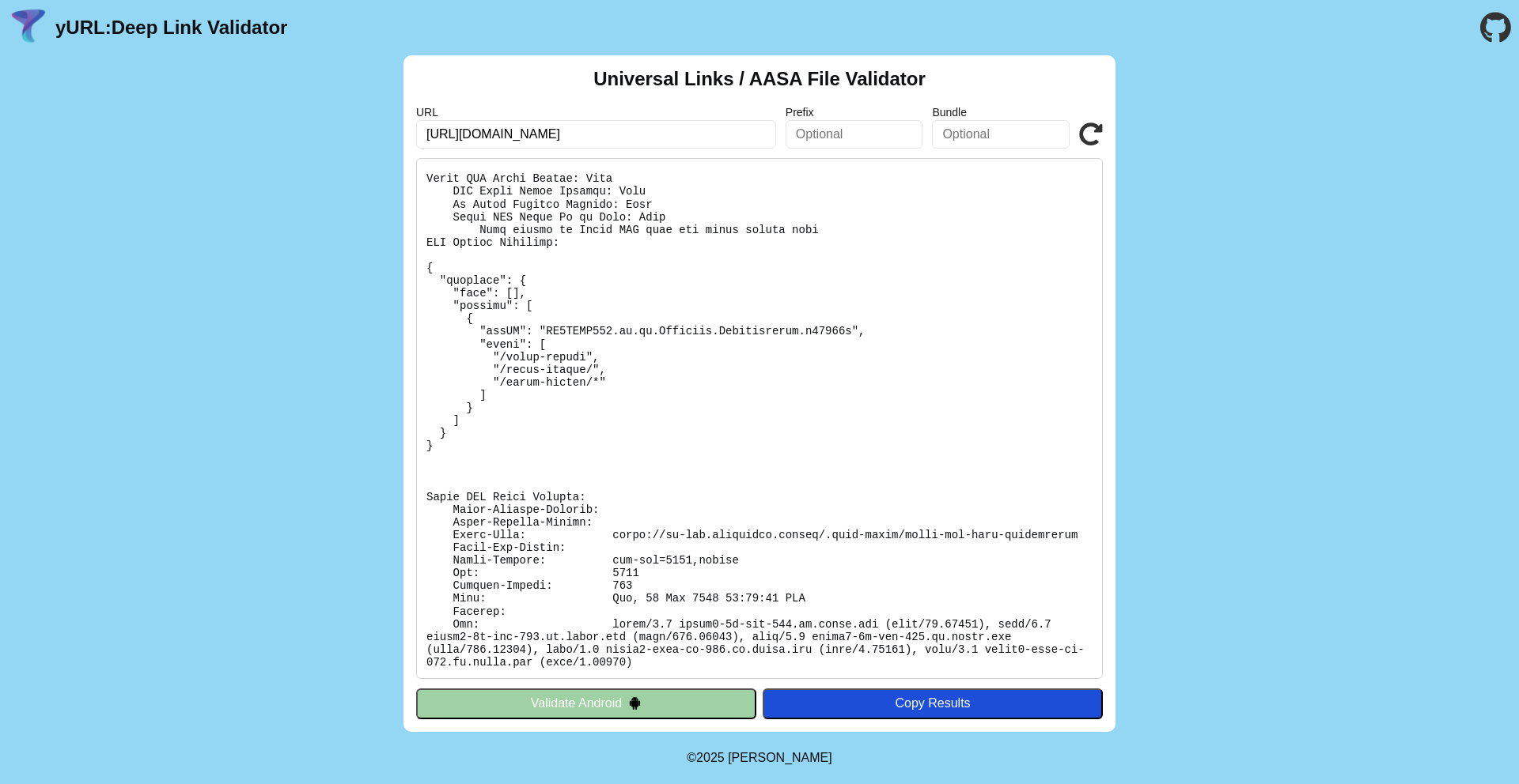
click at [1096, 126] on icon at bounding box center [1090, 134] width 24 height 24
click at [695, 402] on pre at bounding box center [759, 418] width 686 height 521
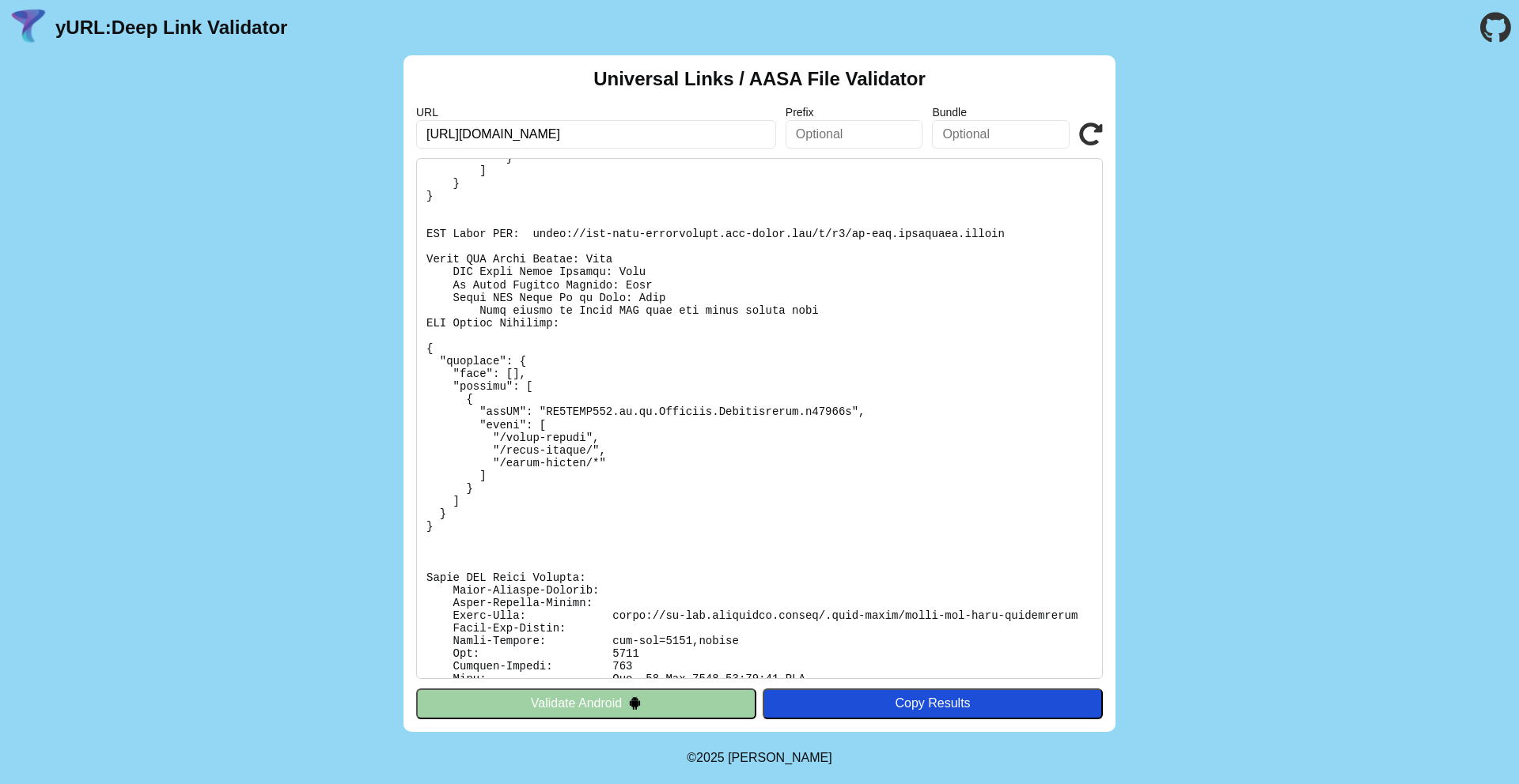
scroll to position [231, 0]
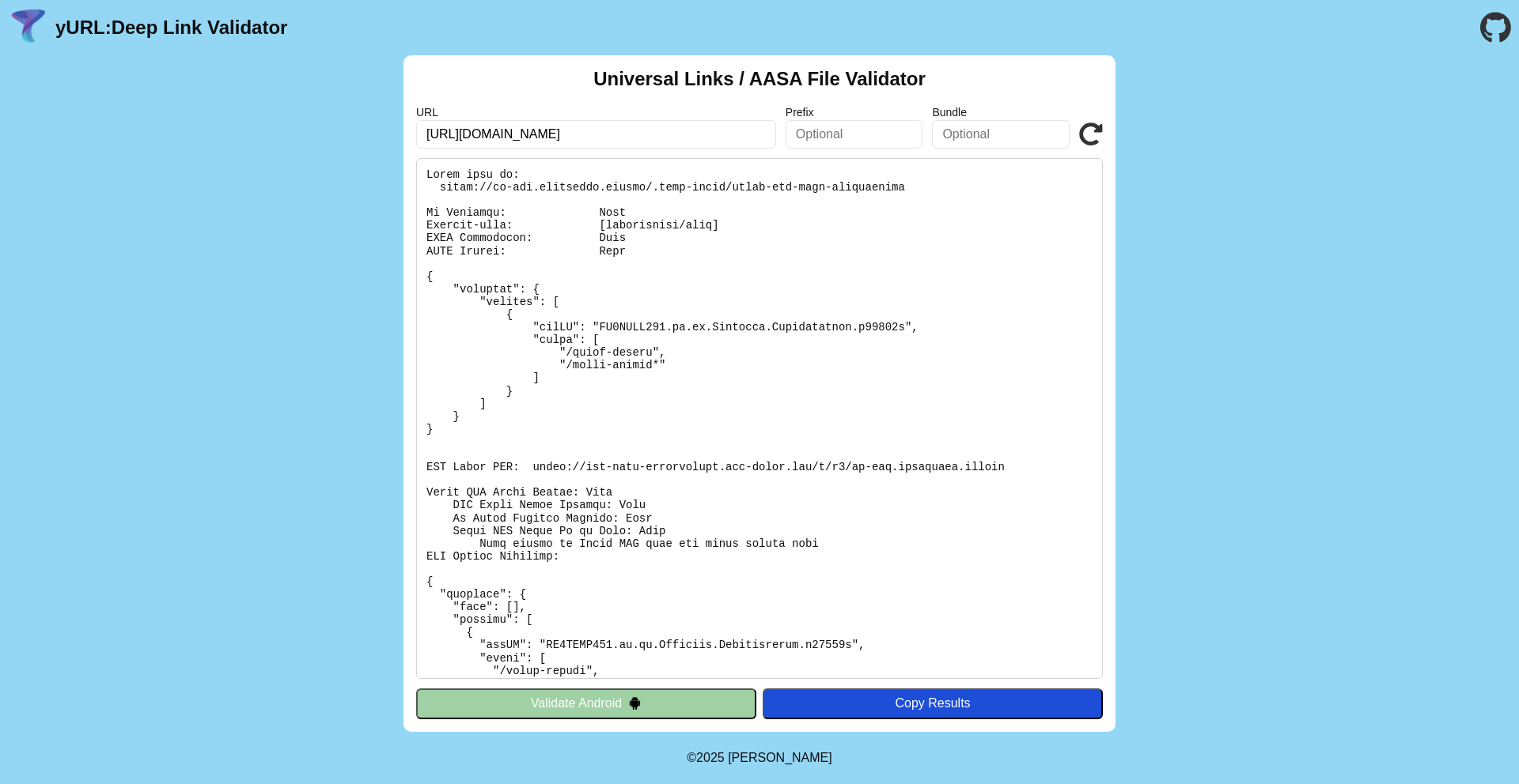
click at [1084, 134] on icon at bounding box center [1090, 134] width 24 height 24
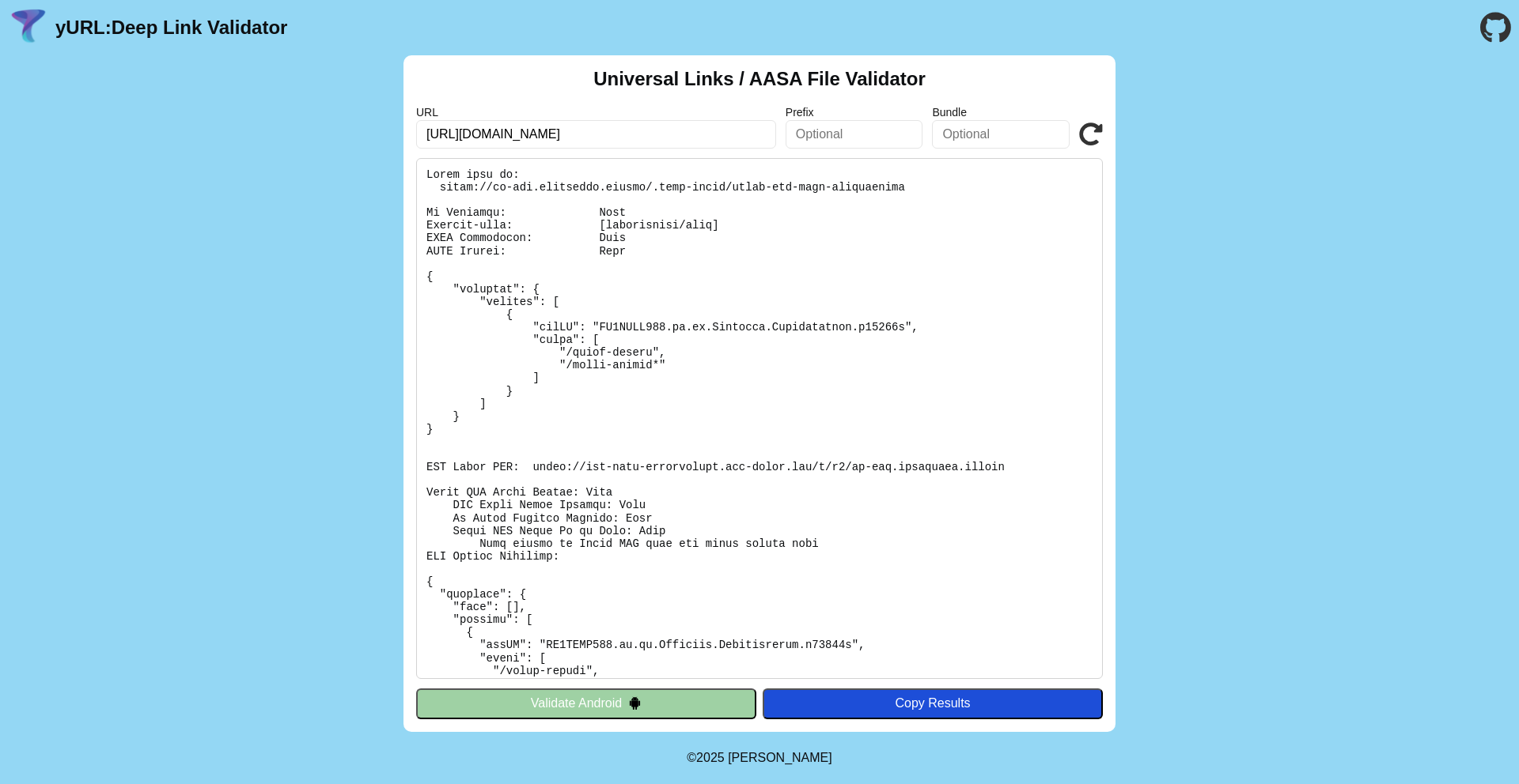
click at [1090, 145] on div "URL https://jp-dev.cityremit.global Prefix Bundle Validate" at bounding box center [759, 127] width 686 height 43
click at [1093, 131] on icon at bounding box center [1090, 134] width 24 height 24
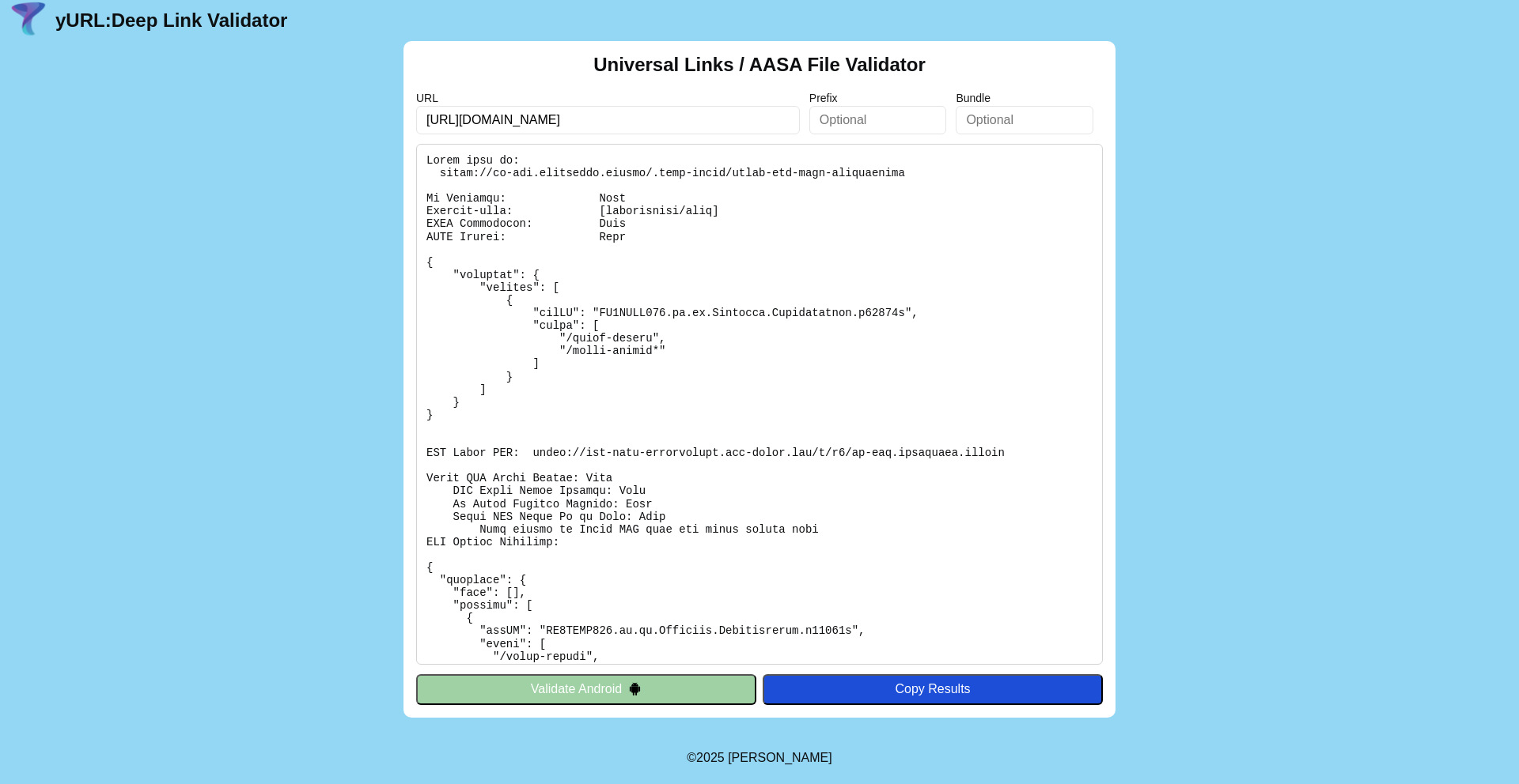
click at [848, 434] on pre at bounding box center [759, 404] width 686 height 521
click at [697, 127] on input "[URL][DOMAIN_NAME]" at bounding box center [608, 120] width 384 height 28
click button "Validate" at bounding box center [0, 0] width 0 height 0
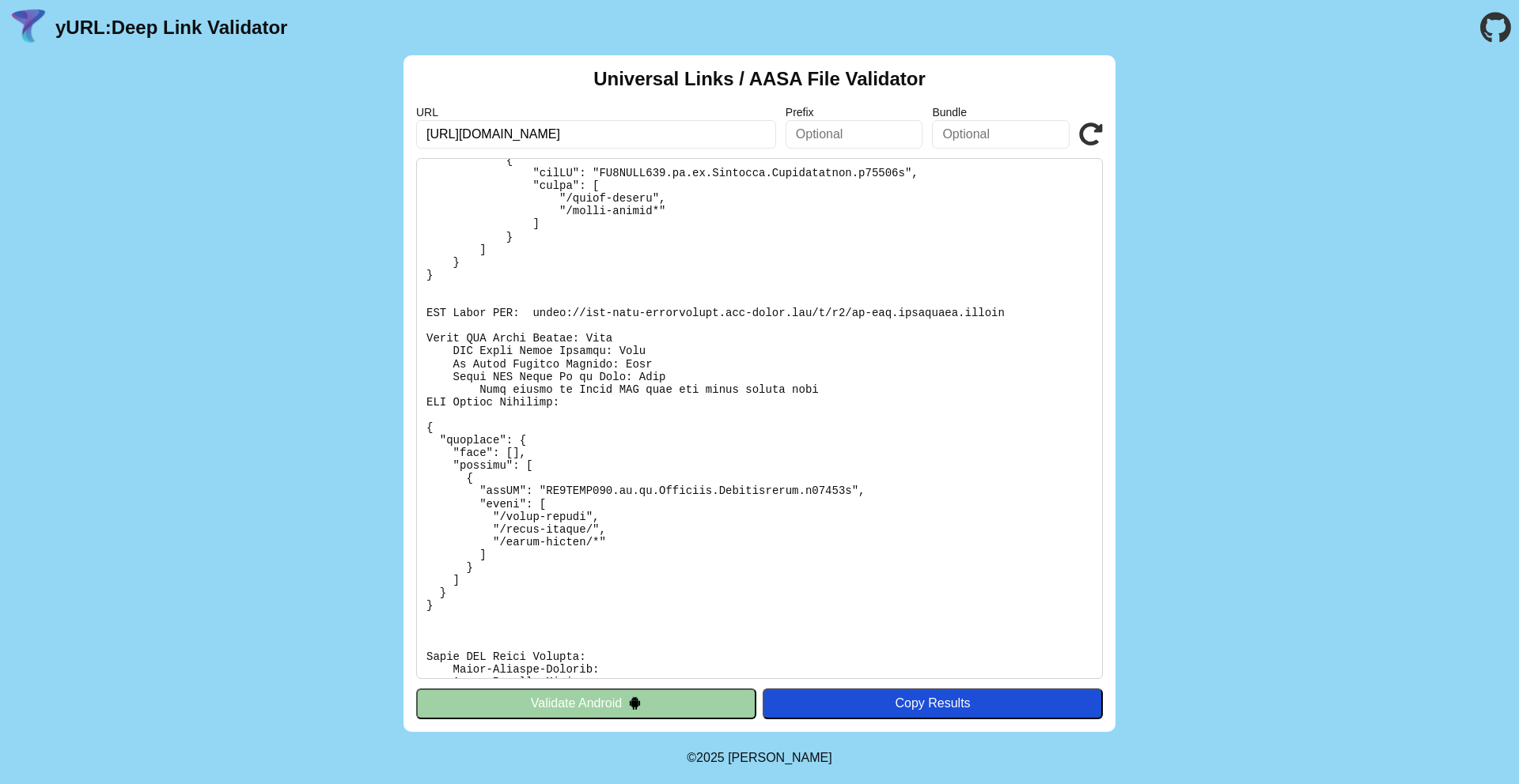
scroll to position [152, 0]
drag, startPoint x: 546, startPoint y: 378, endPoint x: 586, endPoint y: 378, distance: 40.0
click at [585, 378] on pre at bounding box center [759, 418] width 686 height 521
click at [586, 378] on pre at bounding box center [759, 418] width 686 height 521
drag, startPoint x: 586, startPoint y: 378, endPoint x: 633, endPoint y: 377, distance: 47.0
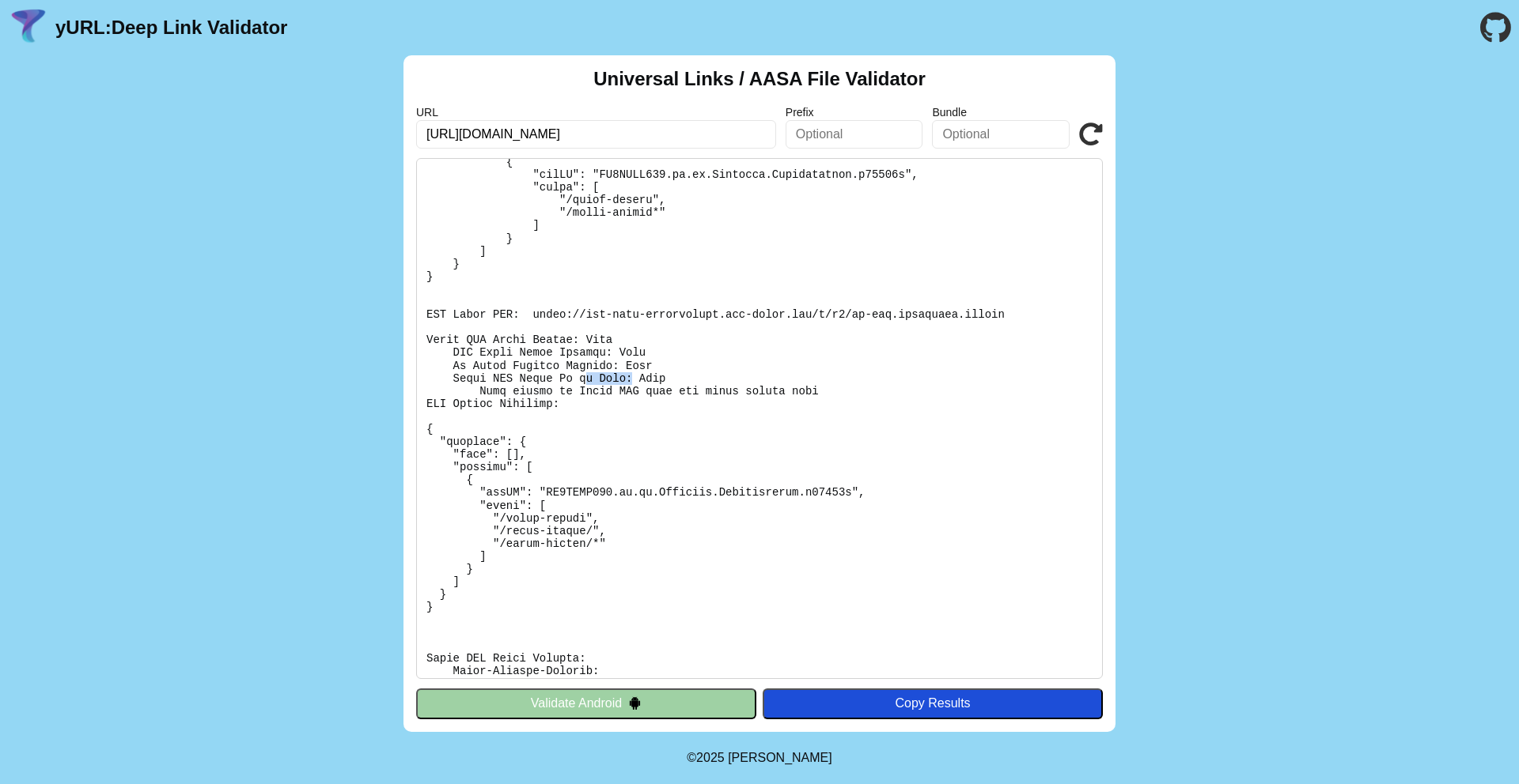
click at [633, 378] on pre at bounding box center [759, 418] width 686 height 521
click at [633, 377] on pre at bounding box center [759, 418] width 686 height 521
drag, startPoint x: 582, startPoint y: 407, endPoint x: 465, endPoint y: 385, distance: 119.1
click at [465, 385] on pre at bounding box center [759, 418] width 686 height 521
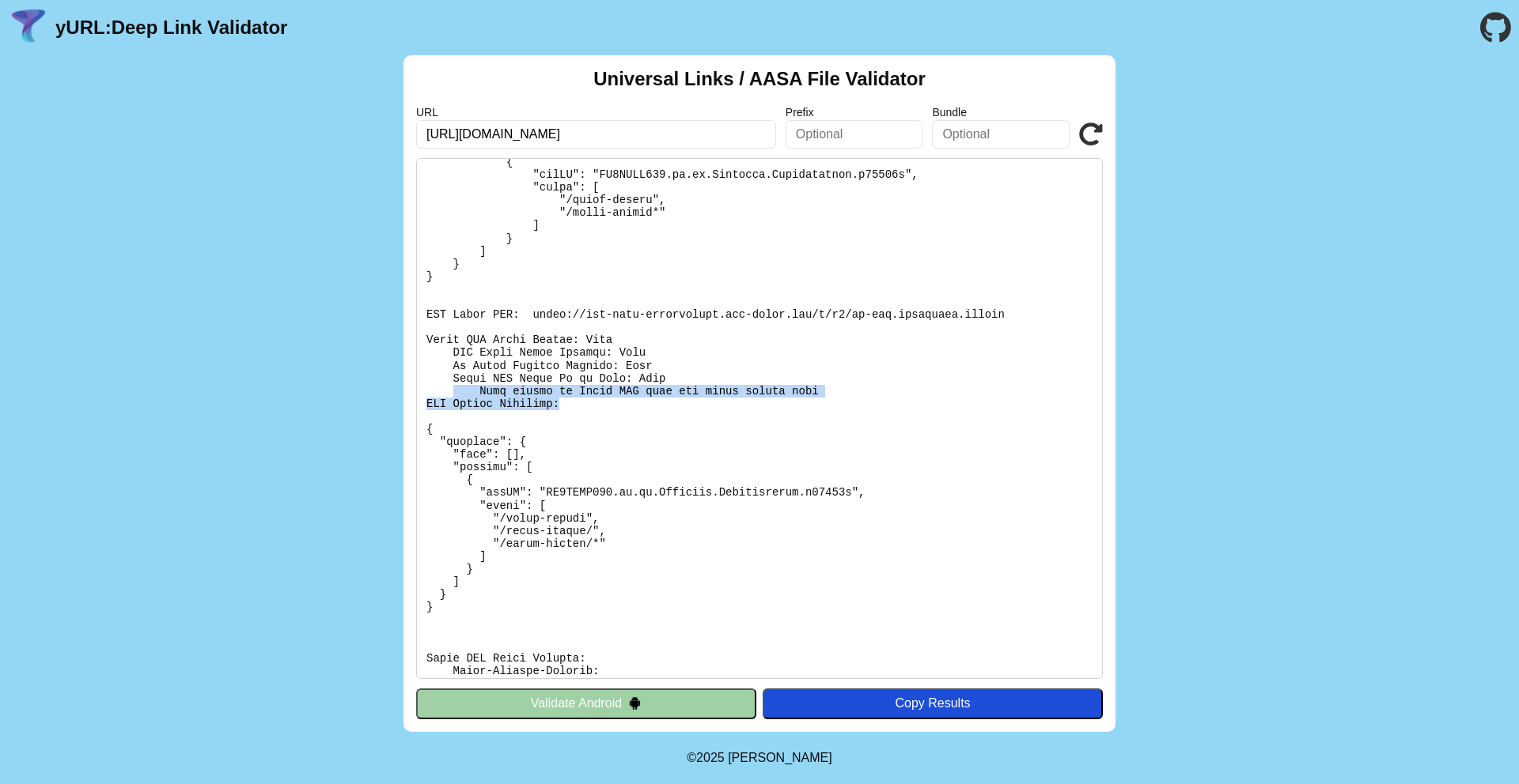
drag, startPoint x: 465, startPoint y: 385, endPoint x: 588, endPoint y: 409, distance: 125.3
click at [588, 409] on pre at bounding box center [759, 418] width 686 height 521
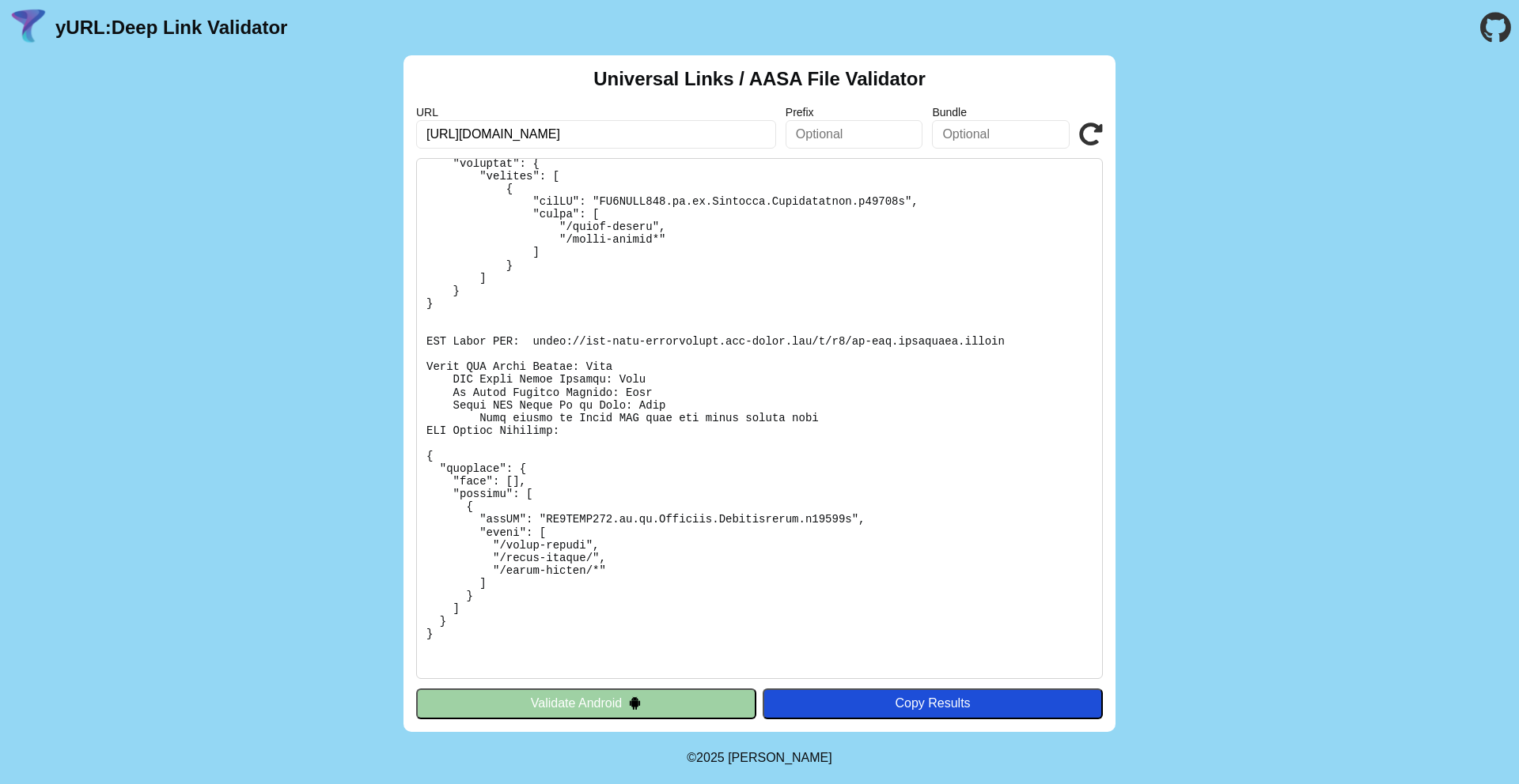
scroll to position [126, 0]
click at [1075, 127] on div "URL https://jp-dev.cityremit.global Prefix Bundle Validate" at bounding box center [759, 127] width 686 height 43
click at [1085, 132] on icon at bounding box center [1090, 134] width 24 height 24
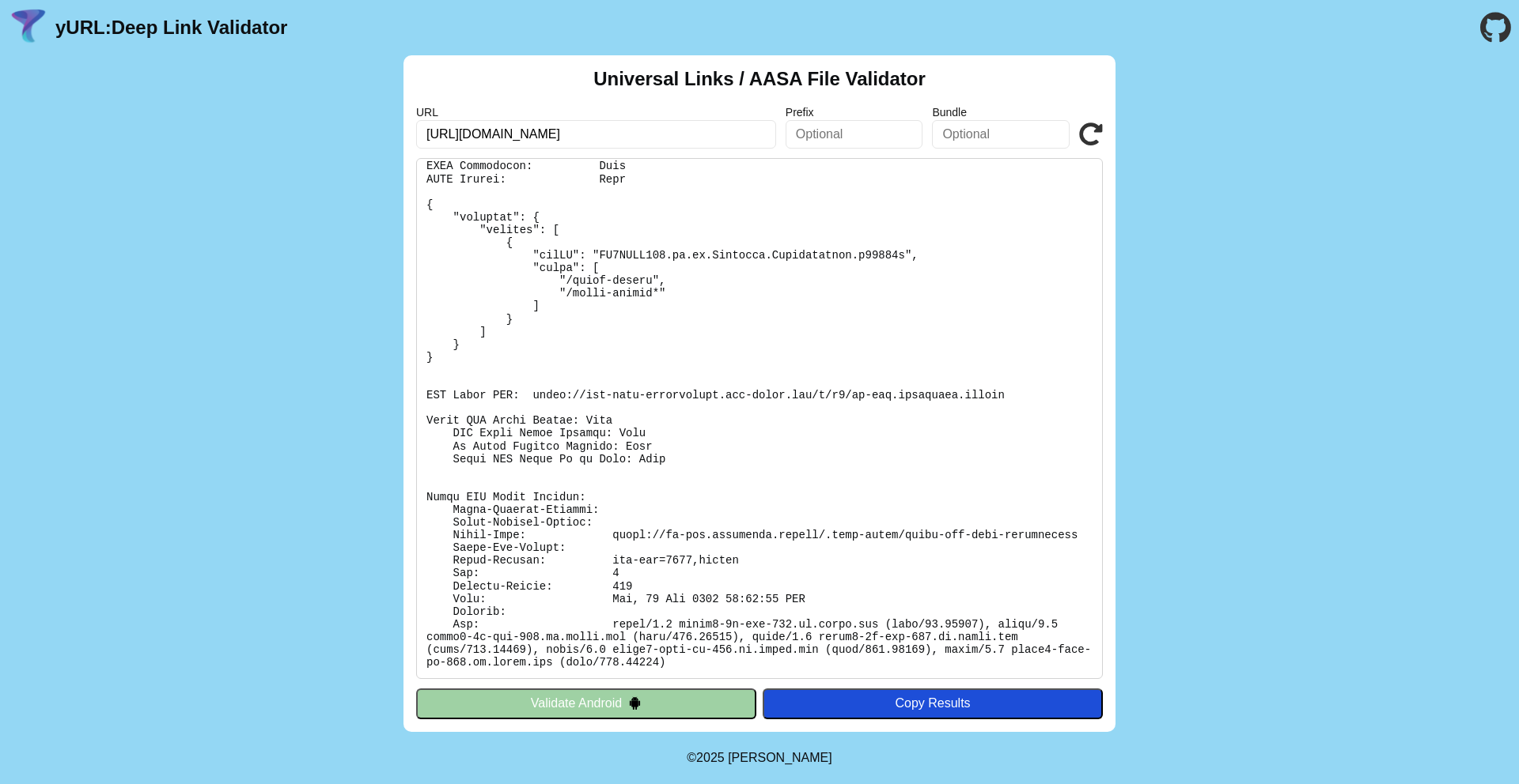
scroll to position [72, 0]
